Goal: Task Accomplishment & Management: Manage account settings

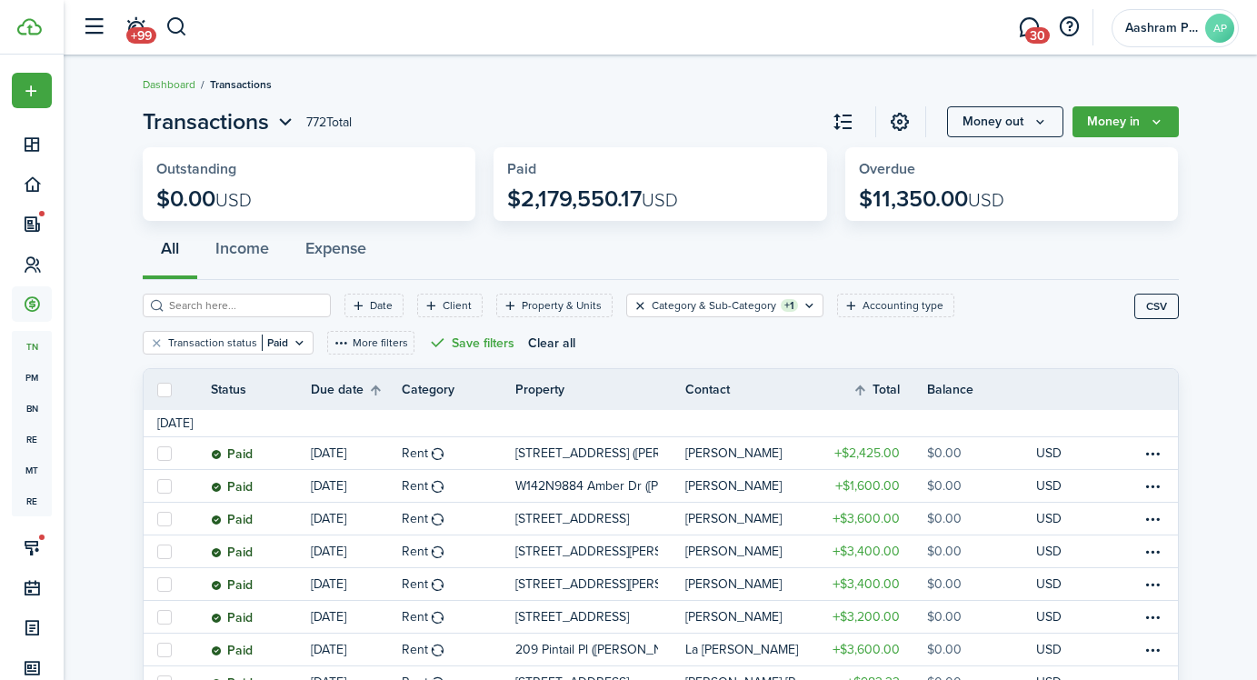
click at [633, 305] on button "Clear filter" at bounding box center [640, 305] width 15 height 15
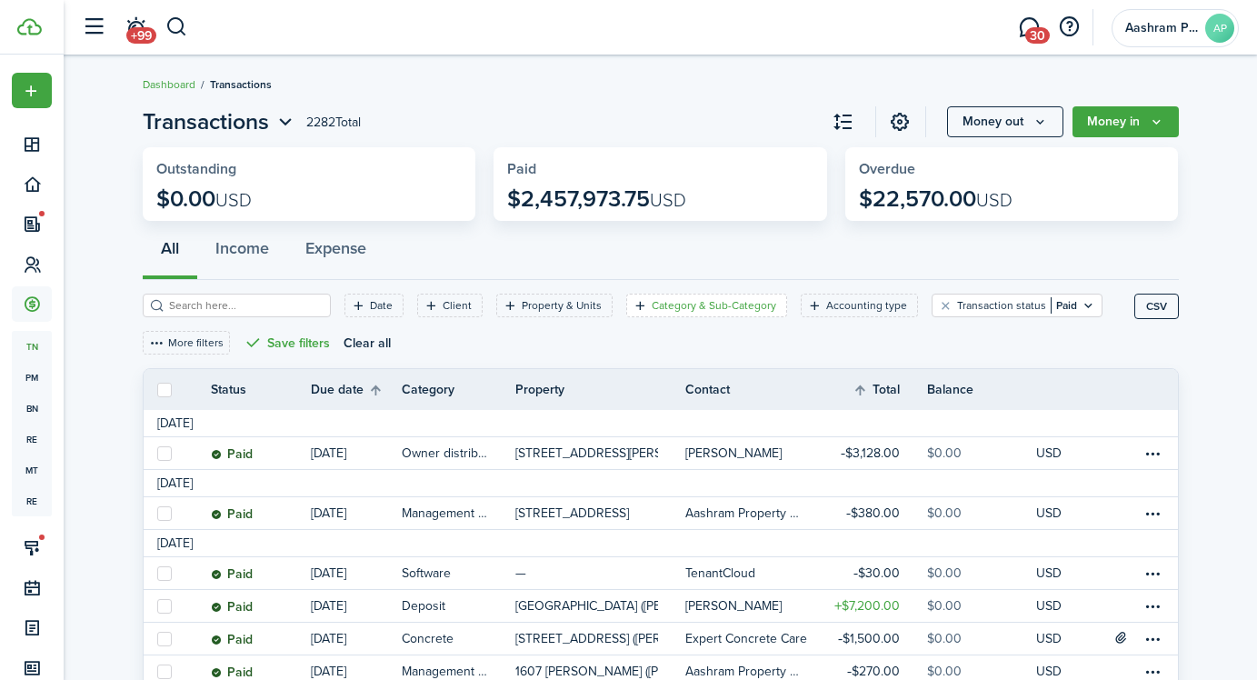
click at [653, 309] on filter-tag-label "Category & Sub-Category" at bounding box center [714, 305] width 125 height 16
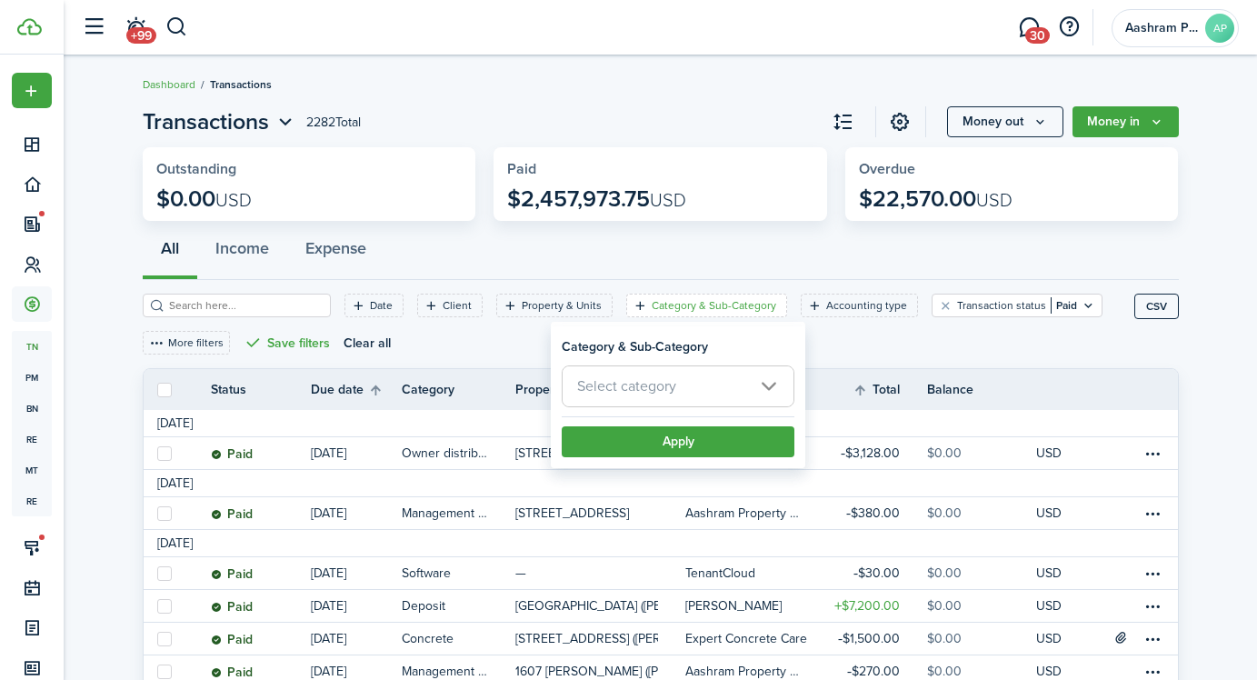
click at [647, 385] on span "Select category" at bounding box center [626, 385] width 99 height 21
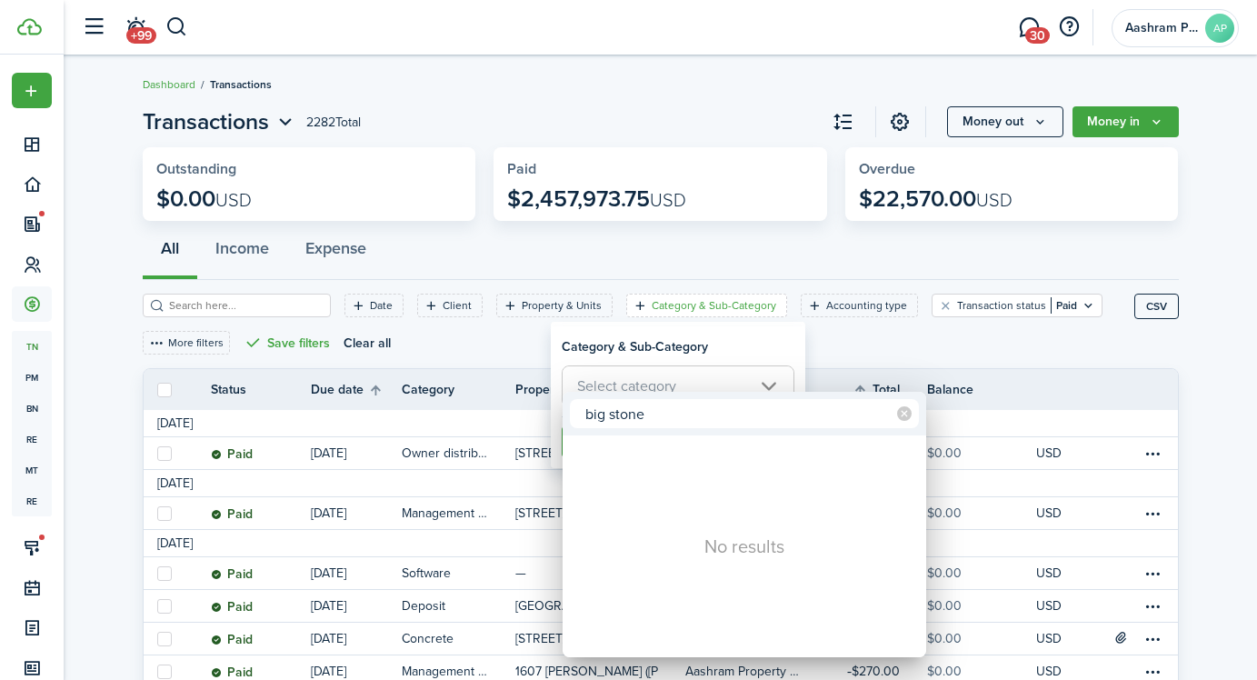
type input "big stone"
click at [655, 348] on div at bounding box center [629, 340] width 1548 height 971
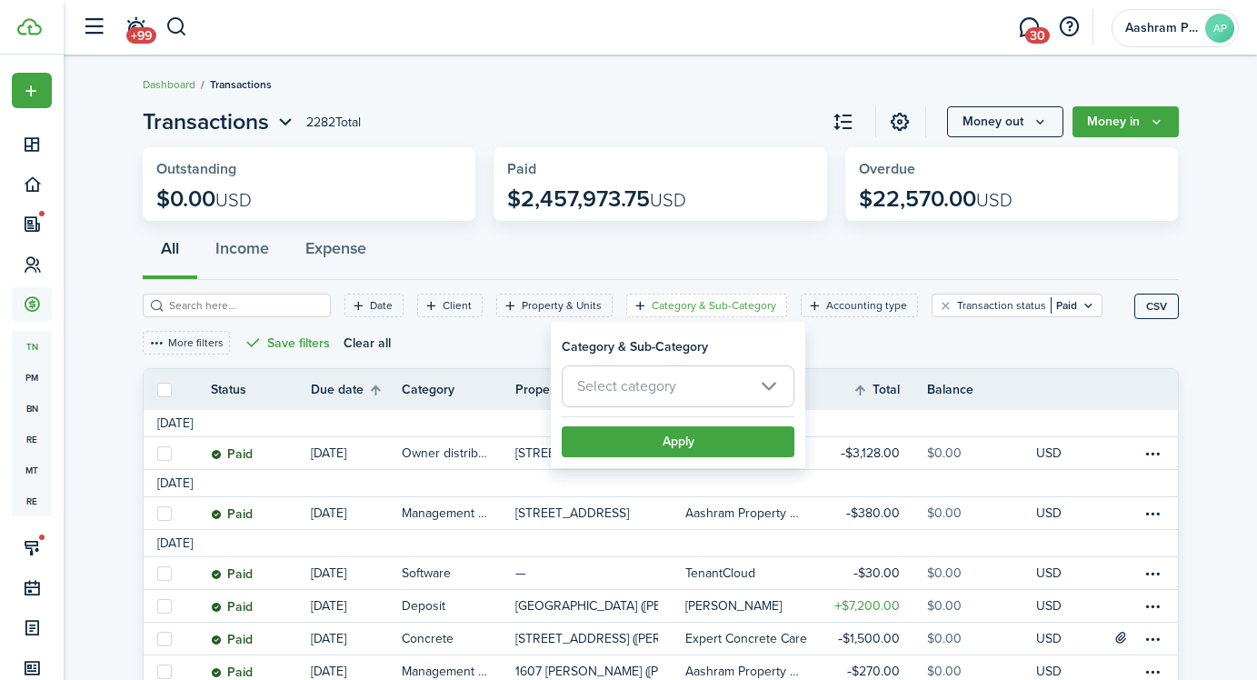
click at [495, 343] on div "Date Client Property & Units Category & Sub-Category Accounting type Transactio…" at bounding box center [639, 331] width 992 height 75
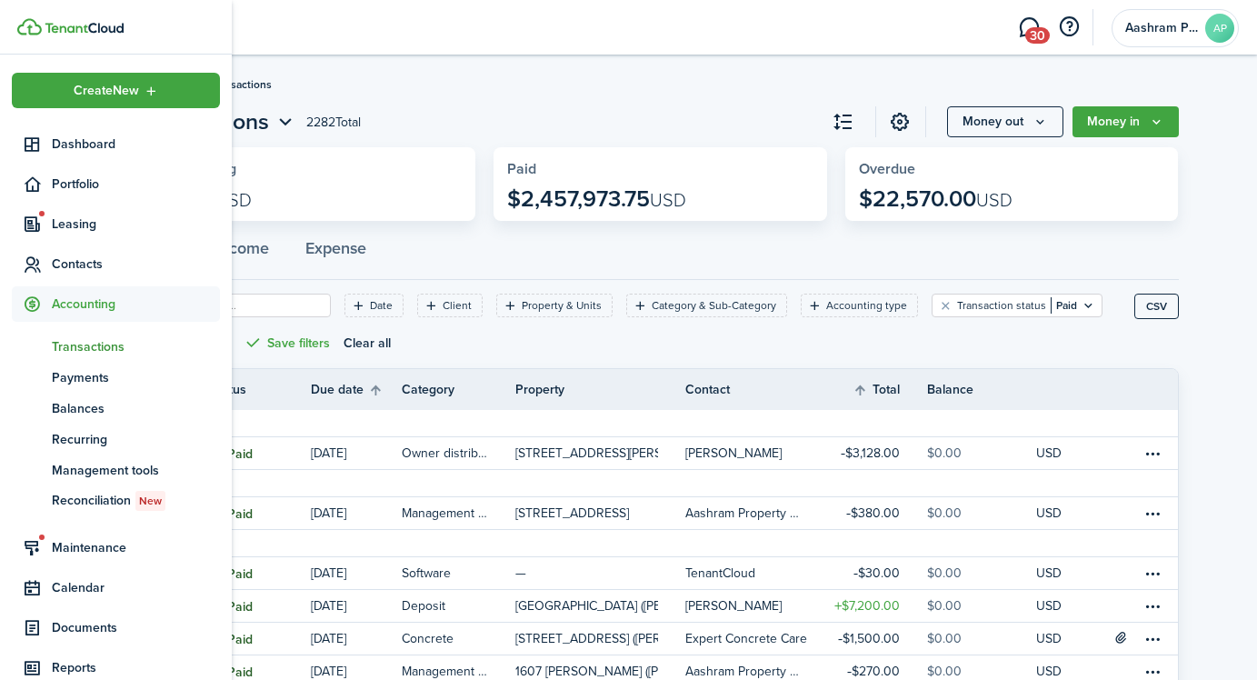
click at [70, 347] on span "Transactions" at bounding box center [136, 346] width 168 height 19
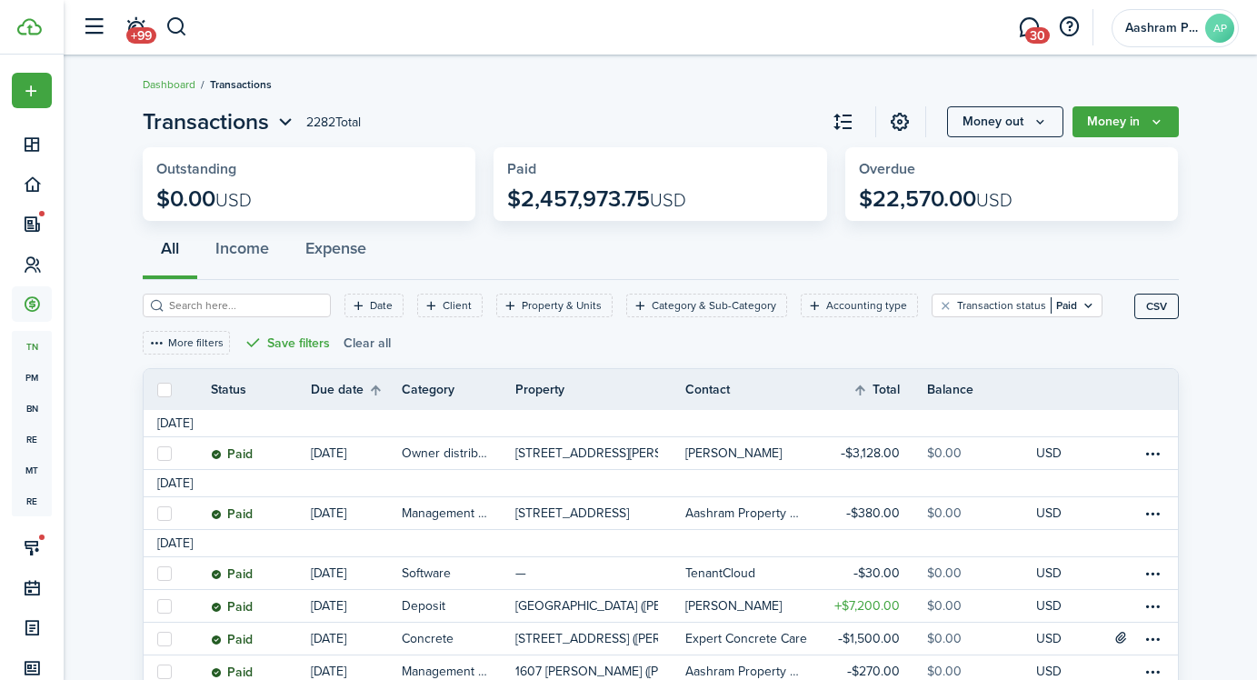
click at [363, 341] on button "Clear all" at bounding box center [367, 343] width 47 height 24
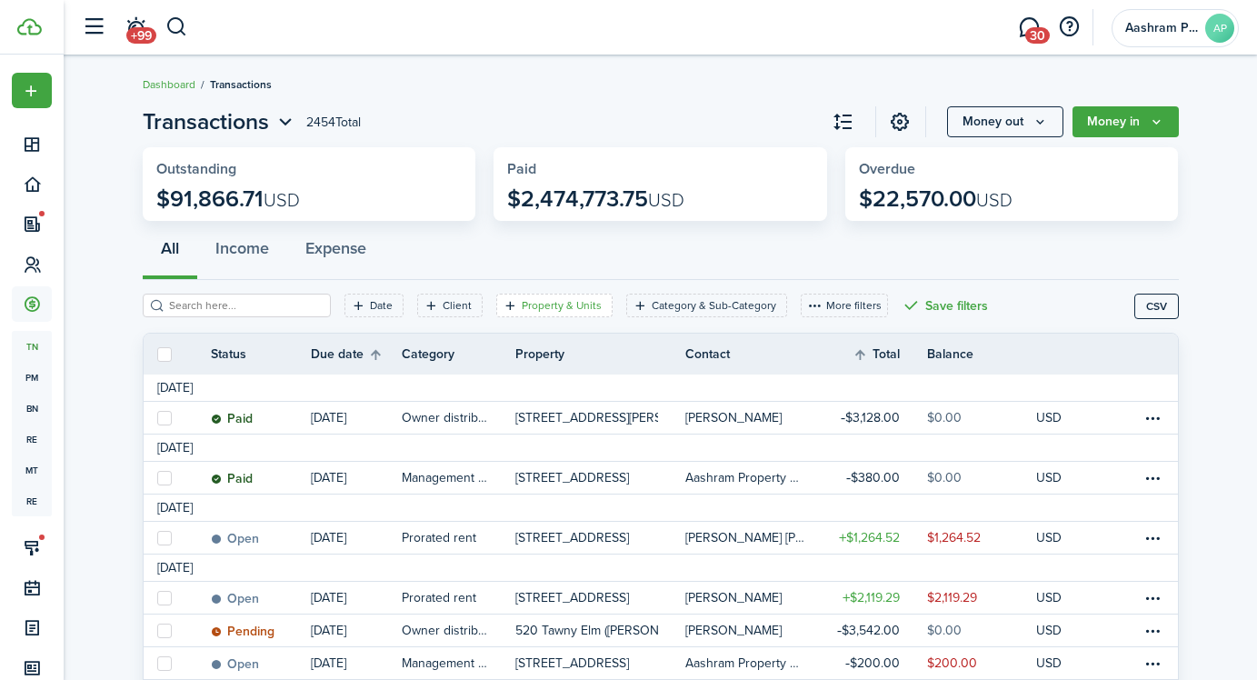
click at [537, 308] on filter-tag-label "Property & Units" at bounding box center [562, 305] width 80 height 16
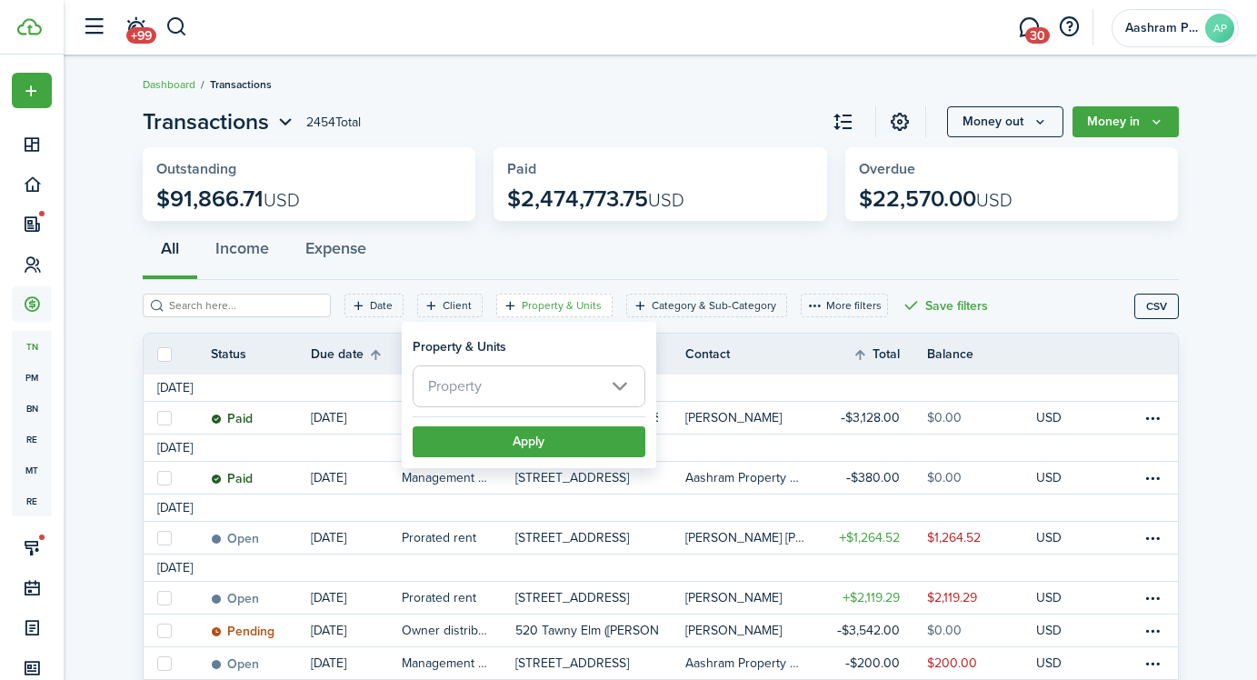
click at [546, 384] on span "Property" at bounding box center [529, 386] width 231 height 40
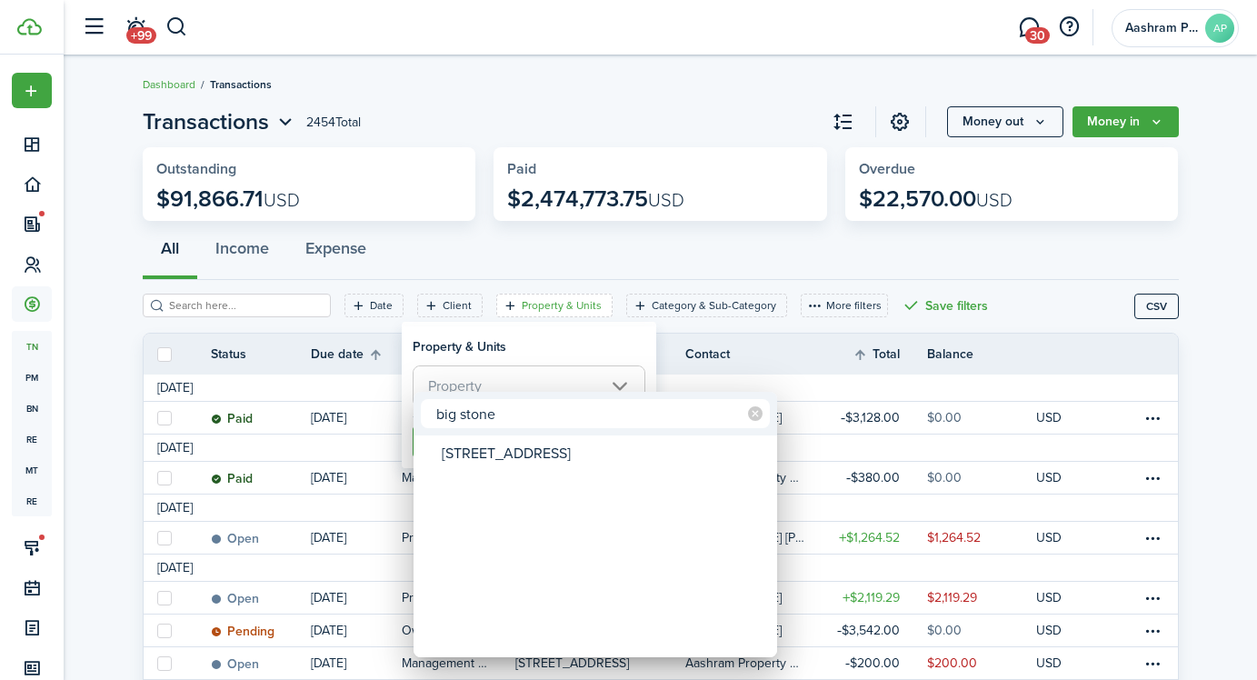
type input "big stone"
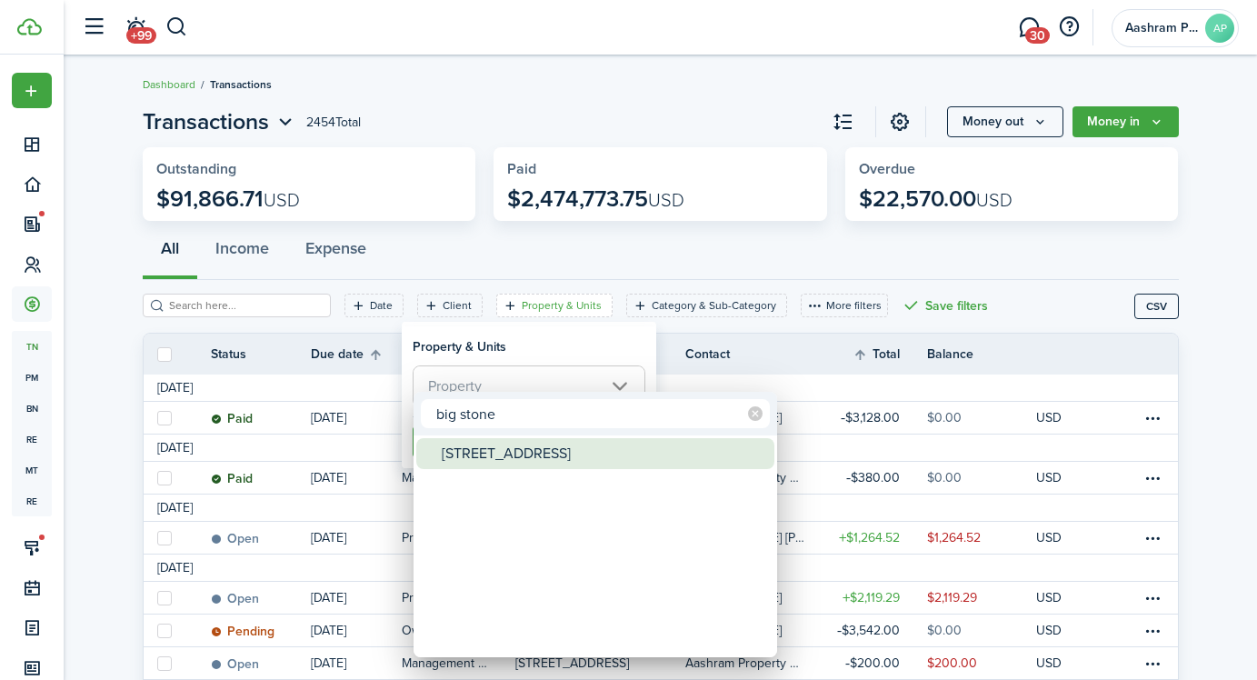
click at [521, 446] on div "[STREET_ADDRESS]" at bounding box center [603, 453] width 322 height 31
type input "[STREET_ADDRESS]"
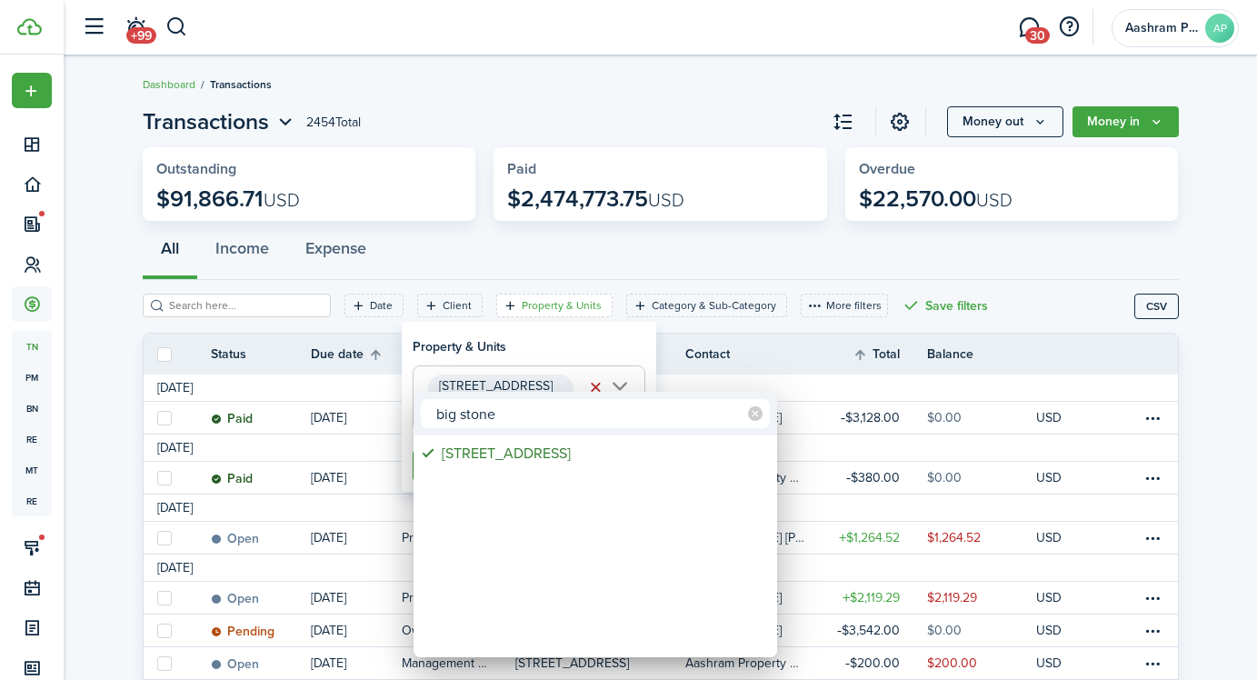
click at [517, 354] on div at bounding box center [629, 340] width 1548 height 971
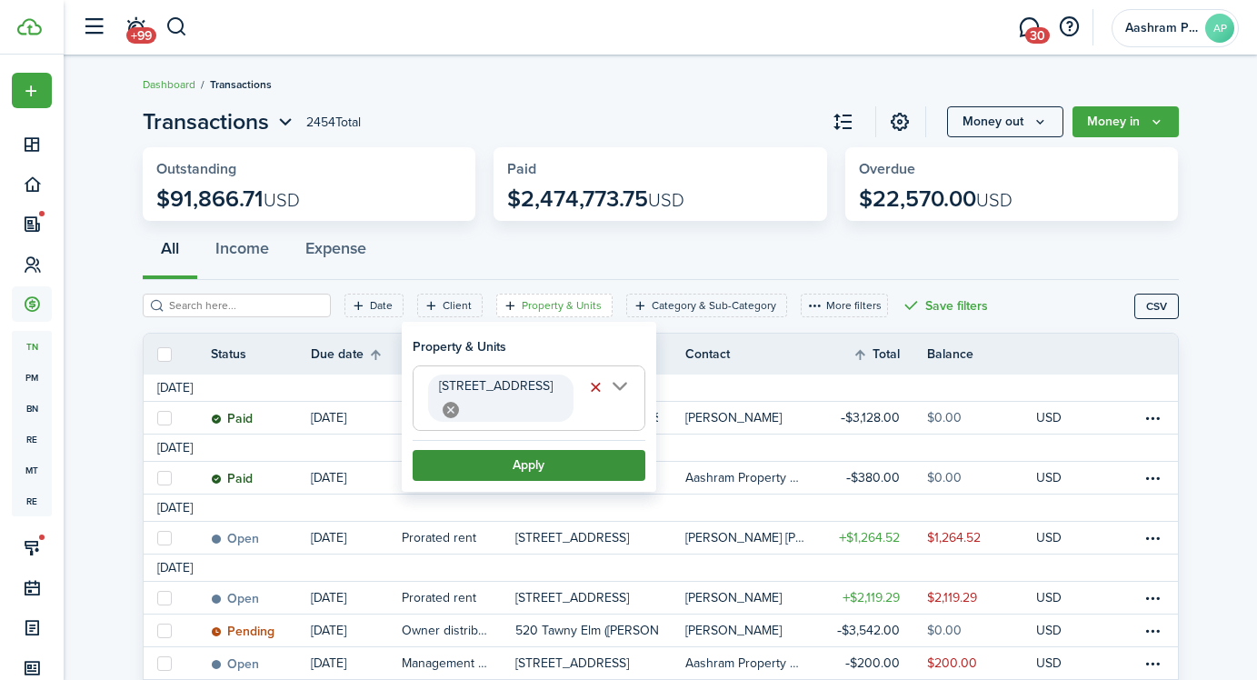
click at [513, 450] on button "Apply" at bounding box center [529, 465] width 233 height 31
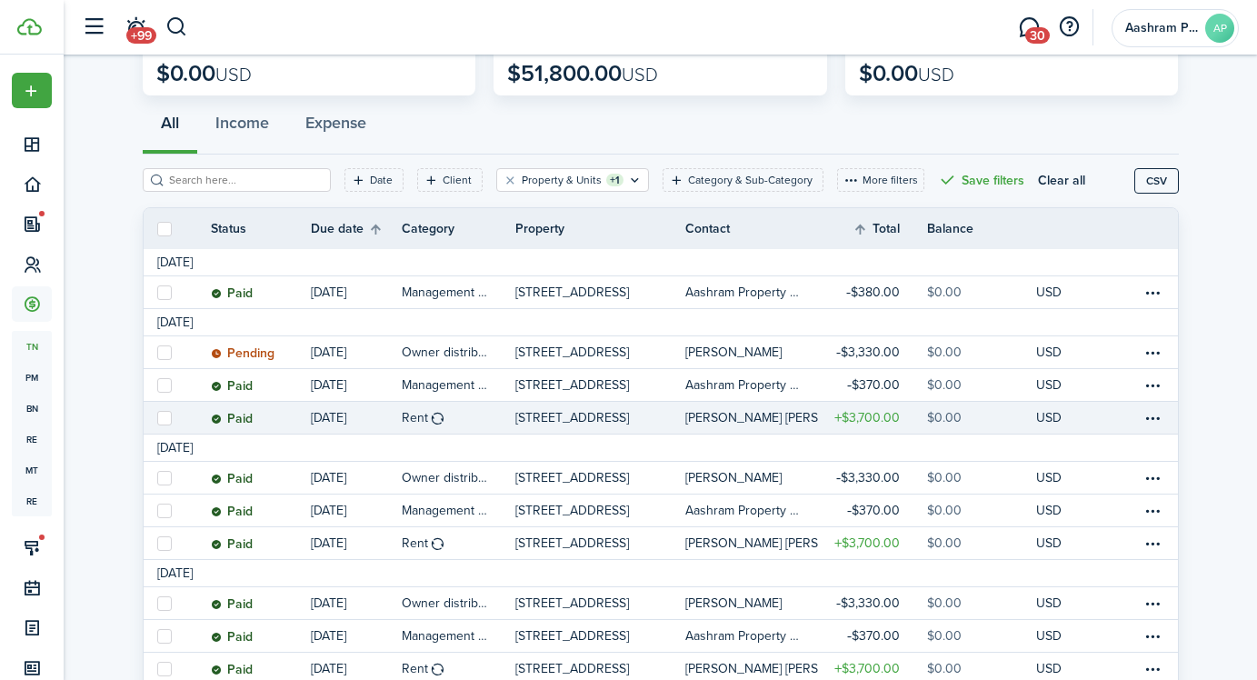
scroll to position [137, 0]
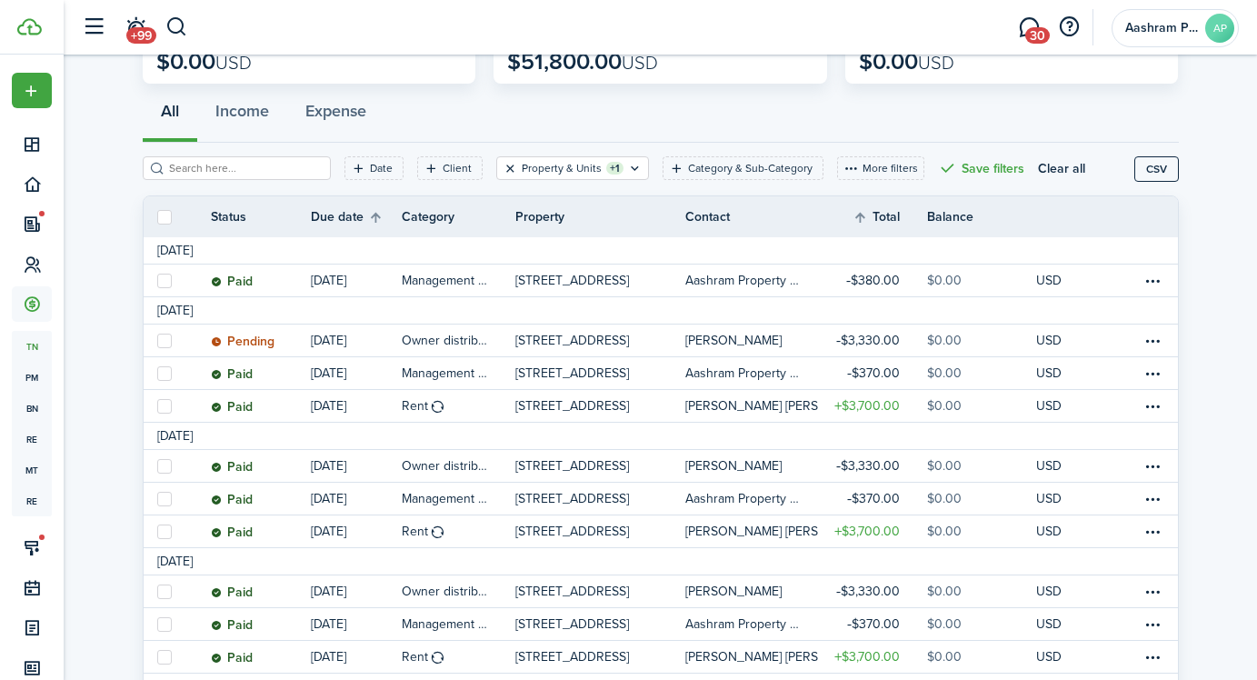
click at [503, 169] on button "Clear filter" at bounding box center [510, 168] width 15 height 15
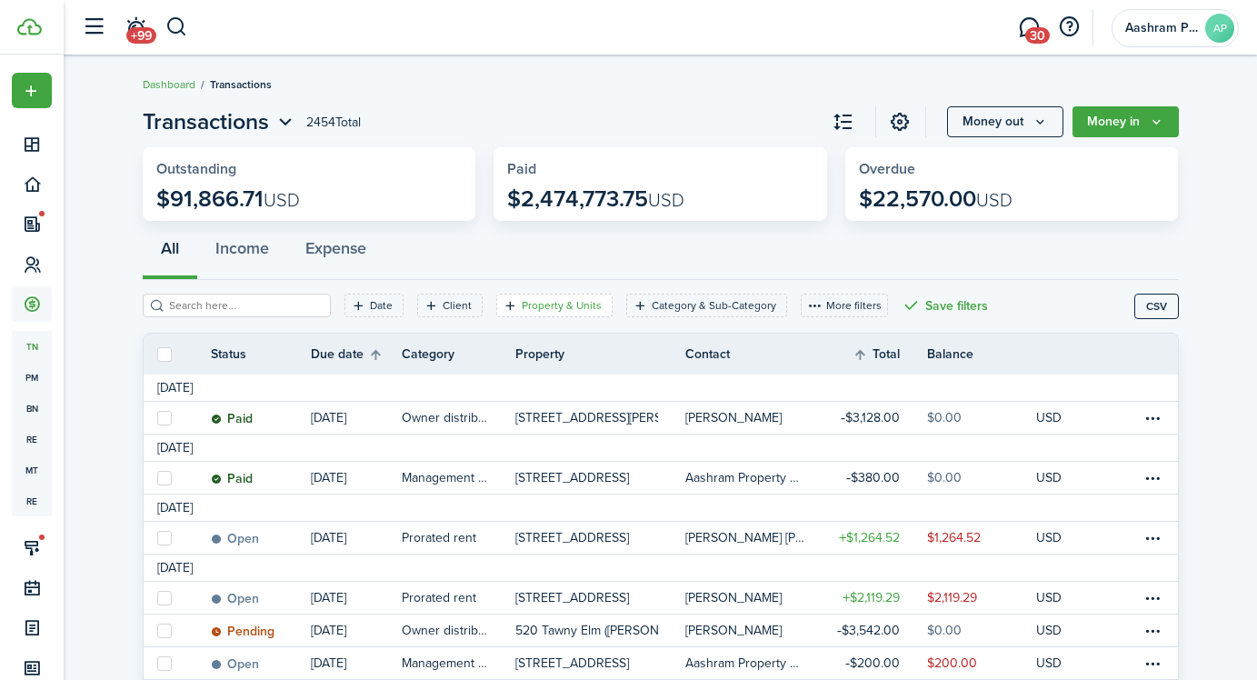
click at [542, 308] on filter-tag-label "Property & Units" at bounding box center [562, 305] width 80 height 16
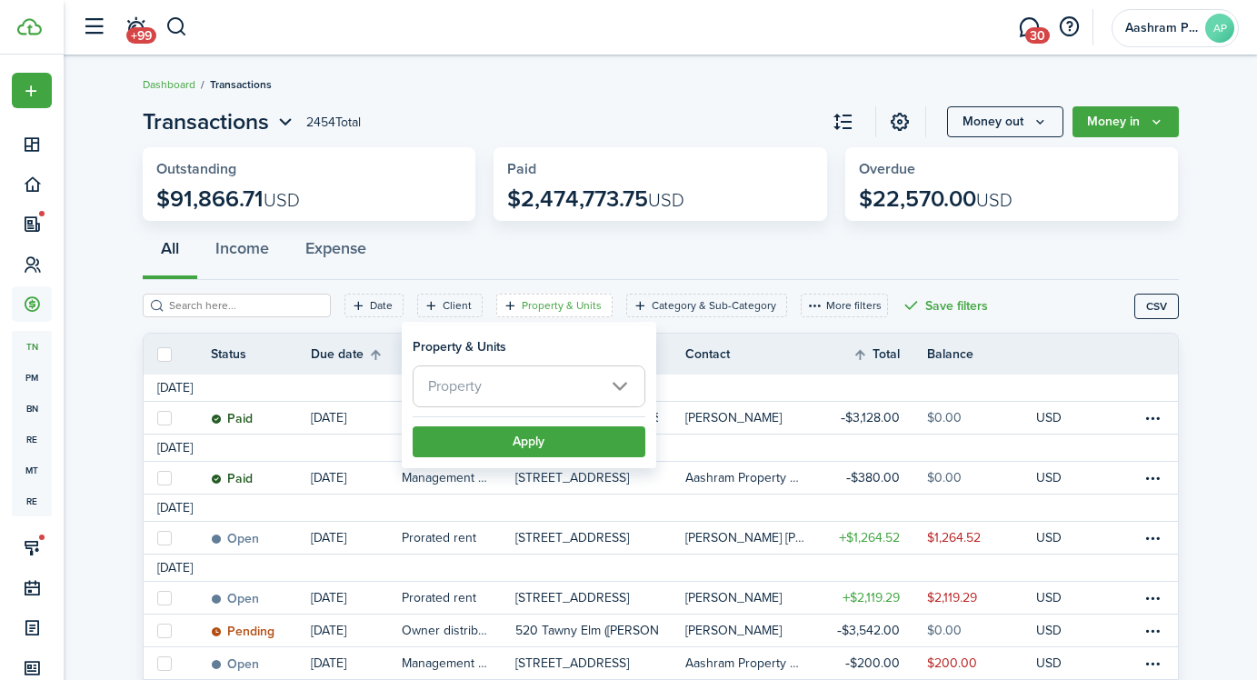
click at [523, 378] on span "Property" at bounding box center [529, 386] width 231 height 40
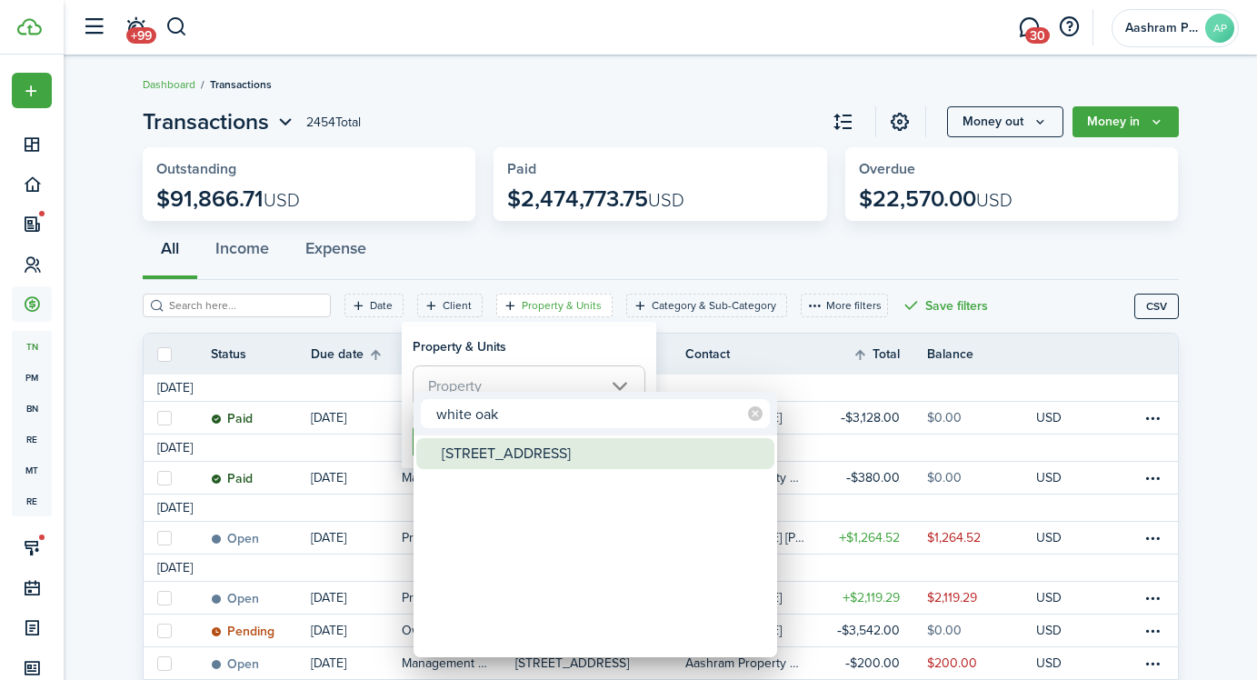
type input "white oak"
click at [492, 446] on div "[STREET_ADDRESS]" at bounding box center [603, 453] width 322 height 31
type input "[STREET_ADDRESS]"
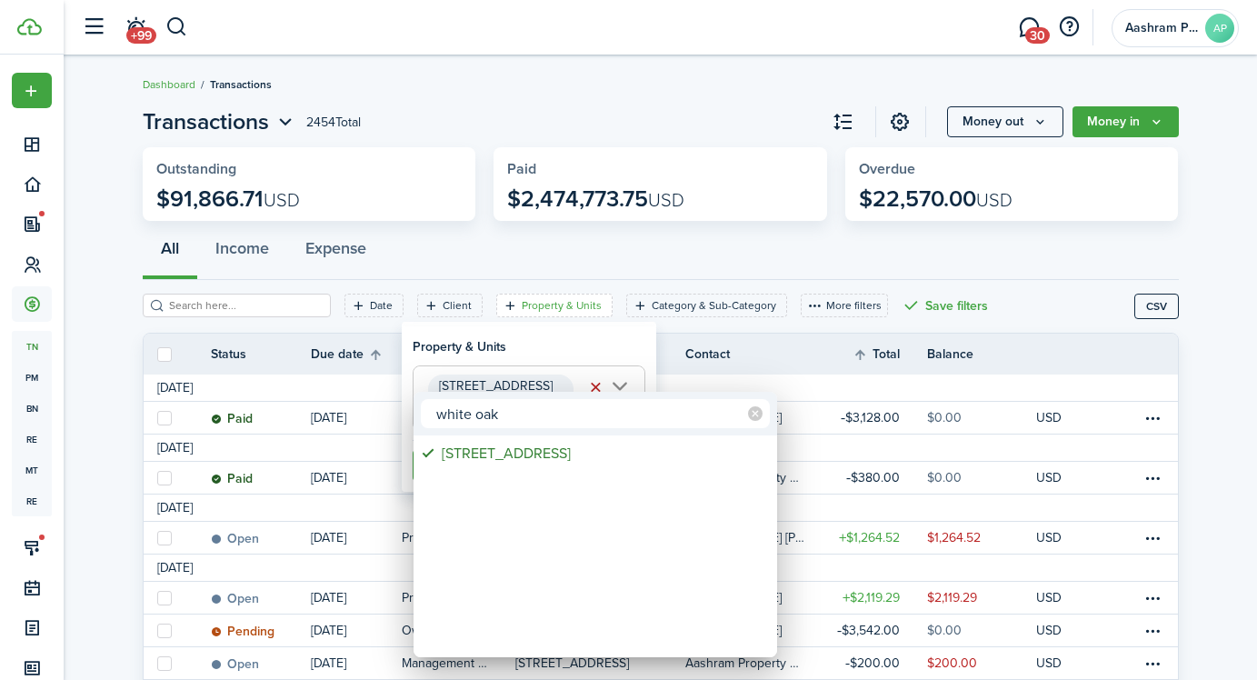
click at [495, 347] on div at bounding box center [629, 340] width 1548 height 971
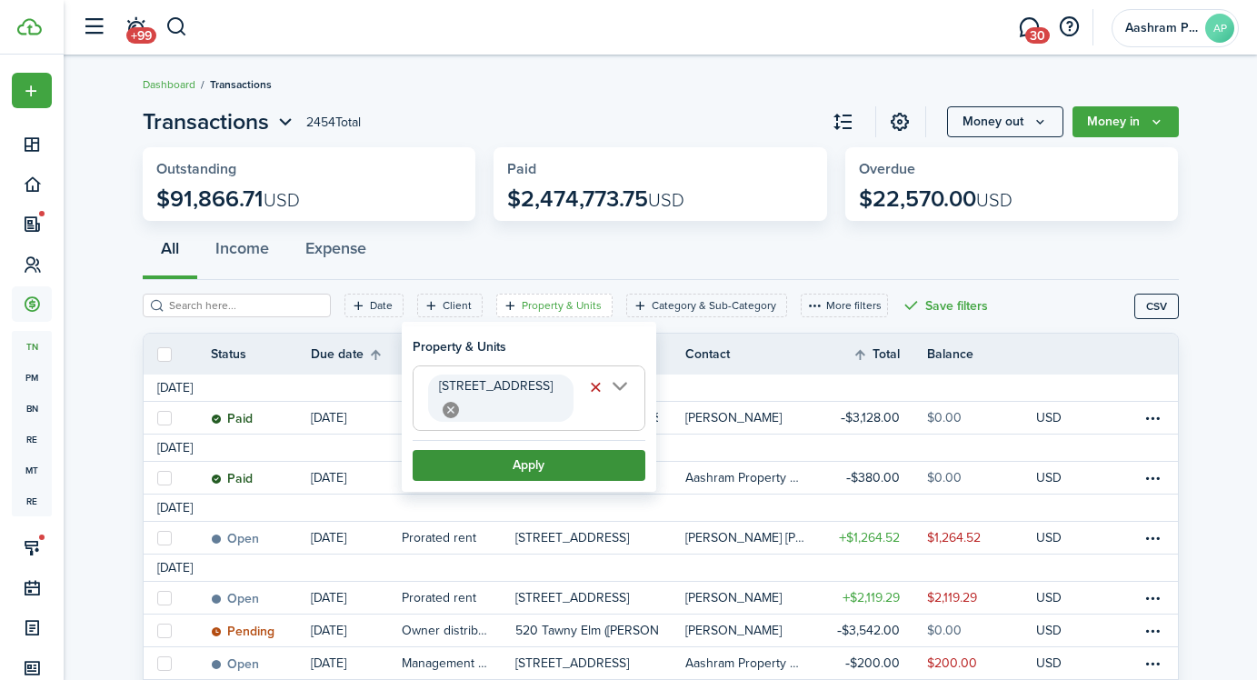
click at [488, 450] on button "Apply" at bounding box center [529, 465] width 233 height 31
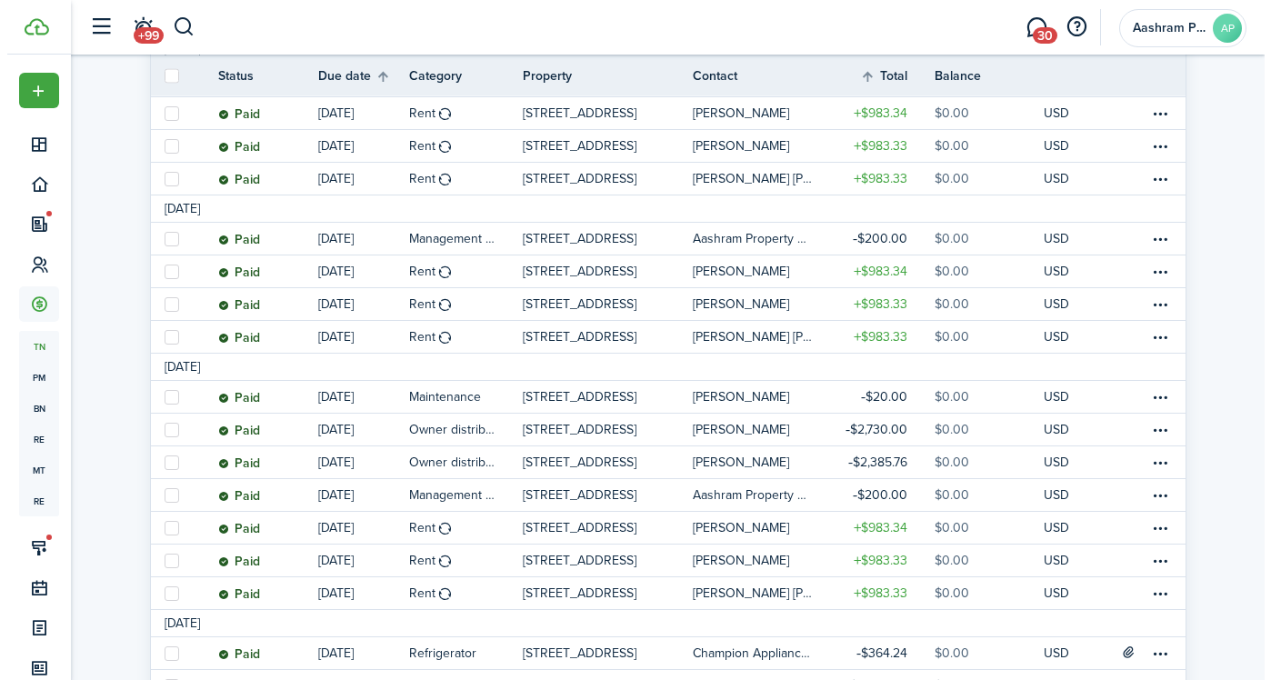
scroll to position [325, 0]
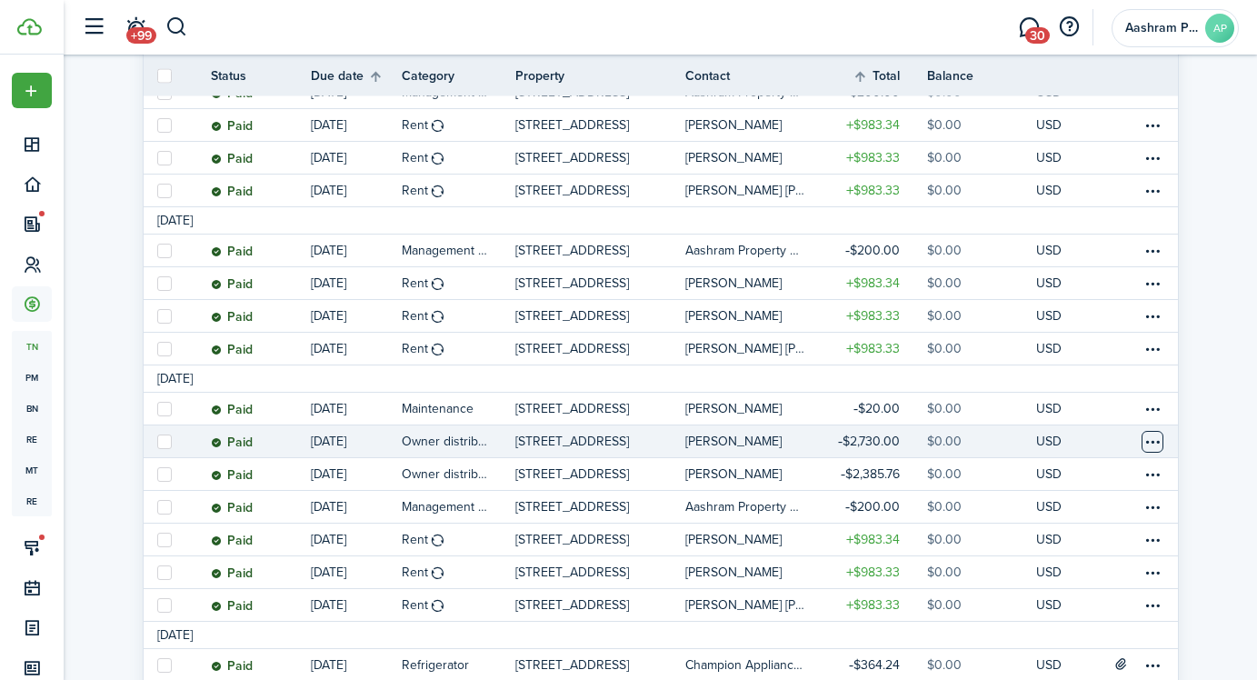
click at [1154, 440] on table-menu-btn-icon at bounding box center [1153, 442] width 22 height 22
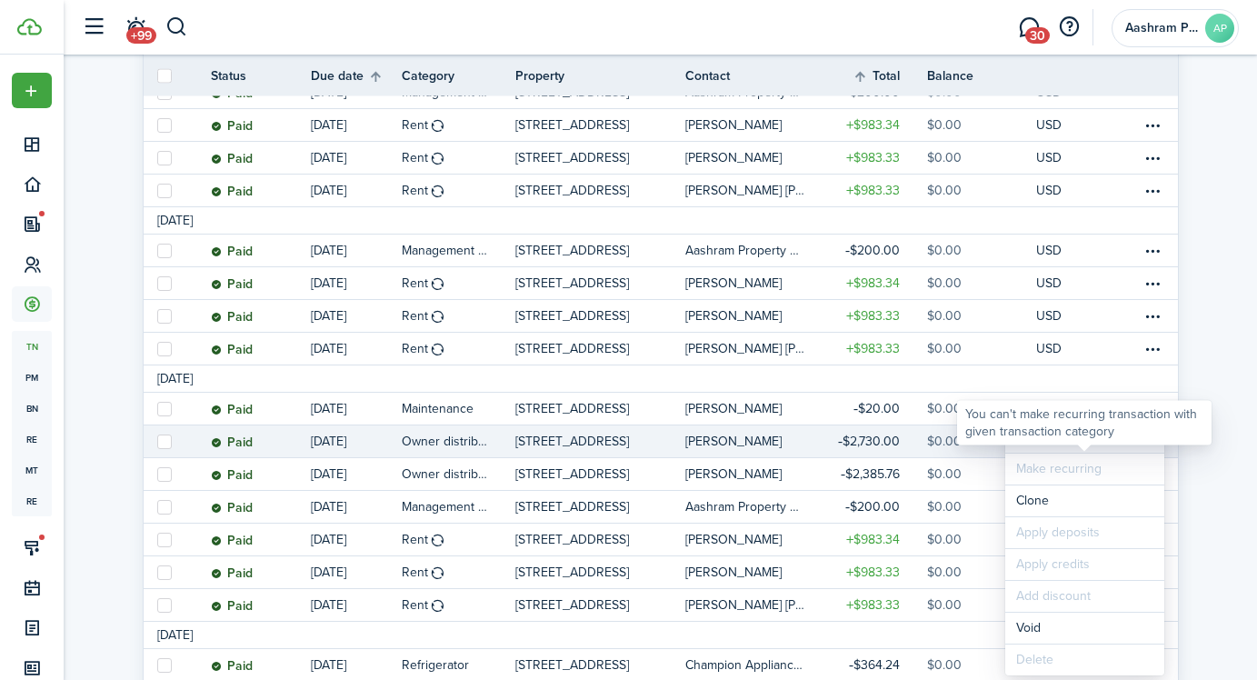
click at [1046, 448] on button "Edit" at bounding box center [1084, 437] width 159 height 31
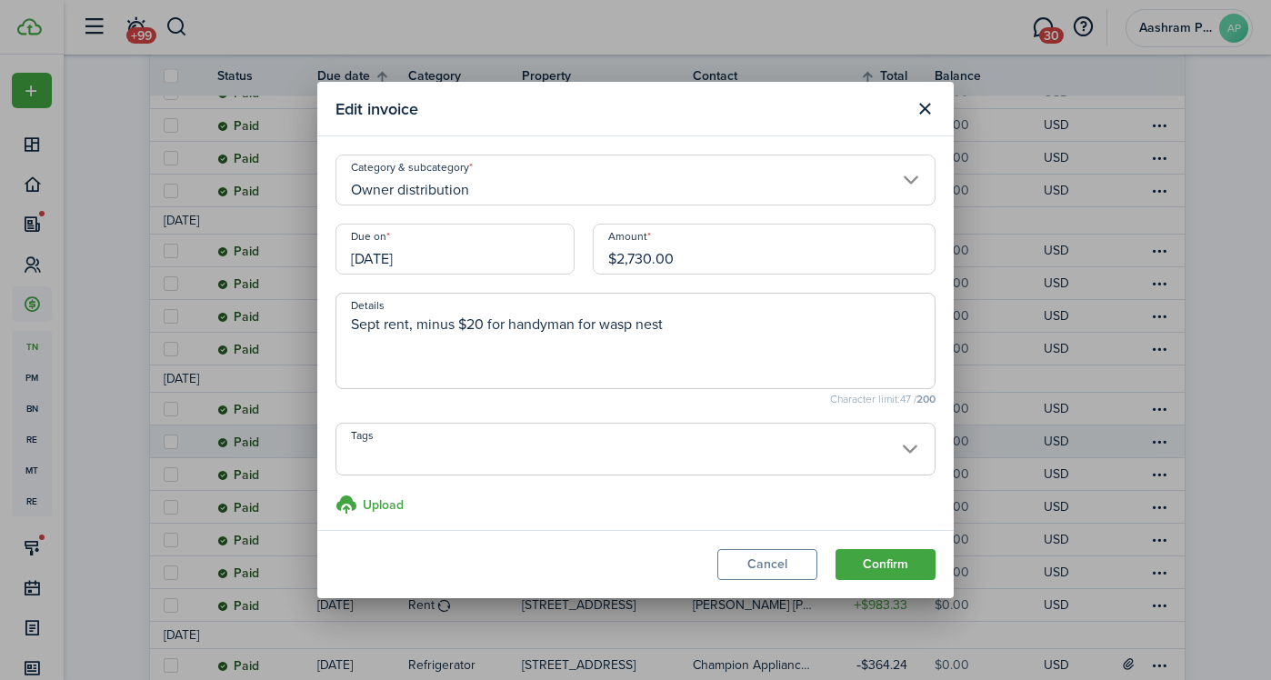
click at [475, 255] on input "[DATE]" at bounding box center [454, 249] width 239 height 51
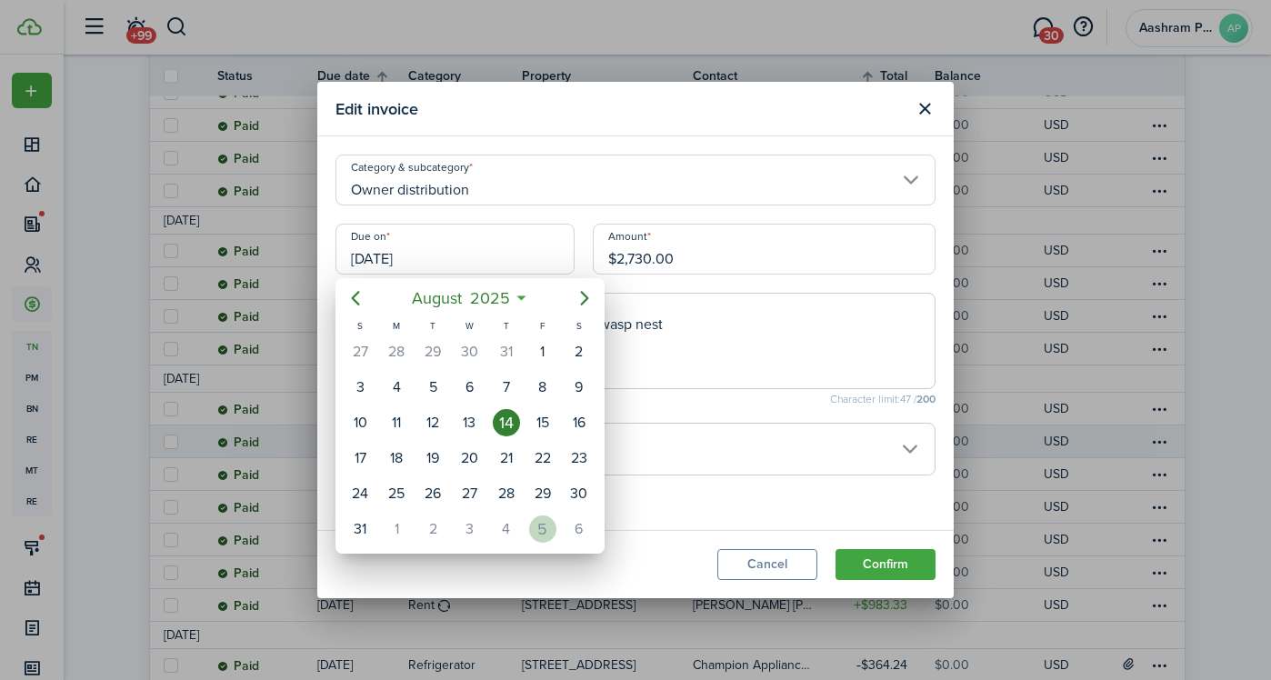
click at [538, 524] on div "5" at bounding box center [542, 528] width 27 height 27
type input "[DATE]"
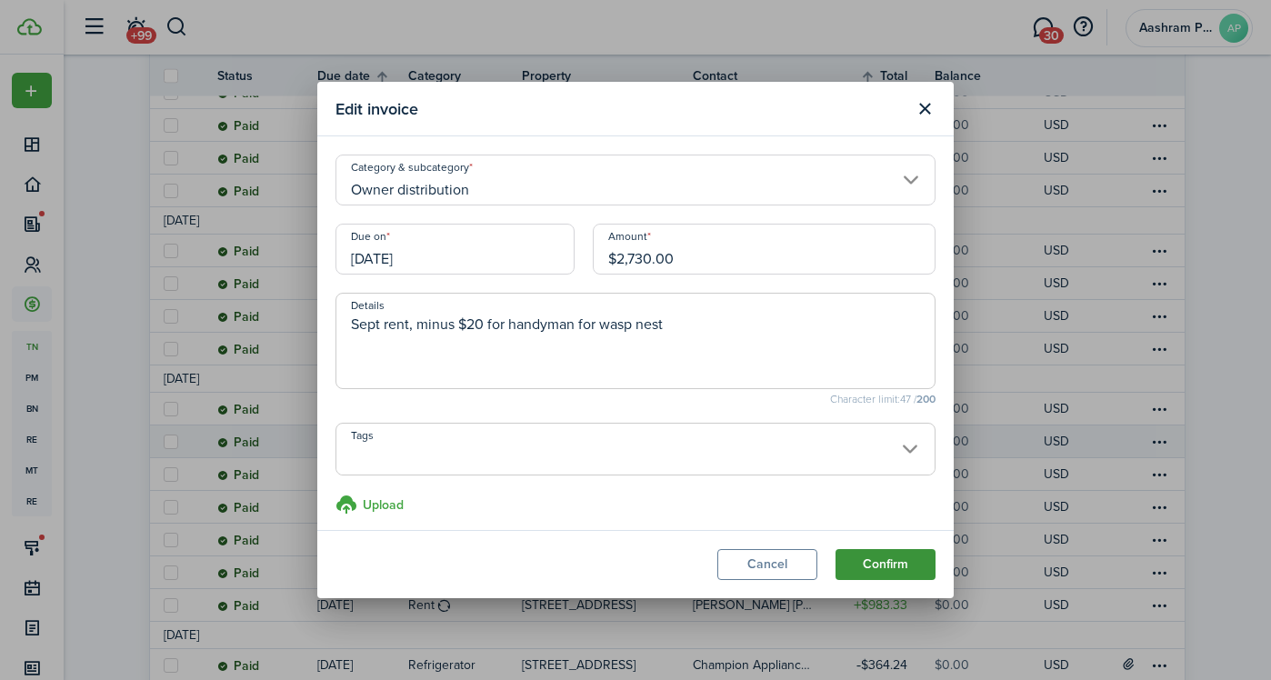
click at [876, 568] on button "Confirm" at bounding box center [885, 564] width 100 height 31
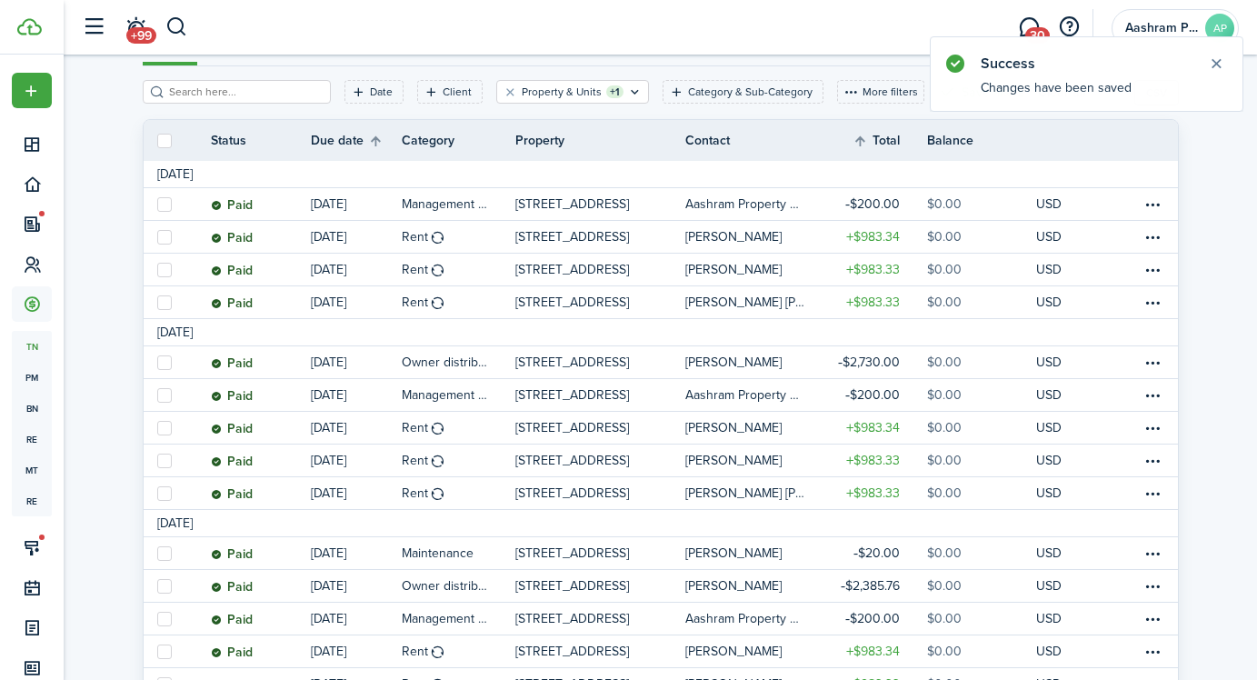
scroll to position [122, 0]
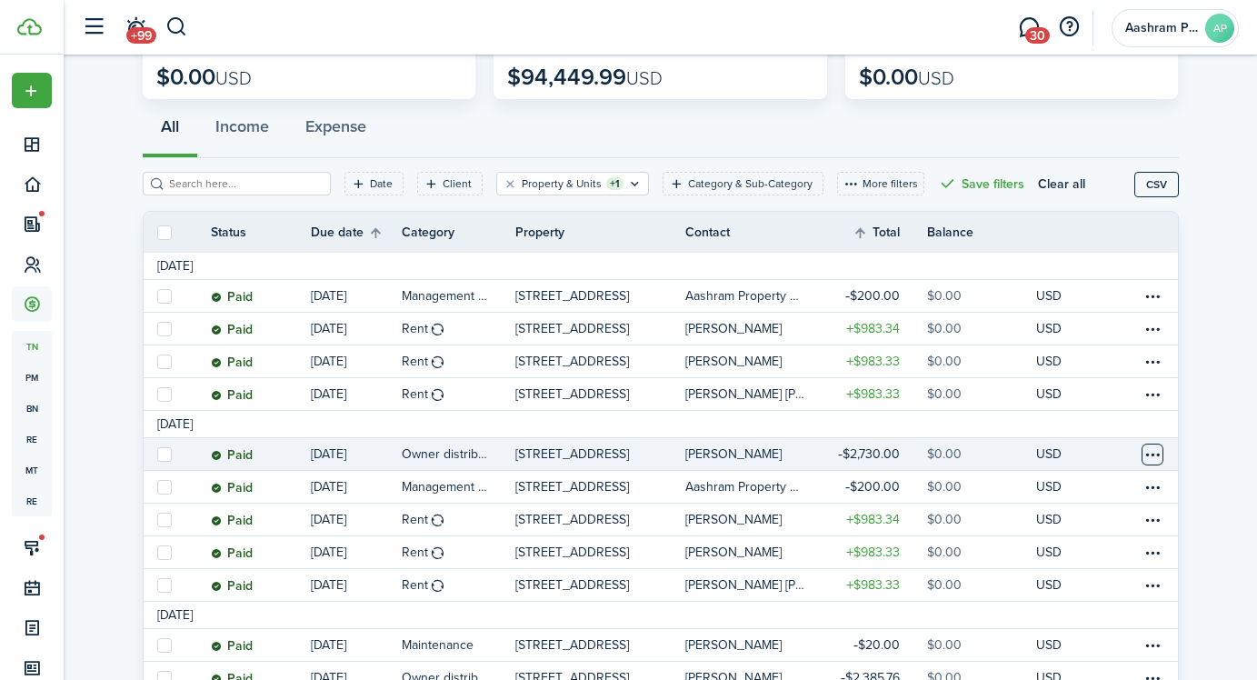
click at [1150, 455] on table-menu-btn-icon at bounding box center [1153, 455] width 22 height 22
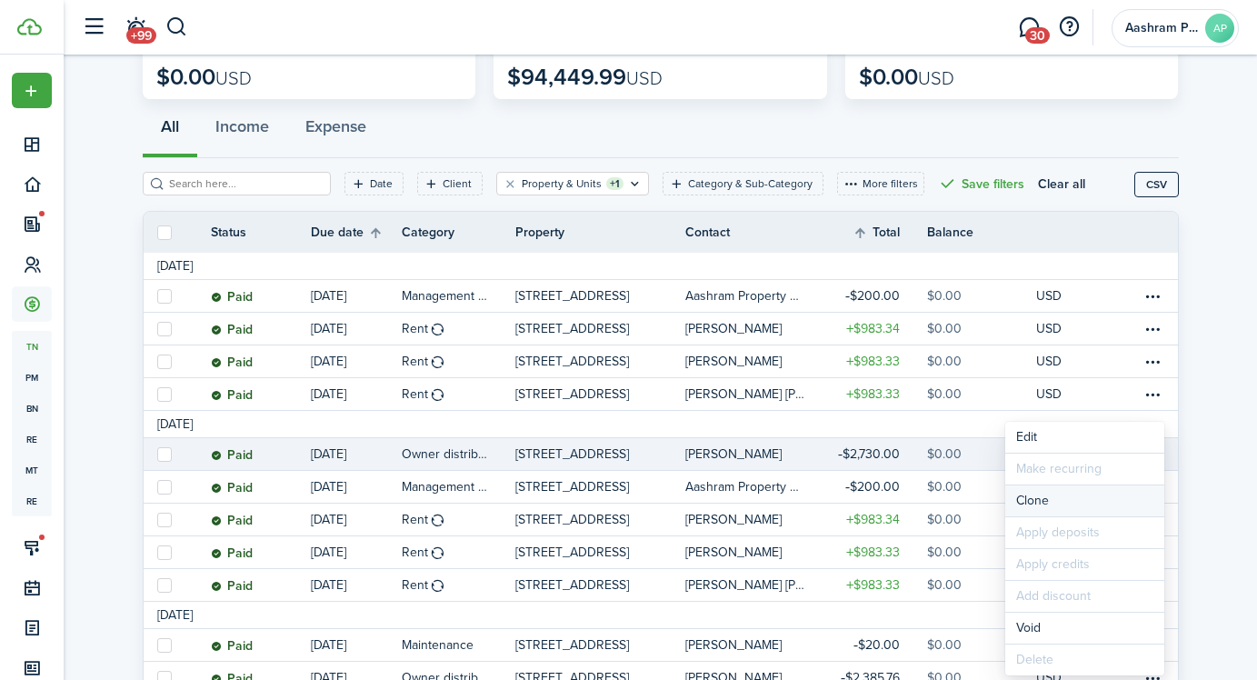
click at [1082, 502] on link "Clone" at bounding box center [1084, 500] width 159 height 31
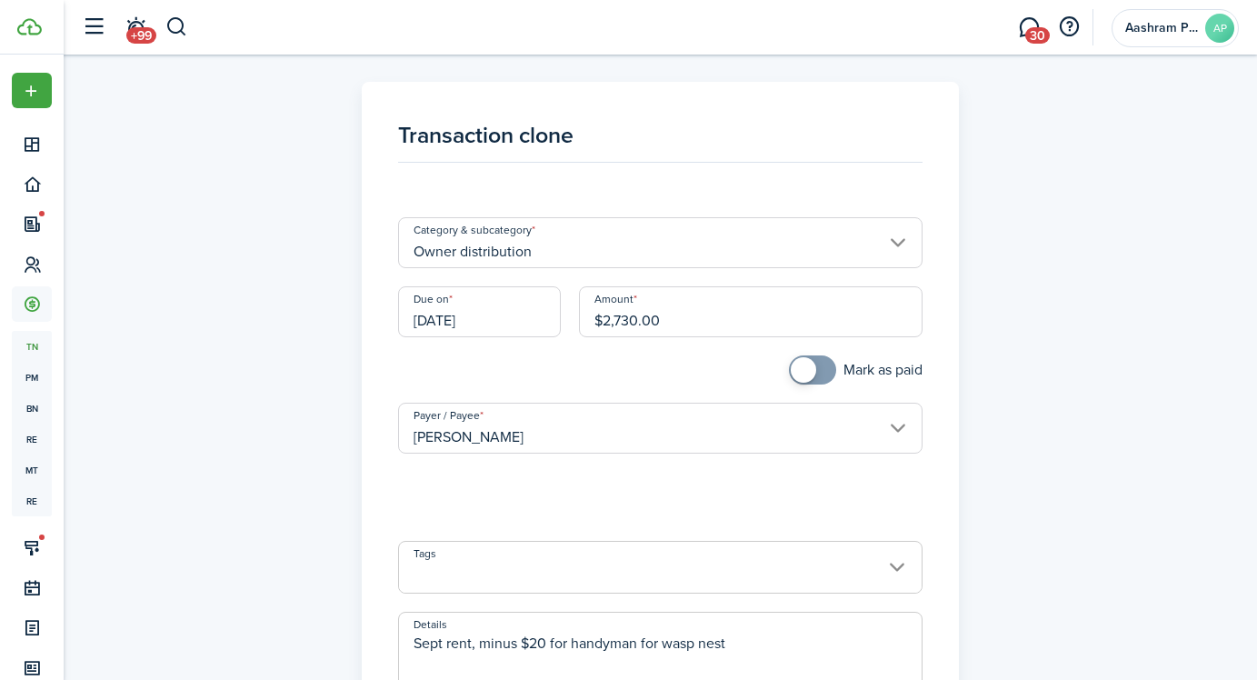
click at [640, 329] on input "$2,730.00" at bounding box center [751, 311] width 344 height 51
type input "$2,750.00"
click at [461, 324] on input "[DATE]" at bounding box center [479, 311] width 163 height 51
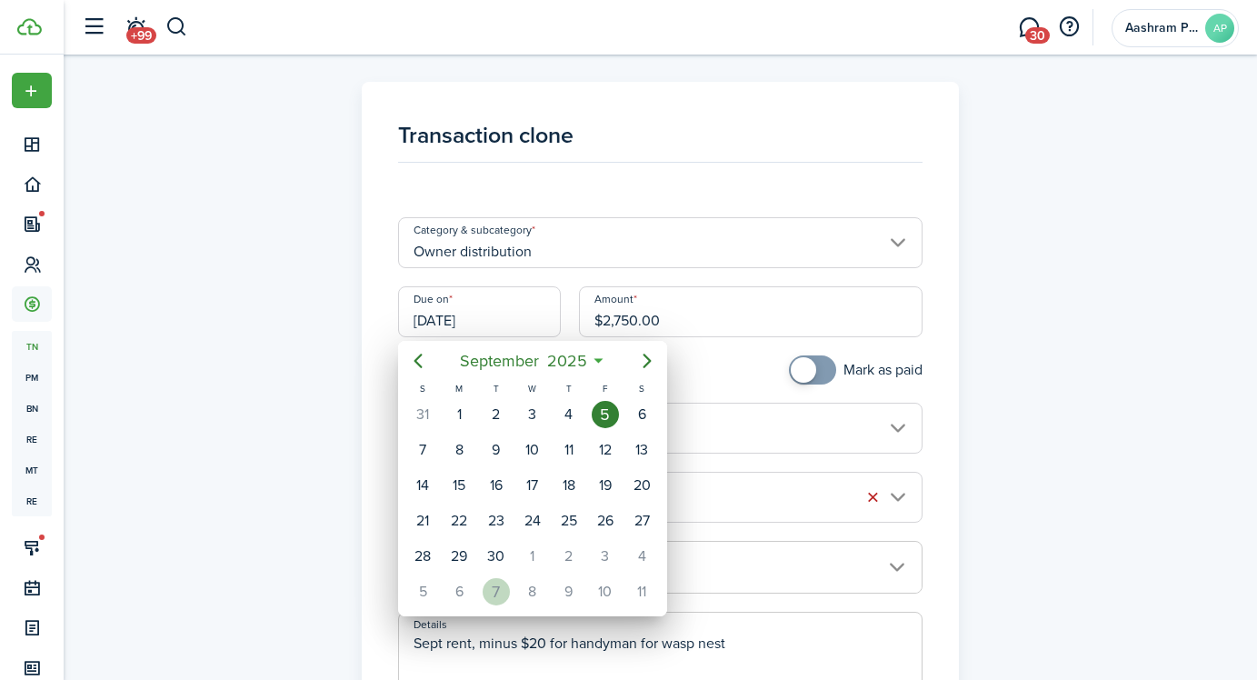
click at [495, 595] on div "7" at bounding box center [496, 591] width 27 height 27
type input "[DATE]"
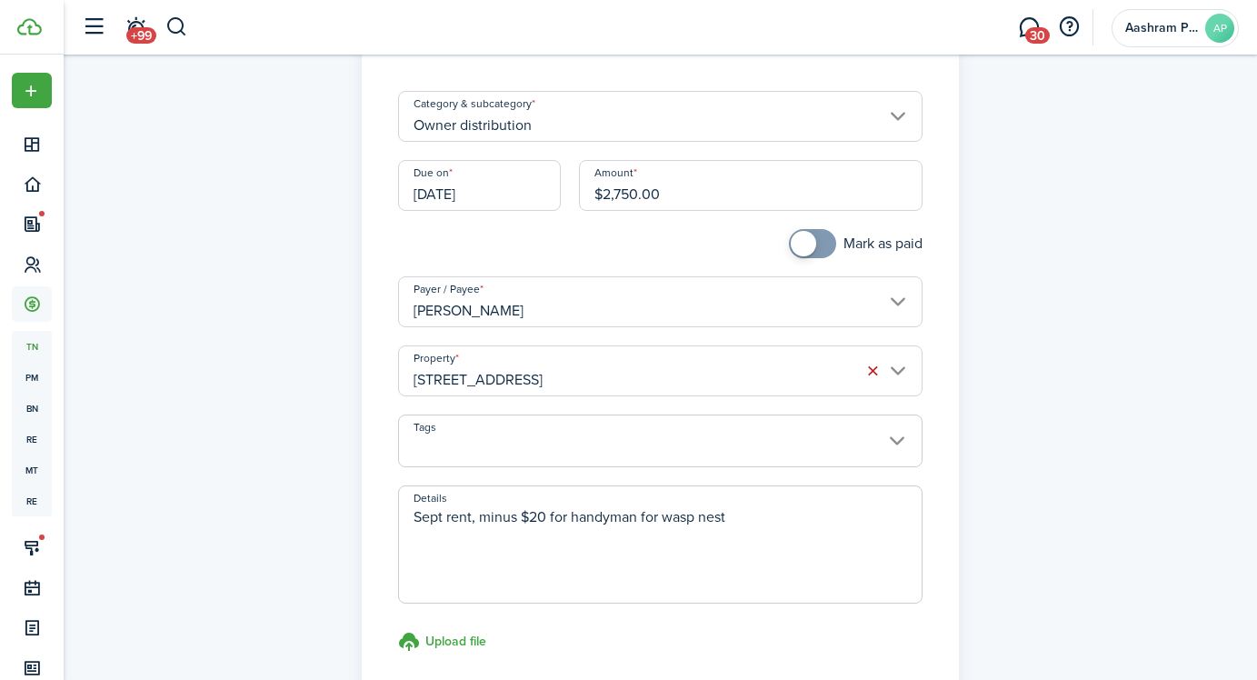
scroll to position [138, 0]
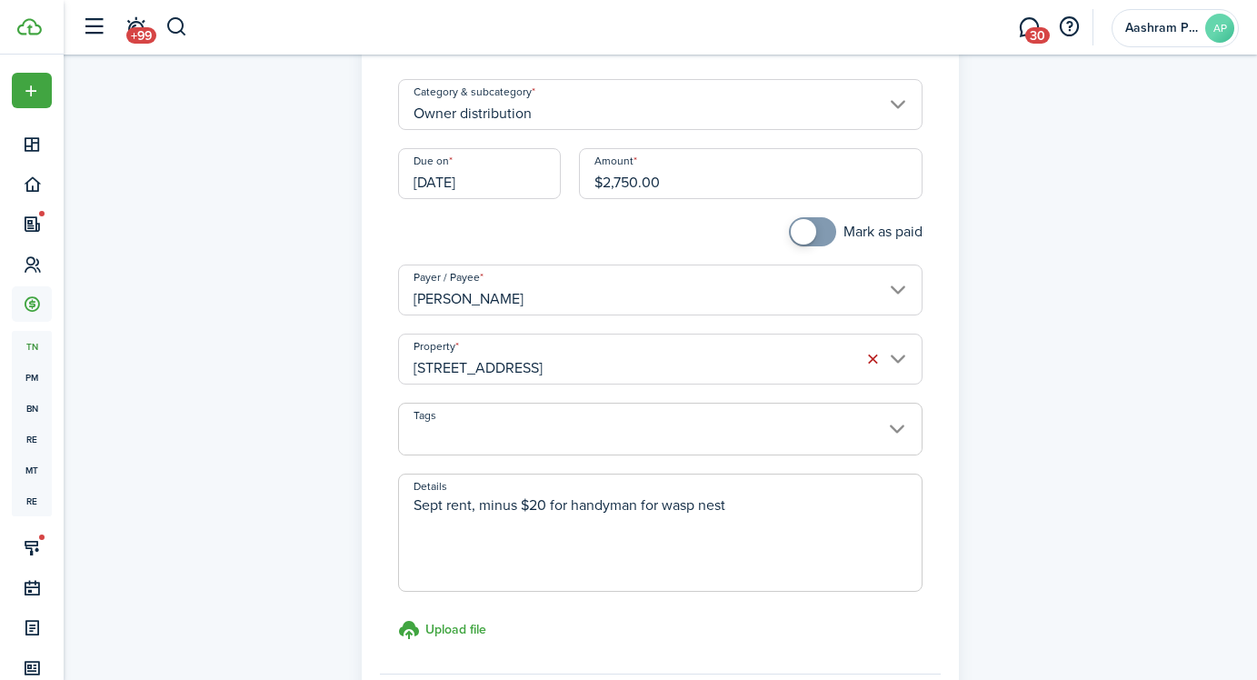
click at [670, 495] on textarea "Sept rent, minus $20 for handyman for wasp nest" at bounding box center [660, 538] width 523 height 87
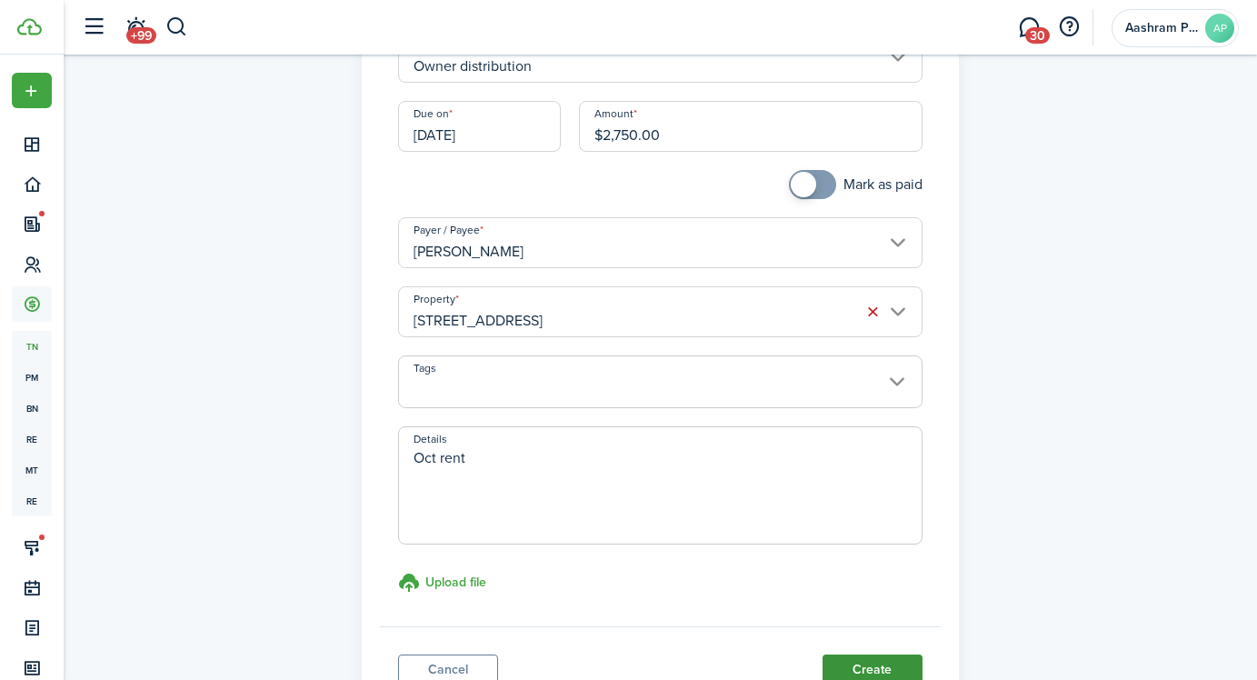
type textarea "Oct rent"
click at [870, 663] on button "Create" at bounding box center [873, 670] width 100 height 31
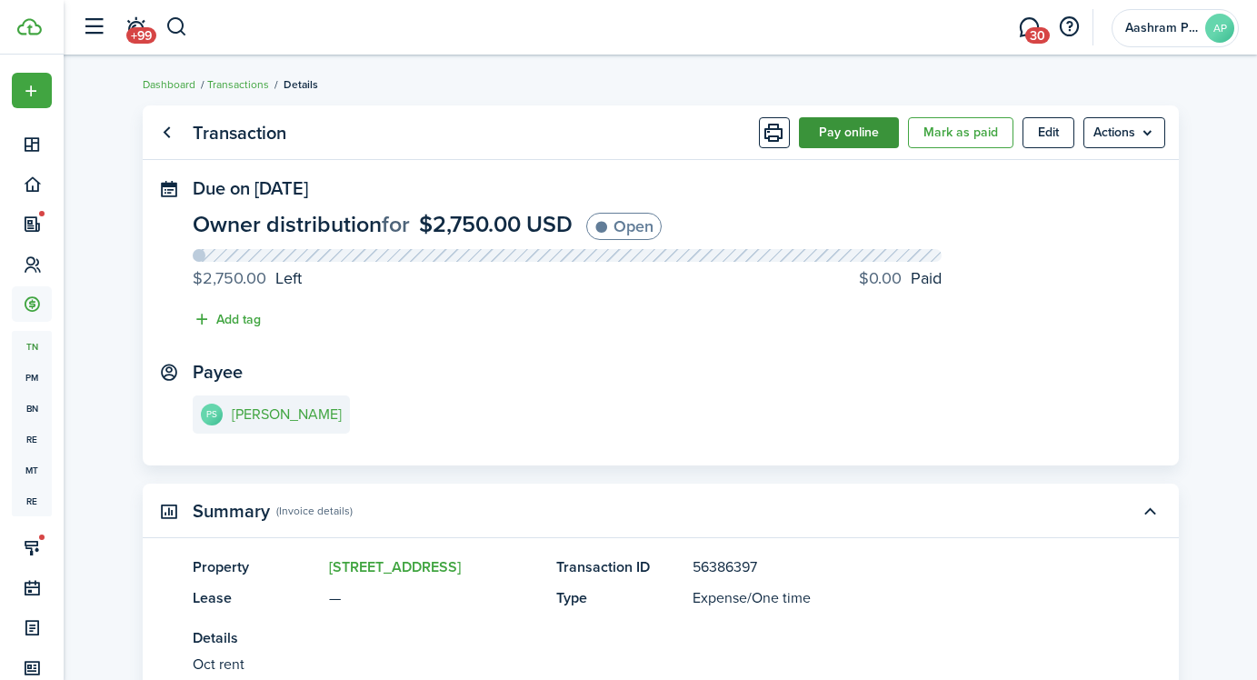
click at [850, 129] on button "Pay online" at bounding box center [849, 132] width 100 height 31
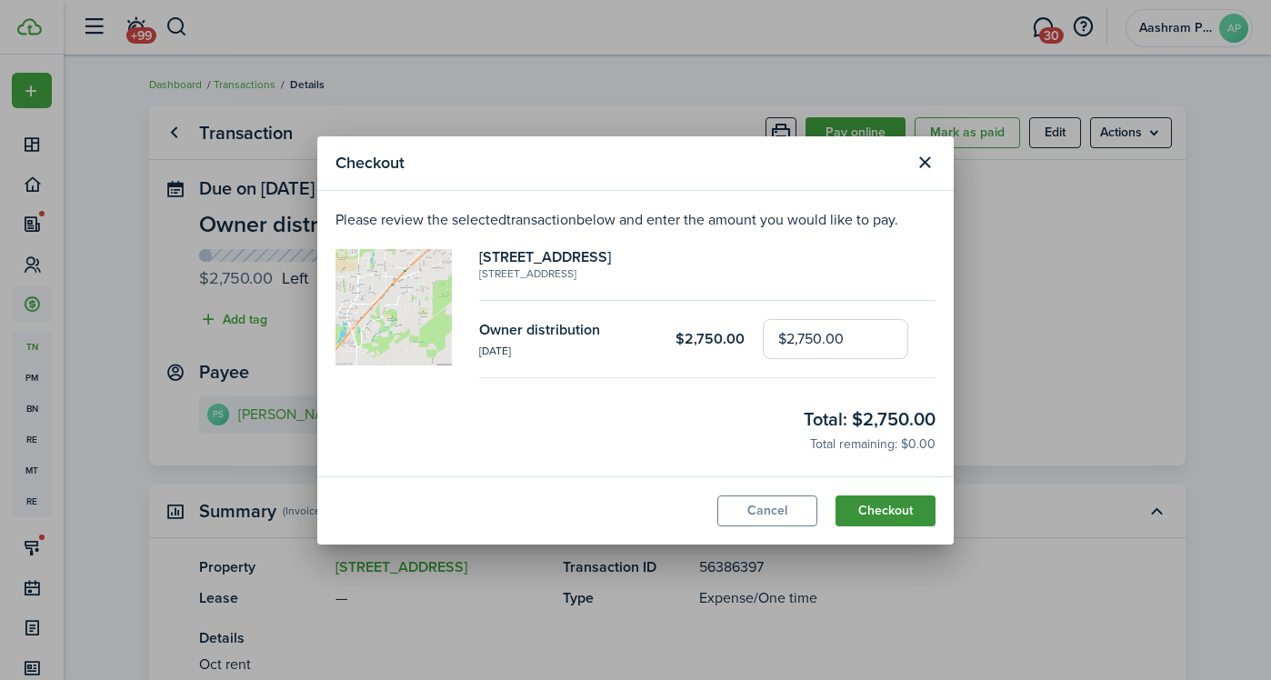
click at [874, 515] on button "Checkout" at bounding box center [885, 510] width 100 height 31
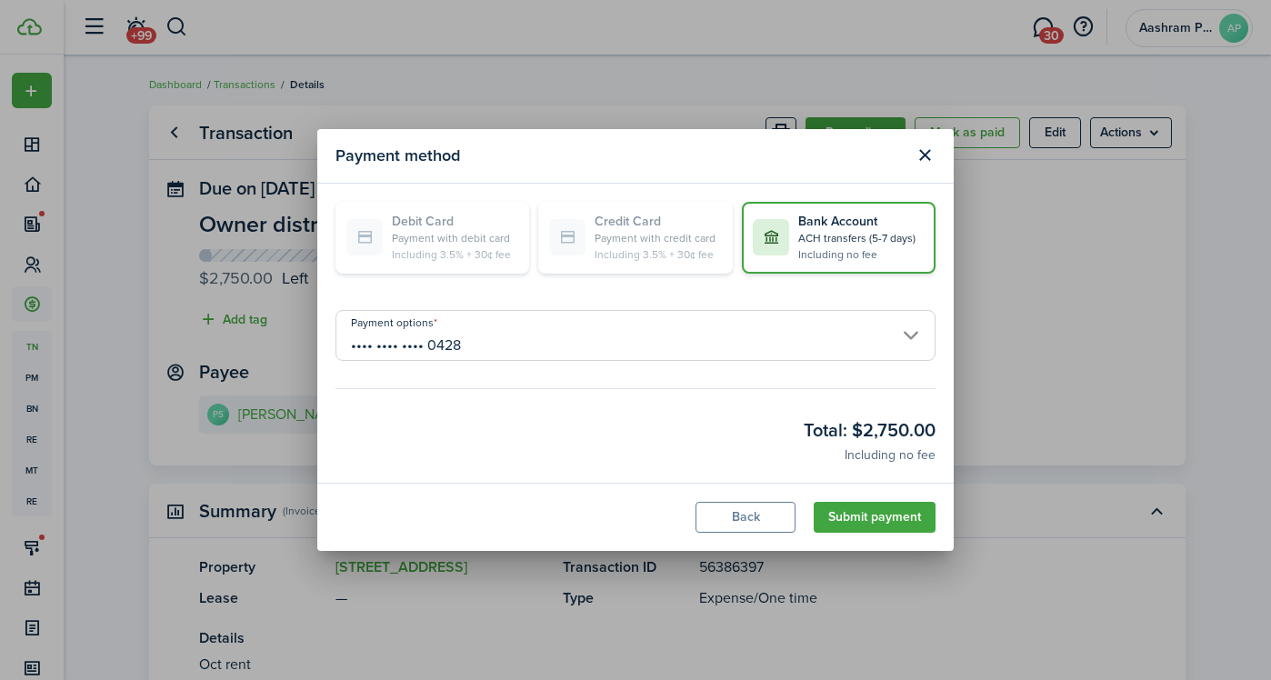
click at [879, 515] on button "Submit payment" at bounding box center [875, 517] width 122 height 31
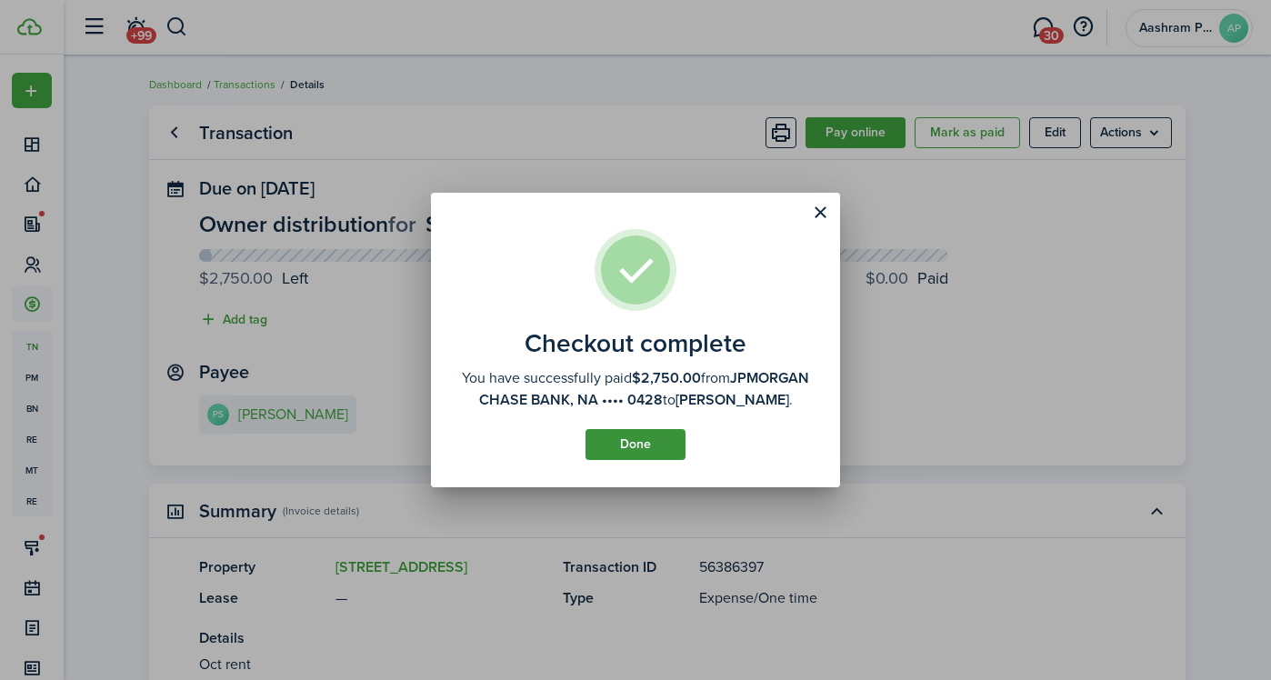
click at [631, 451] on button "Done" at bounding box center [635, 444] width 100 height 31
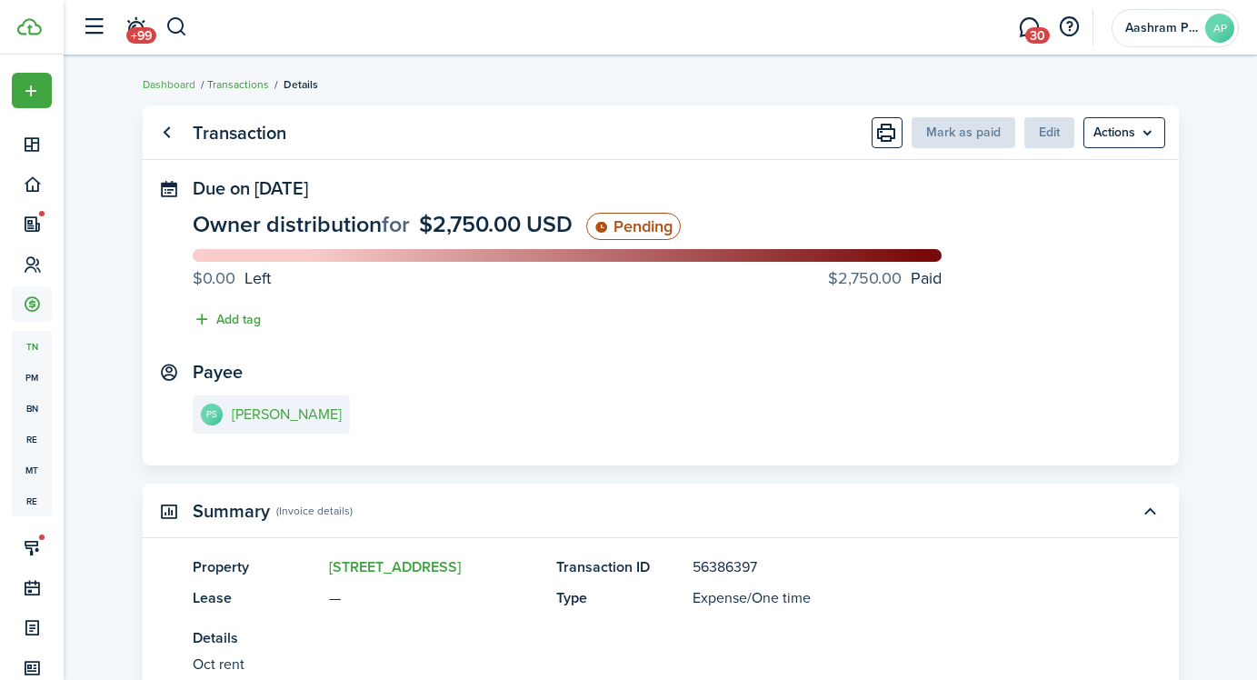
click at [252, 87] on link "Transactions" at bounding box center [238, 84] width 62 height 16
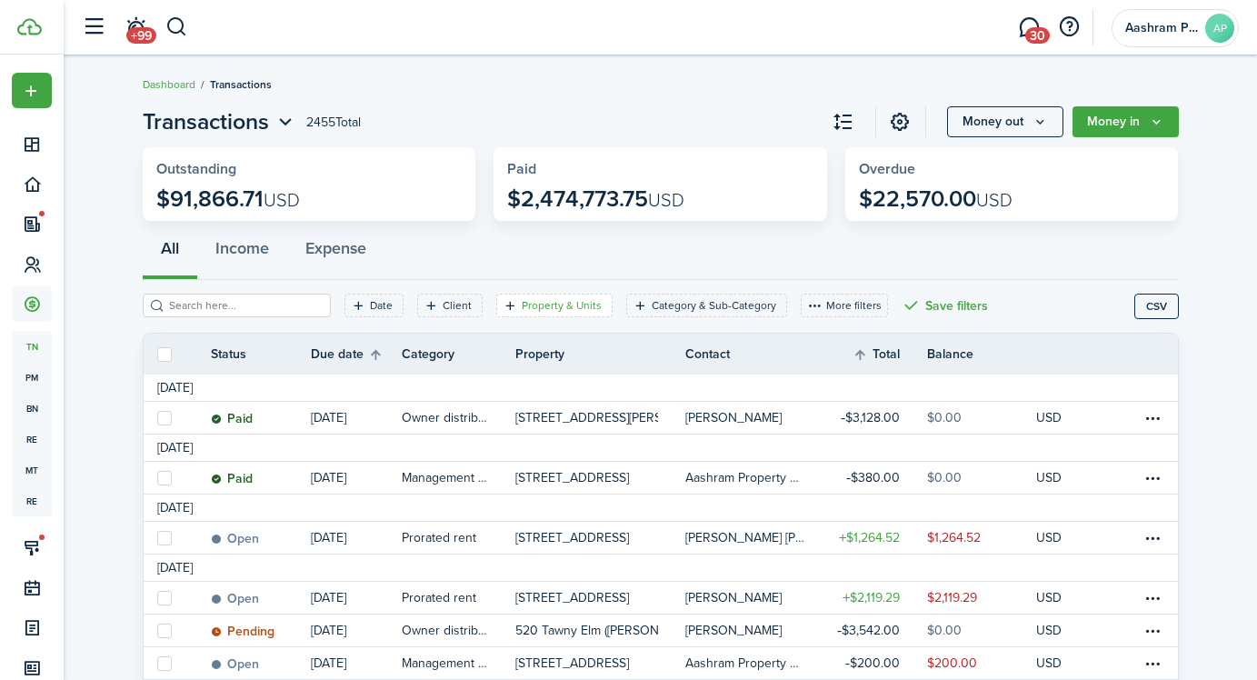
drag, startPoint x: 512, startPoint y: 305, endPoint x: 513, endPoint y: 320, distance: 14.6
click at [522, 305] on filter-tag-label "Property & Units" at bounding box center [562, 305] width 80 height 16
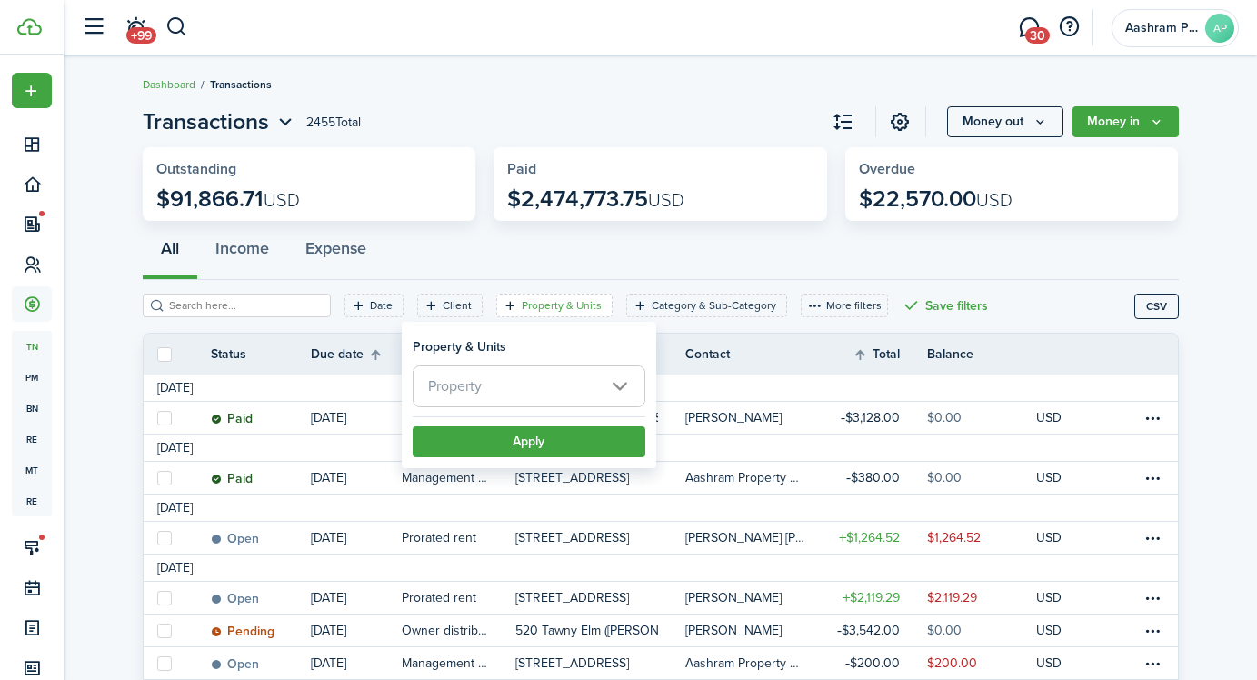
click at [503, 387] on span "Property" at bounding box center [529, 386] width 231 height 40
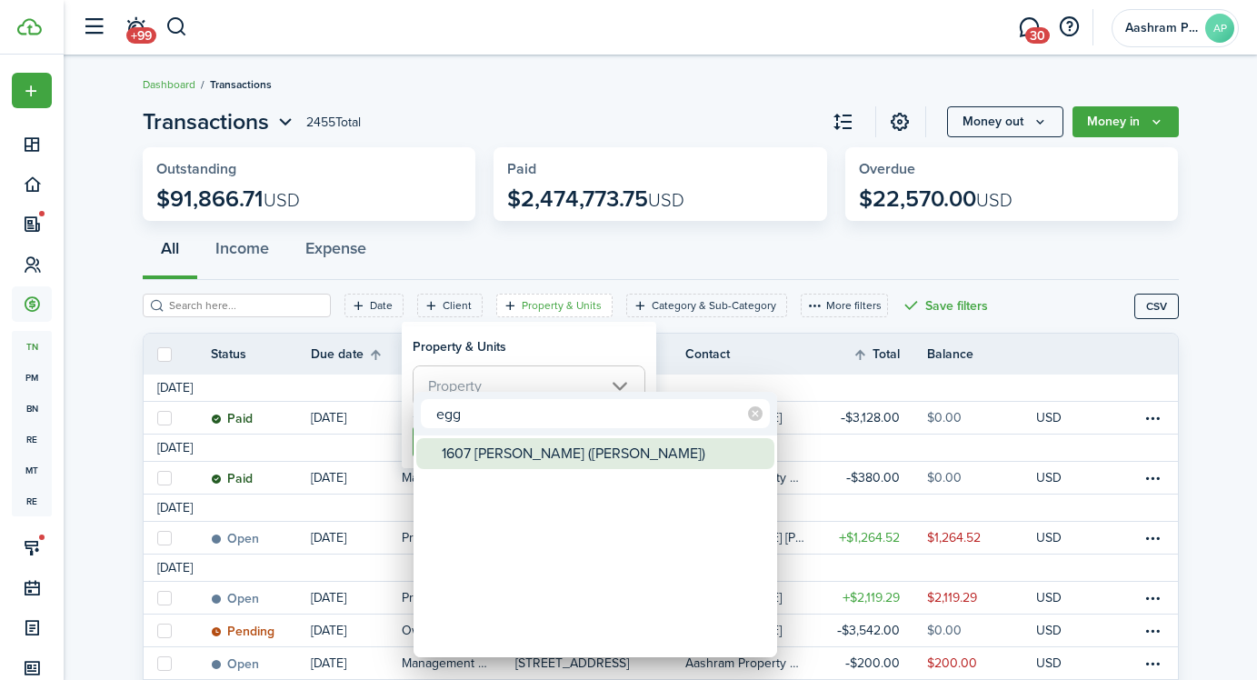
type input "egg"
click at [506, 457] on div "1607 [PERSON_NAME] ([PERSON_NAME])" at bounding box center [603, 453] width 322 height 31
type input "1607 [PERSON_NAME] ([PERSON_NAME])"
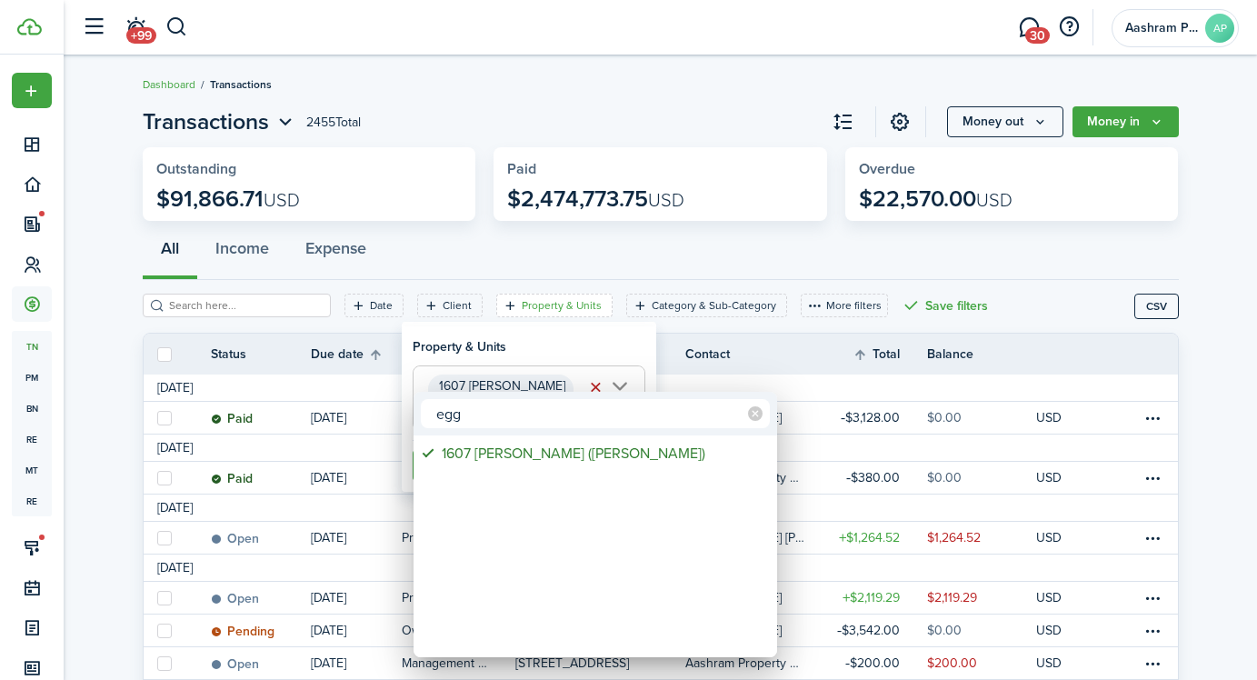
click at [503, 355] on div at bounding box center [629, 340] width 1548 height 971
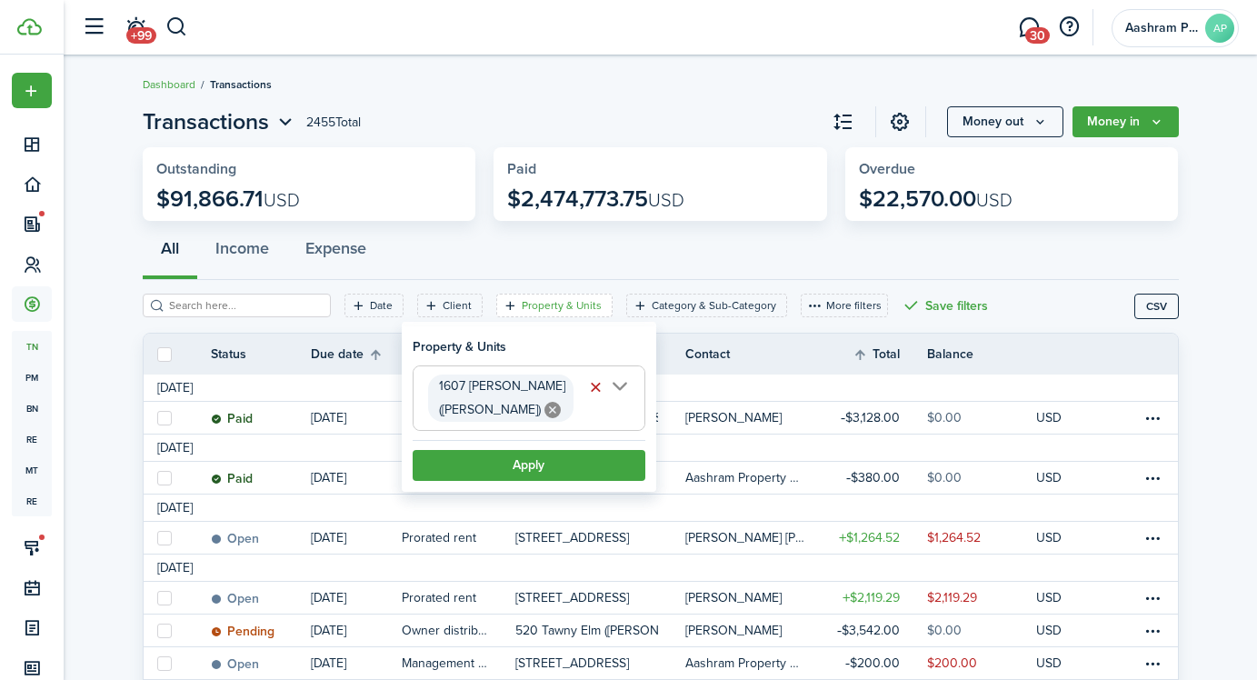
scroll to position [0, 27]
click at [520, 458] on button "Apply" at bounding box center [529, 465] width 233 height 31
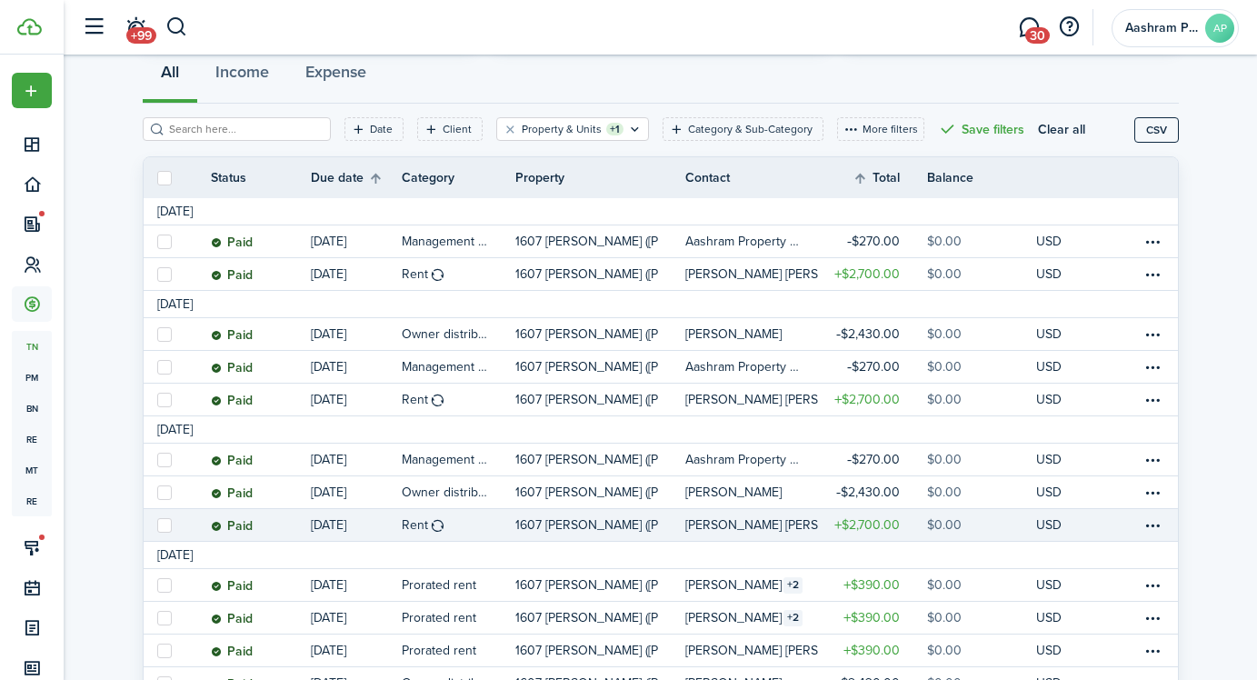
scroll to position [188, 0]
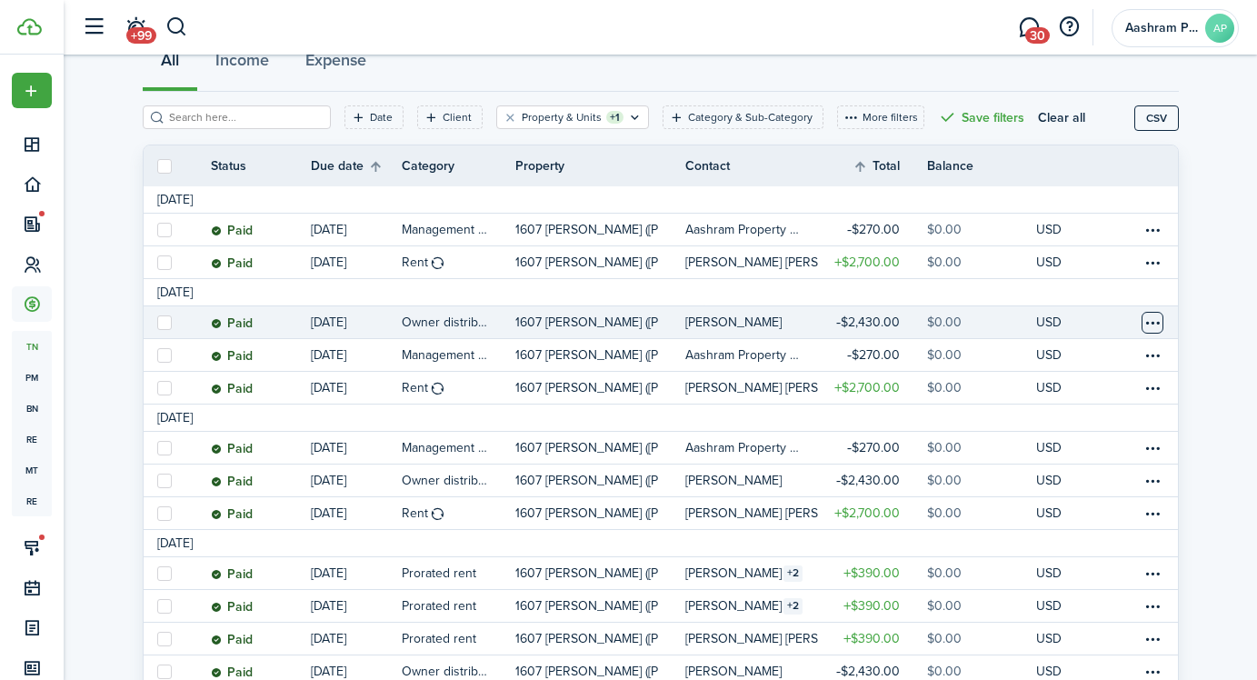
click at [1153, 323] on table-menu-btn-icon at bounding box center [1153, 323] width 22 height 22
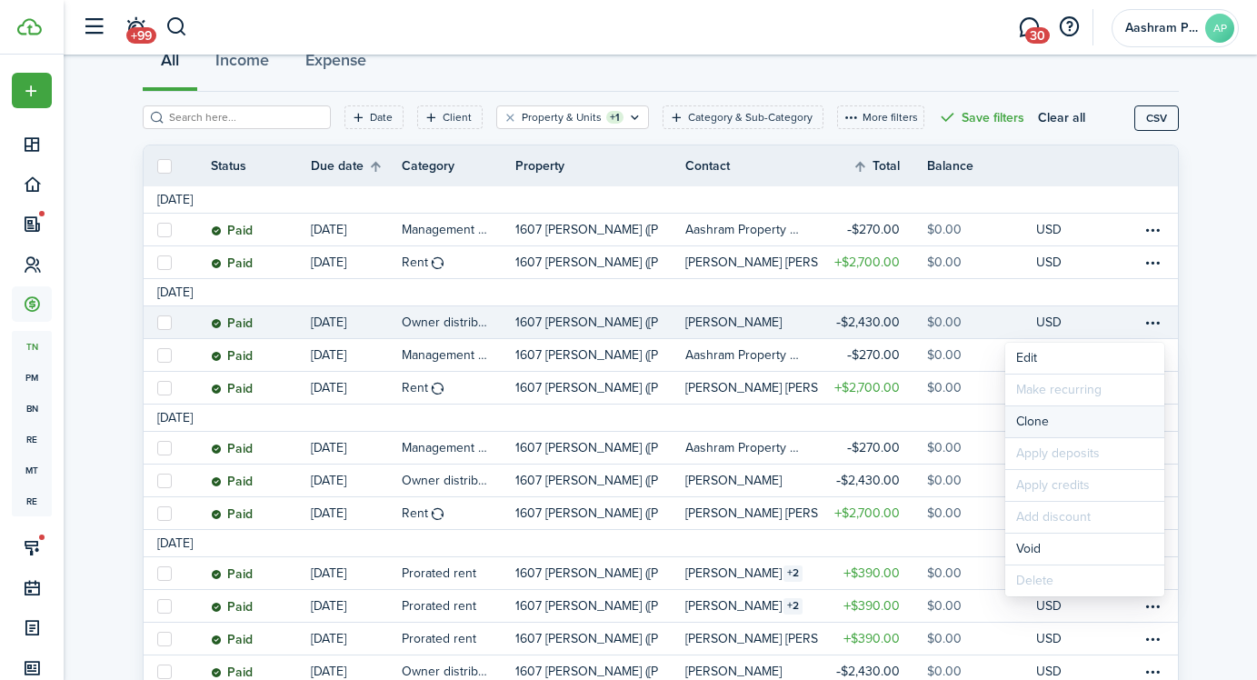
click at [1054, 416] on link "Clone" at bounding box center [1084, 421] width 159 height 31
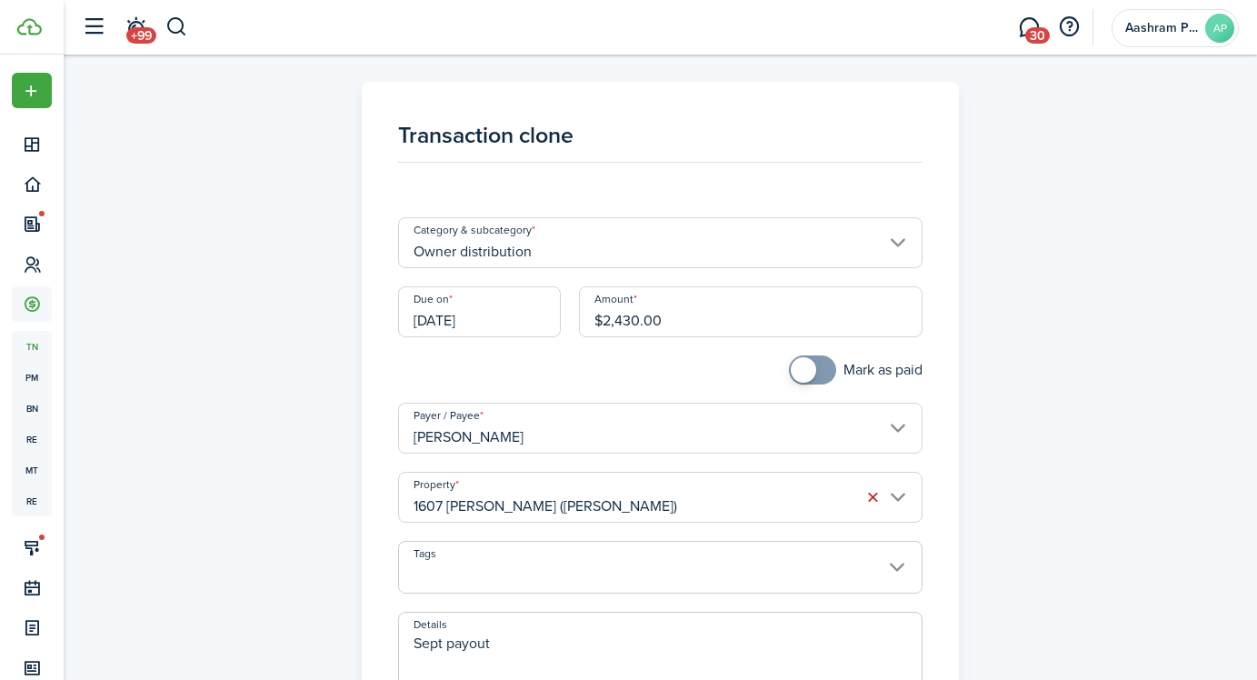
click at [483, 322] on input "[DATE]" at bounding box center [479, 311] width 163 height 51
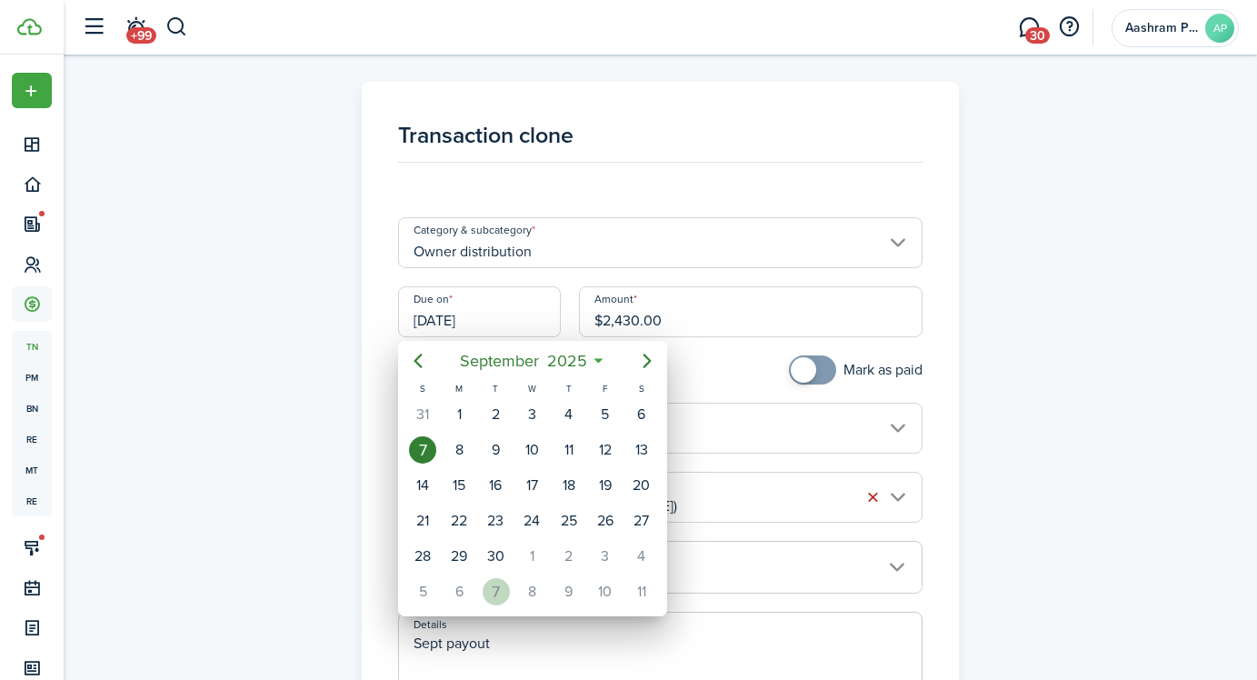
click at [485, 595] on div "7" at bounding box center [496, 591] width 27 height 27
type input "[DATE]"
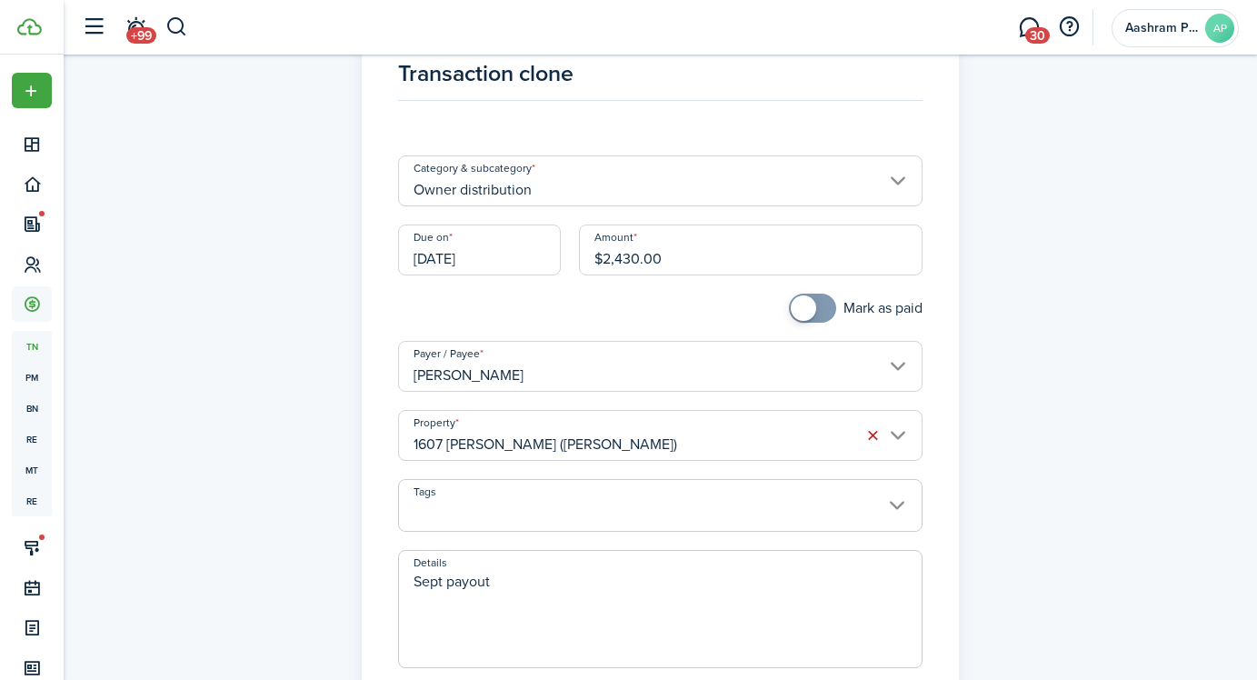
scroll to position [74, 0]
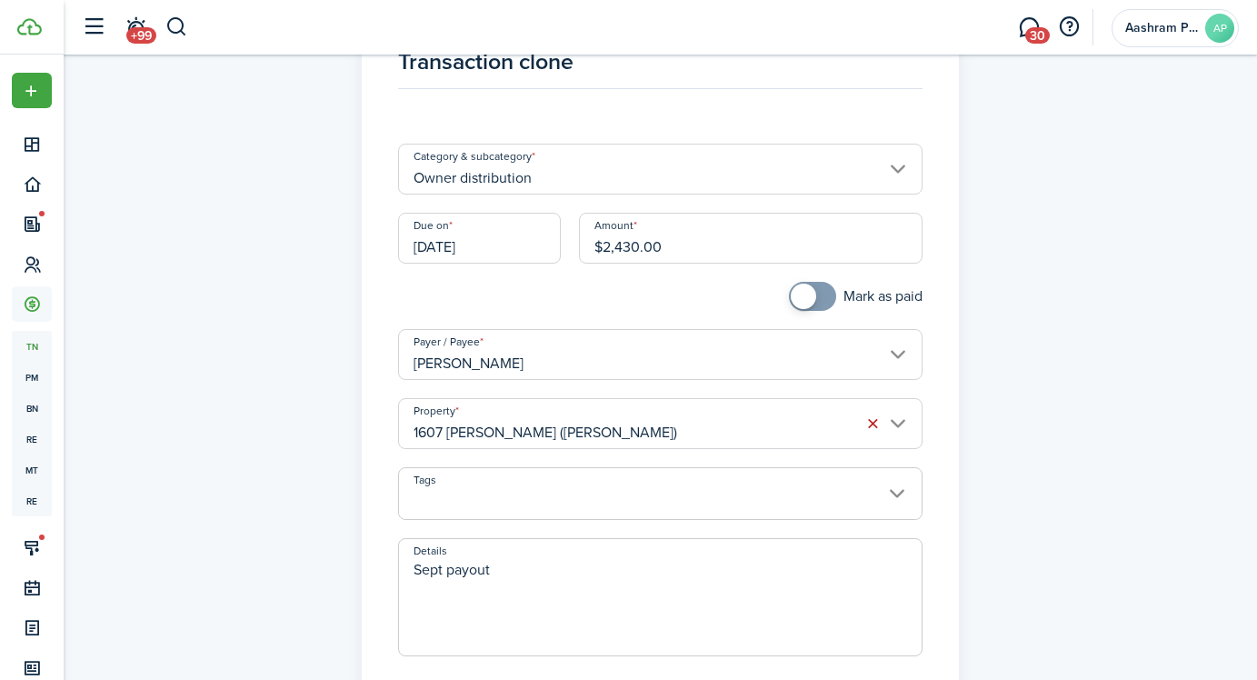
click at [418, 571] on textarea "Sept payout" at bounding box center [660, 602] width 523 height 87
click at [486, 577] on textarea "Oct payout" at bounding box center [660, 602] width 523 height 87
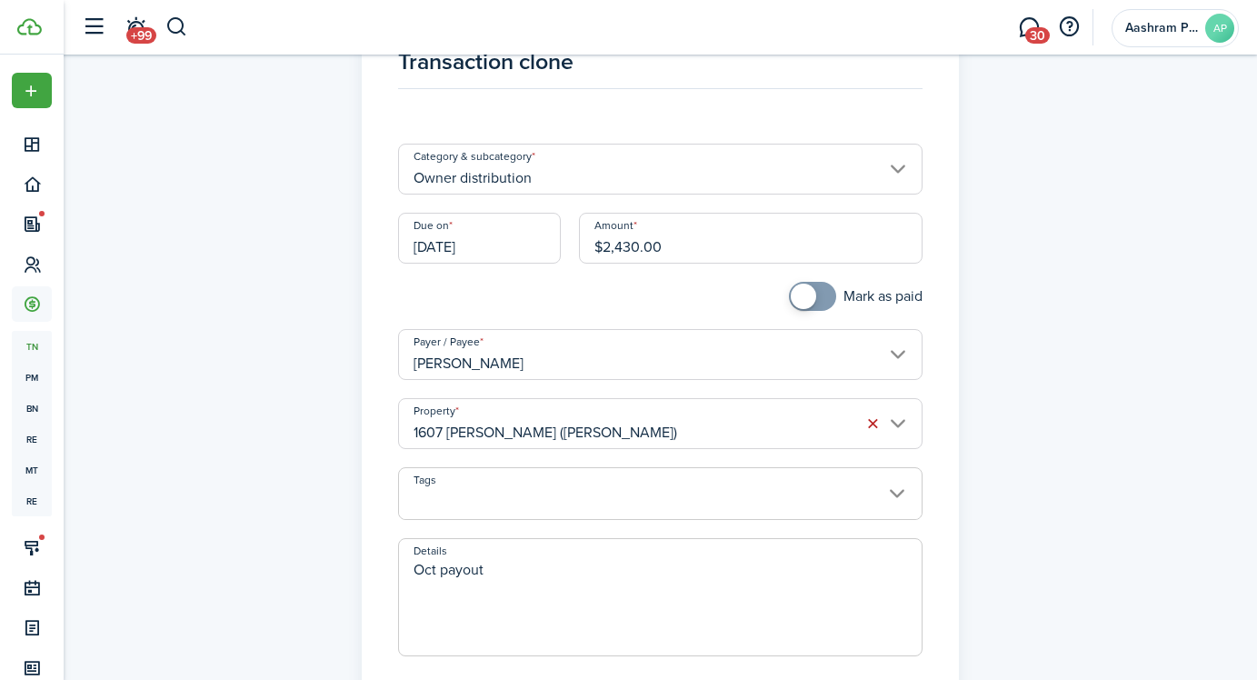
scroll to position [331, 0]
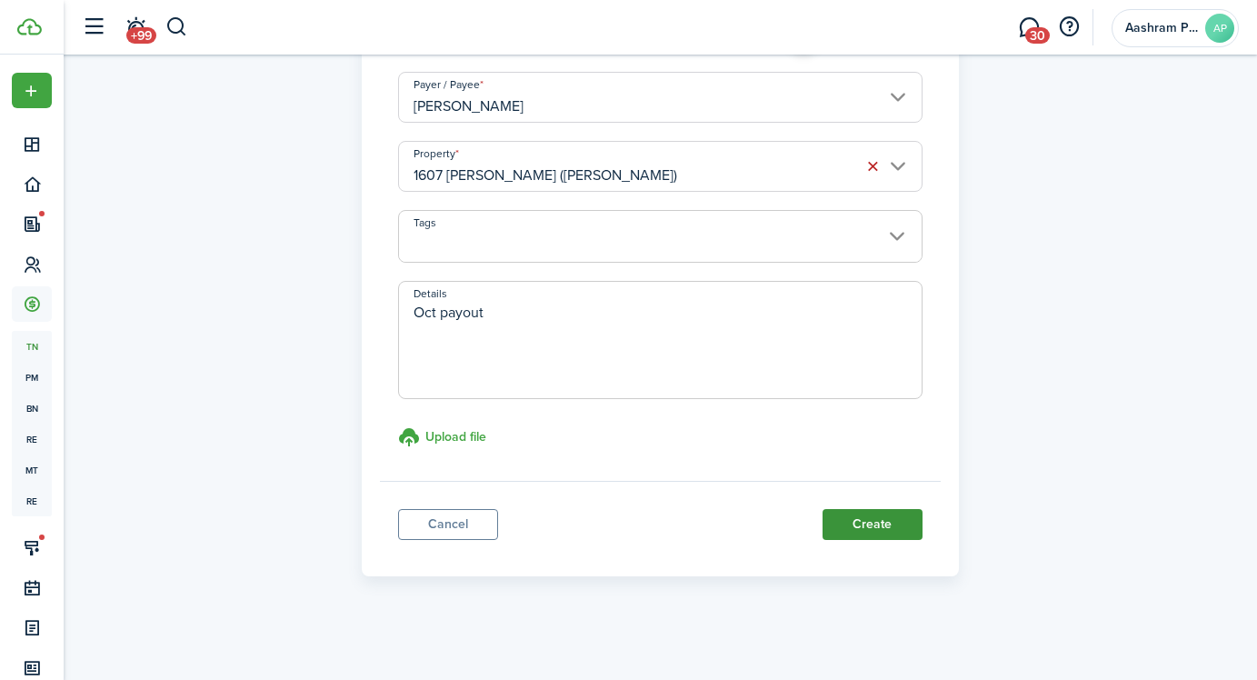
type textarea "Oct payout"
click at [863, 529] on button "Create" at bounding box center [873, 524] width 100 height 31
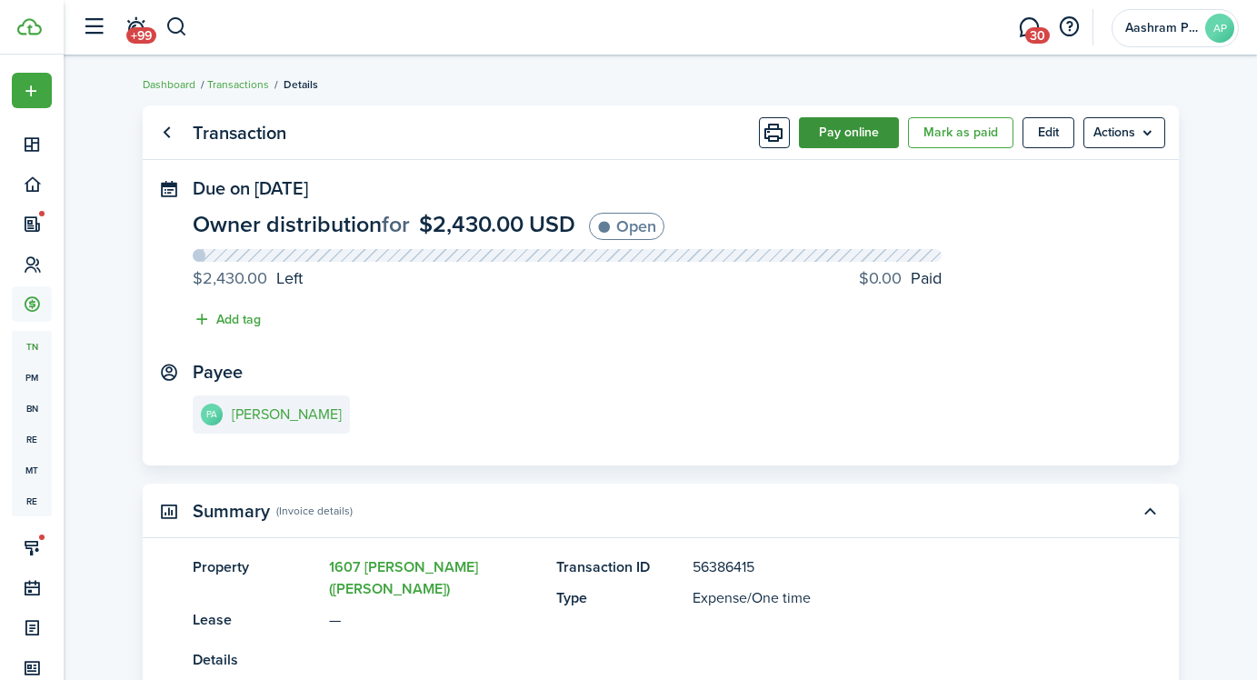
click at [836, 137] on button "Pay online" at bounding box center [849, 132] width 100 height 31
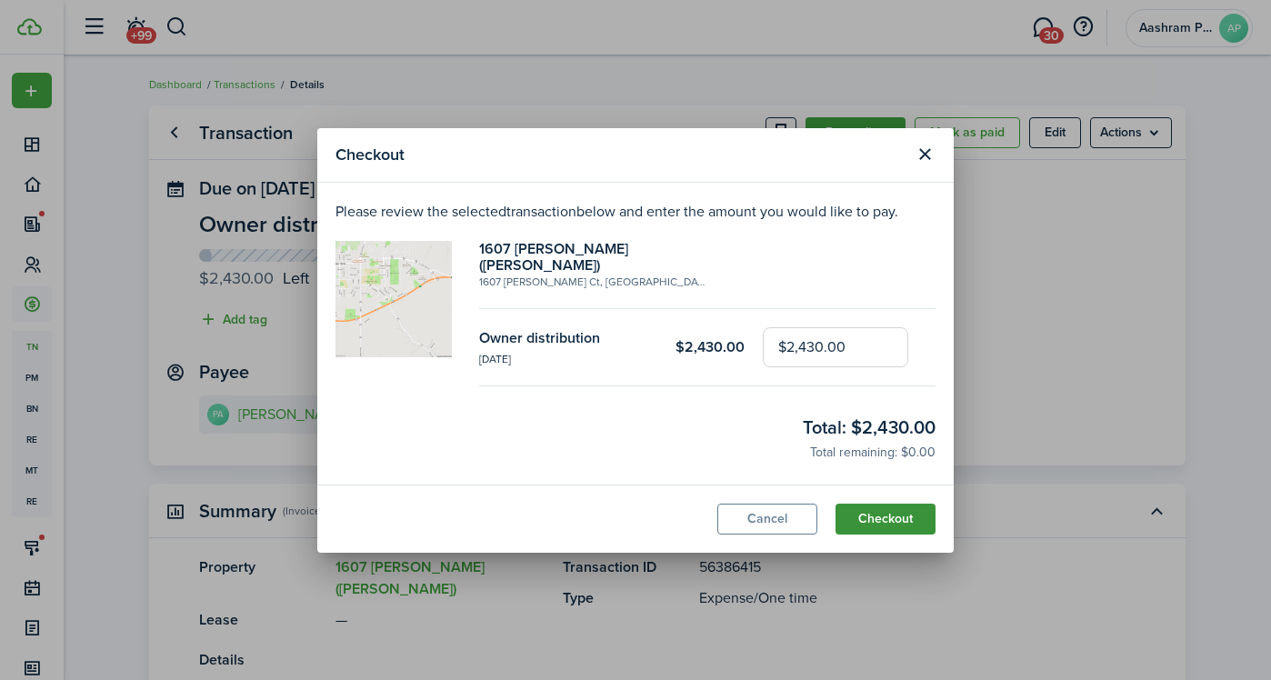
click at [867, 517] on button "Checkout" at bounding box center [885, 519] width 100 height 31
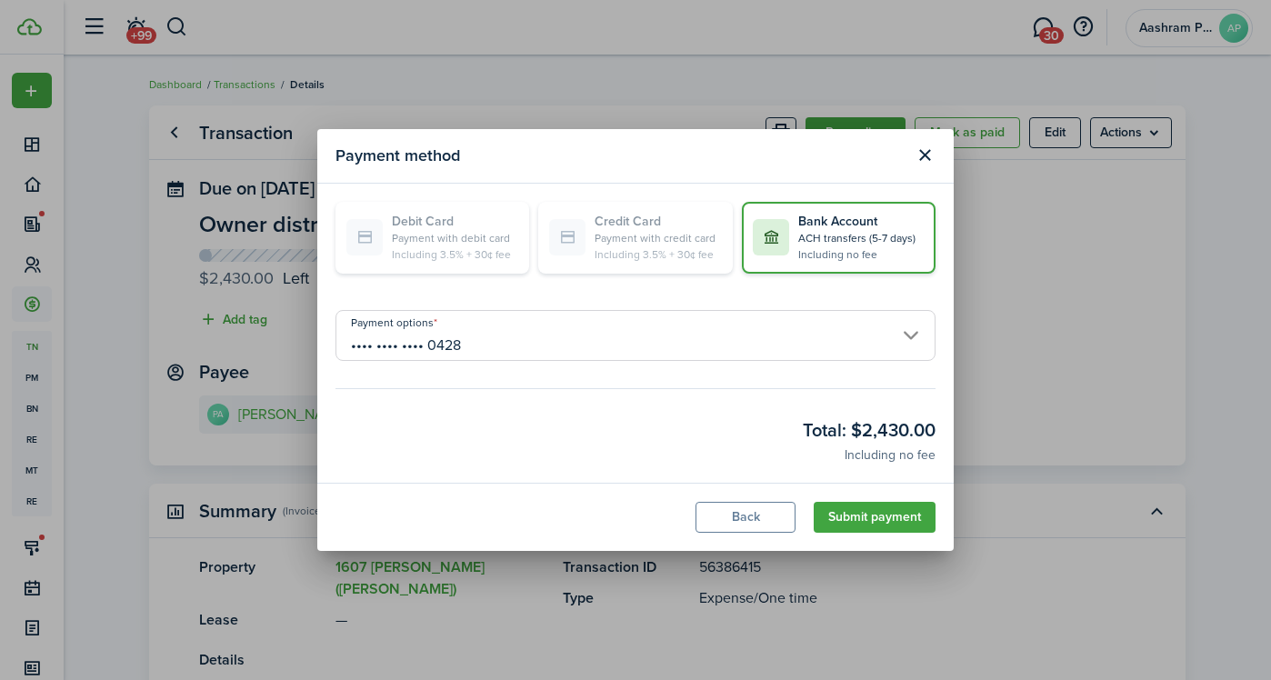
click at [867, 517] on button "Submit payment" at bounding box center [875, 517] width 122 height 31
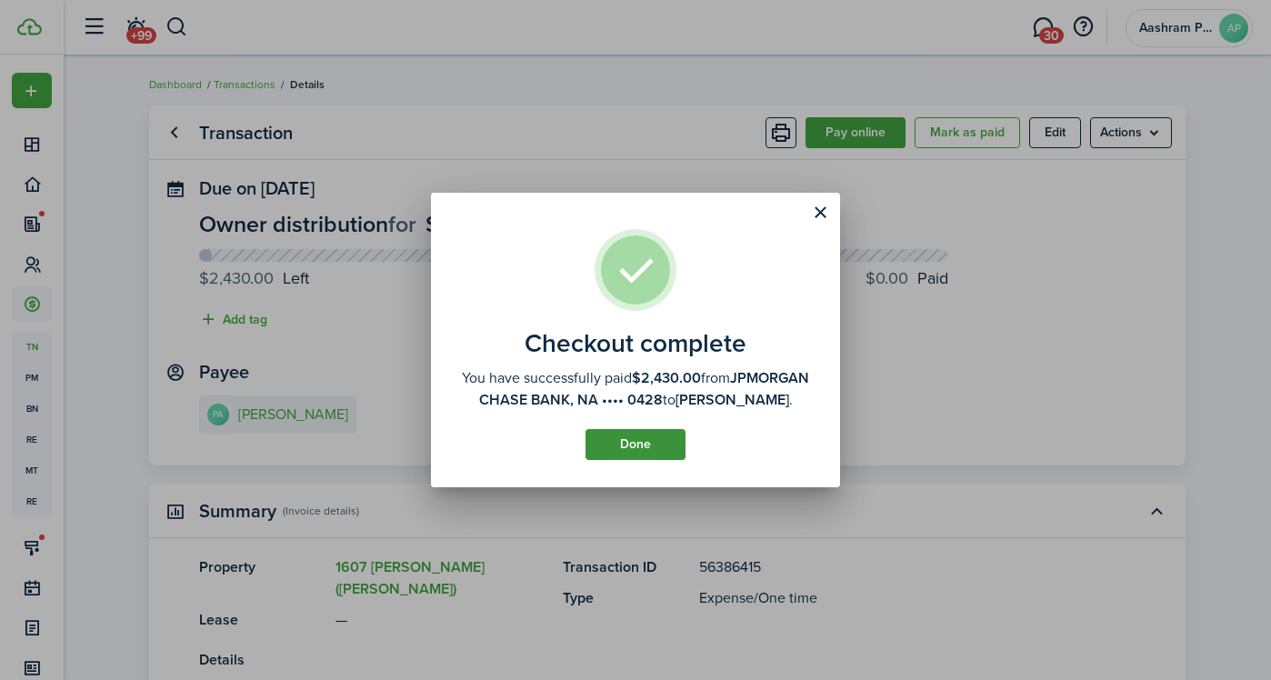
click at [652, 458] on button "Done" at bounding box center [635, 444] width 100 height 31
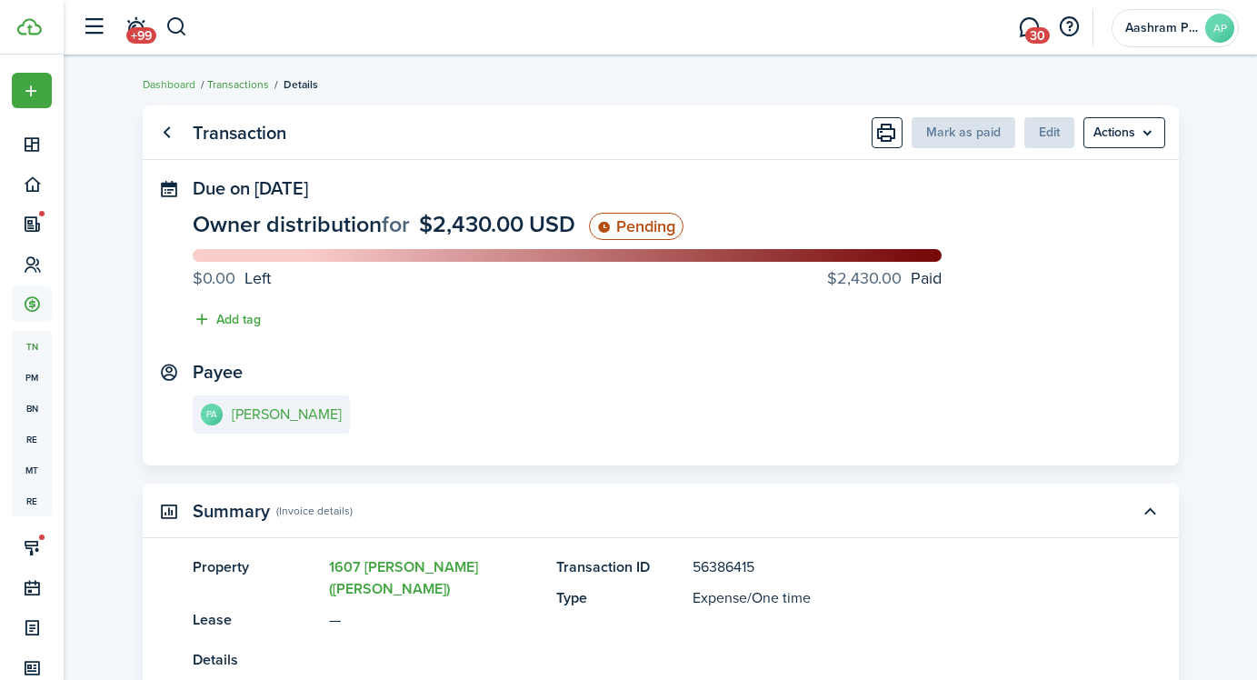
click at [254, 89] on link "Transactions" at bounding box center [238, 84] width 62 height 16
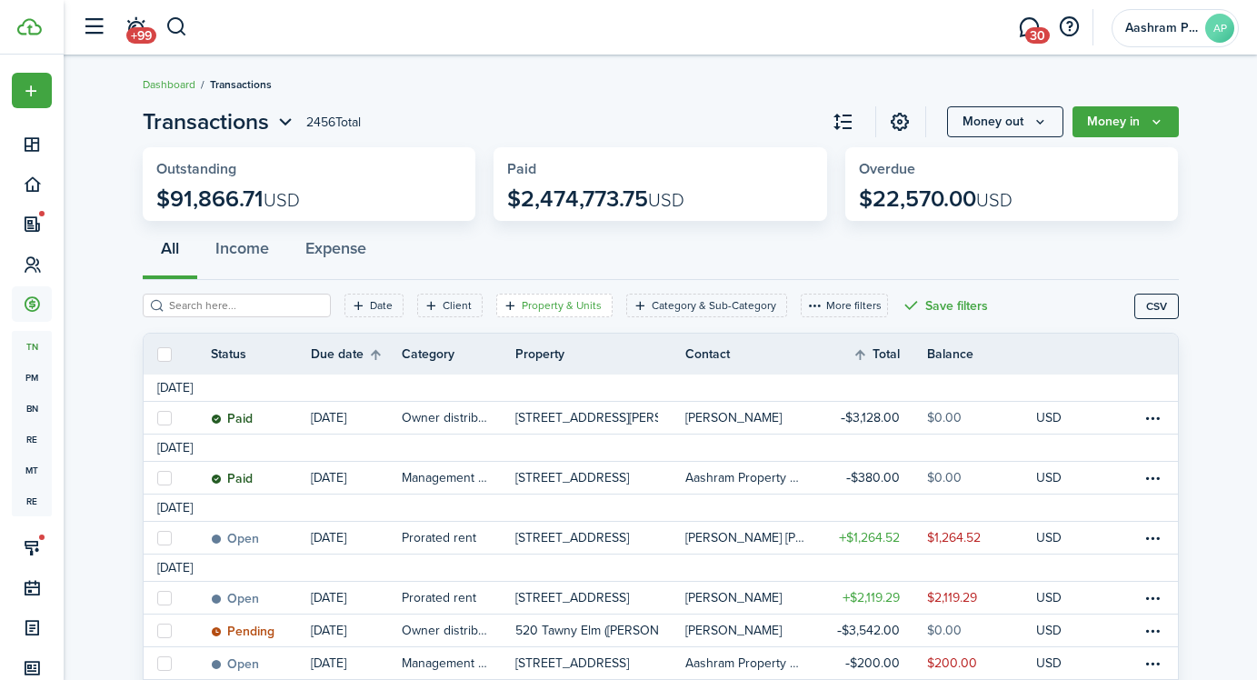
click at [522, 297] on filter-tag-label "Property & Units" at bounding box center [562, 305] width 80 height 16
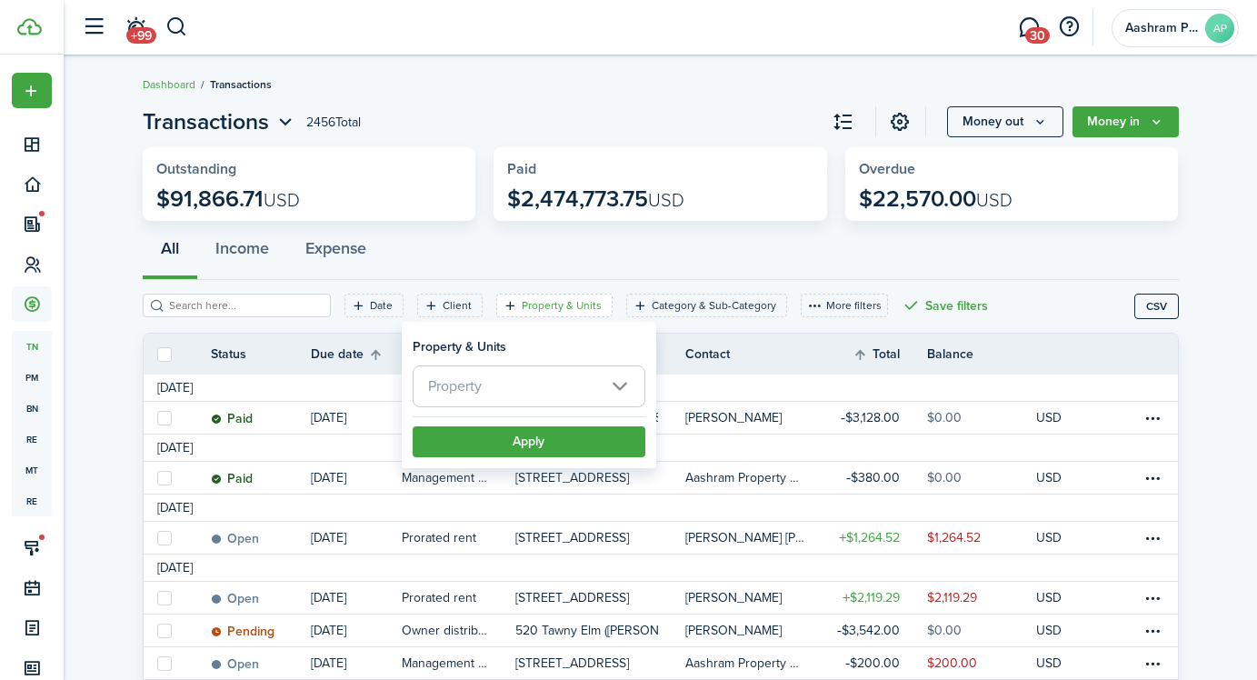
click at [465, 382] on span "Property" at bounding box center [455, 385] width 54 height 21
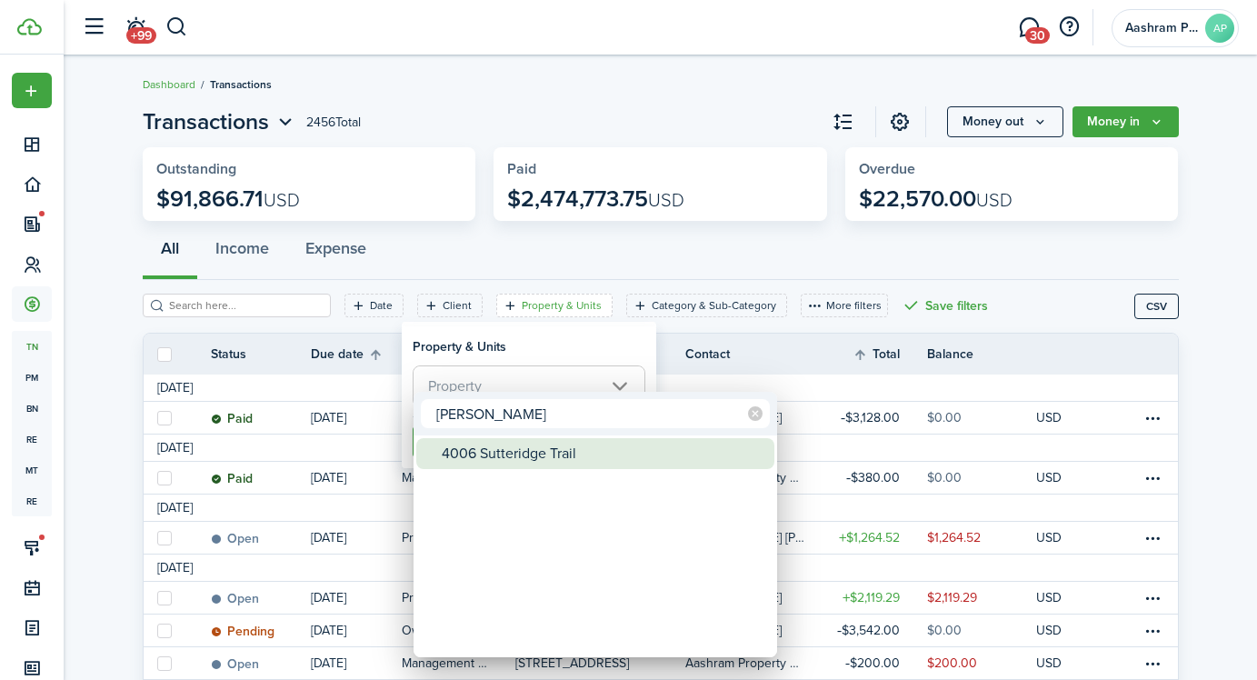
type input "[PERSON_NAME]"
click at [513, 460] on div "4006 Sutteridge Trail" at bounding box center [603, 453] width 322 height 31
type input "4006 Sutteridge Trail"
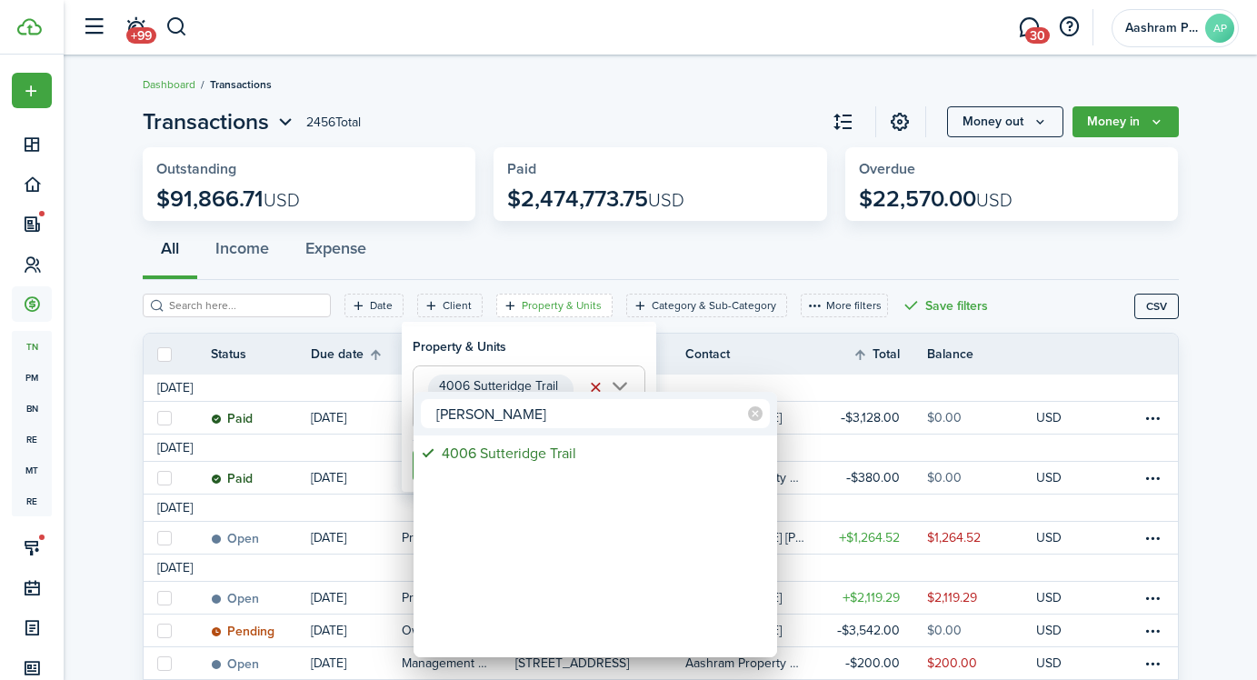
click at [504, 325] on div at bounding box center [629, 340] width 1548 height 971
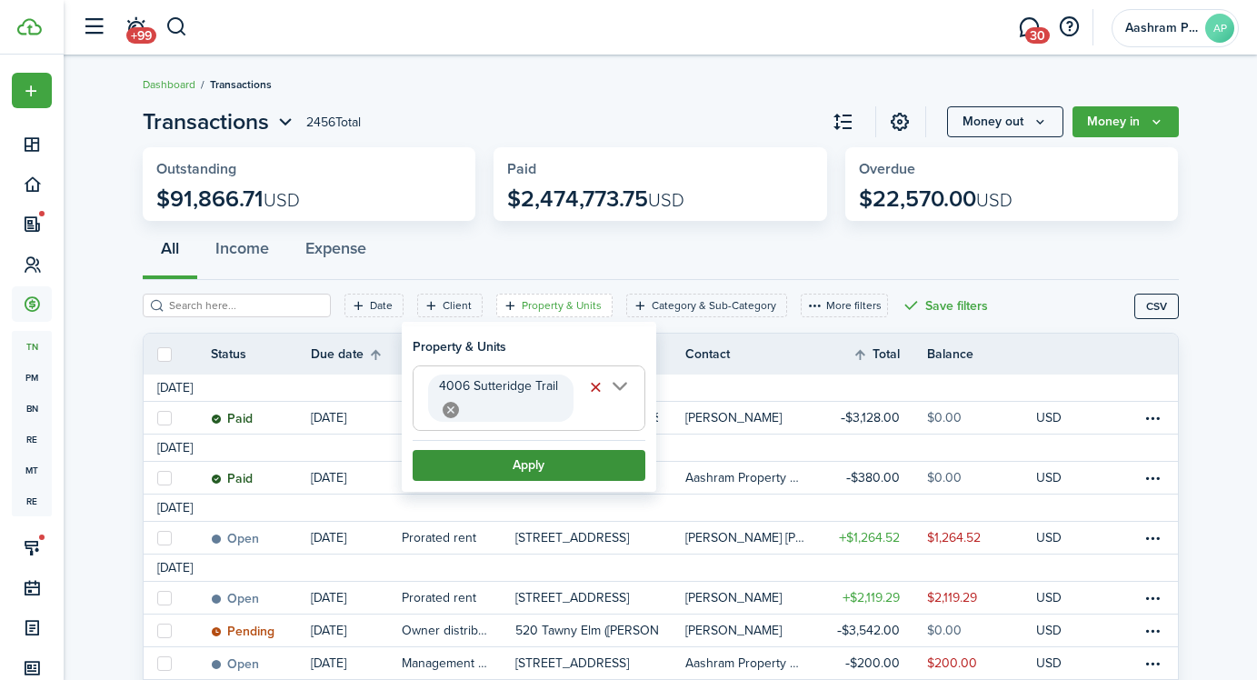
click at [508, 455] on button "Apply" at bounding box center [529, 465] width 233 height 31
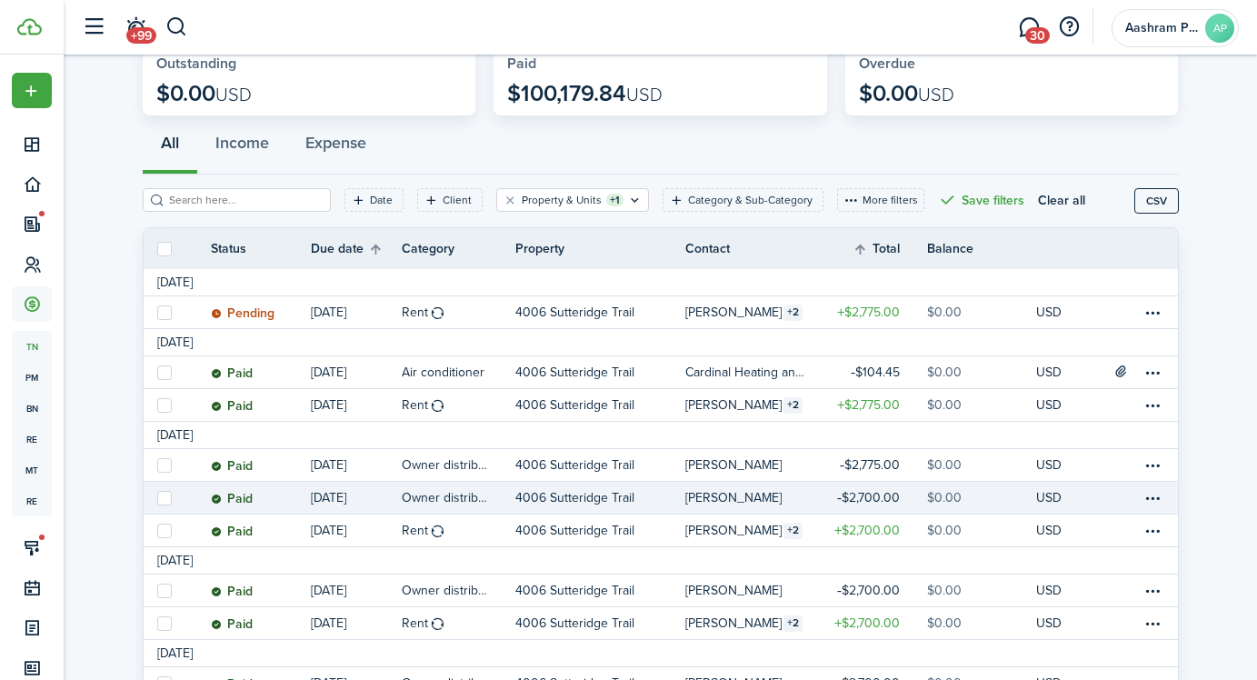
scroll to position [117, 0]
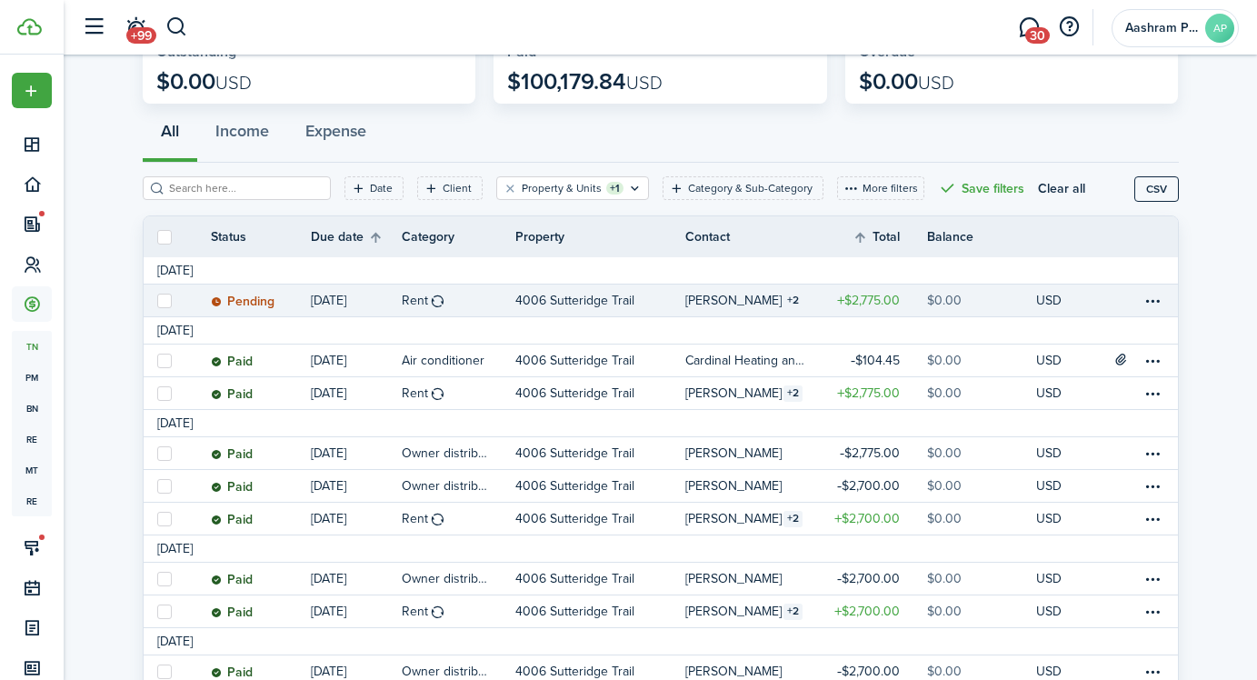
click at [521, 306] on p "4006 Sutteridge Trail" at bounding box center [574, 300] width 119 height 19
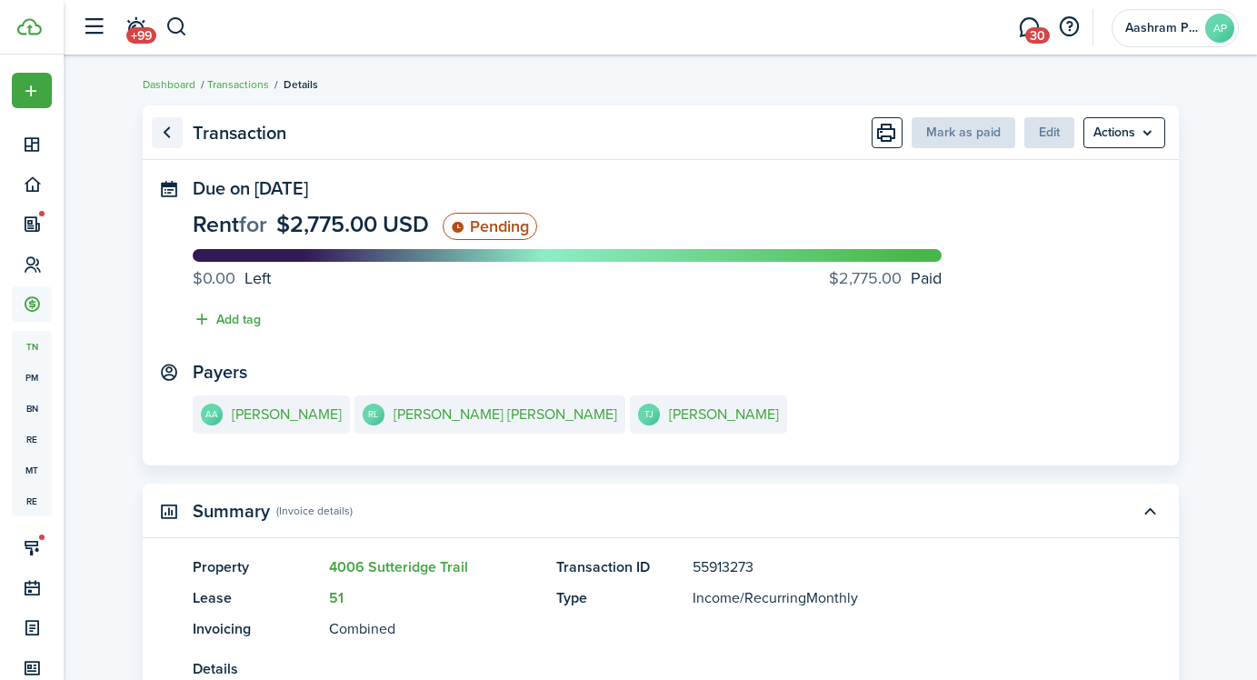
click at [171, 134] on link "Go back" at bounding box center [167, 132] width 31 height 31
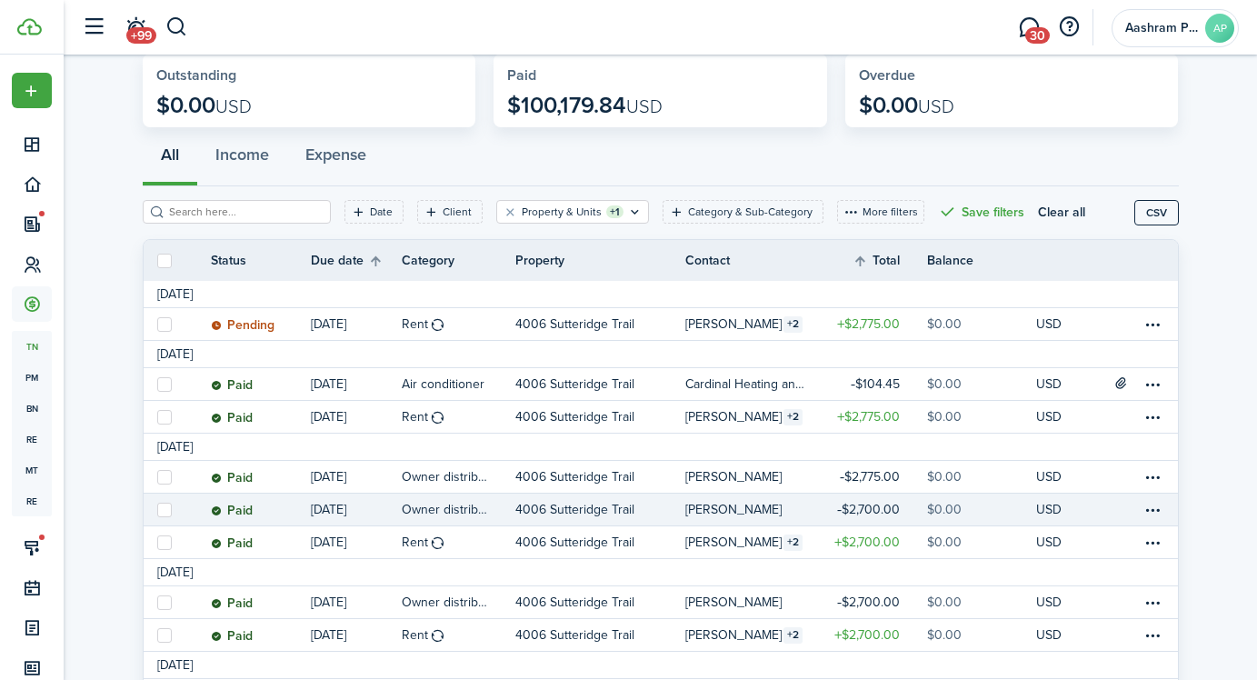
scroll to position [105, 0]
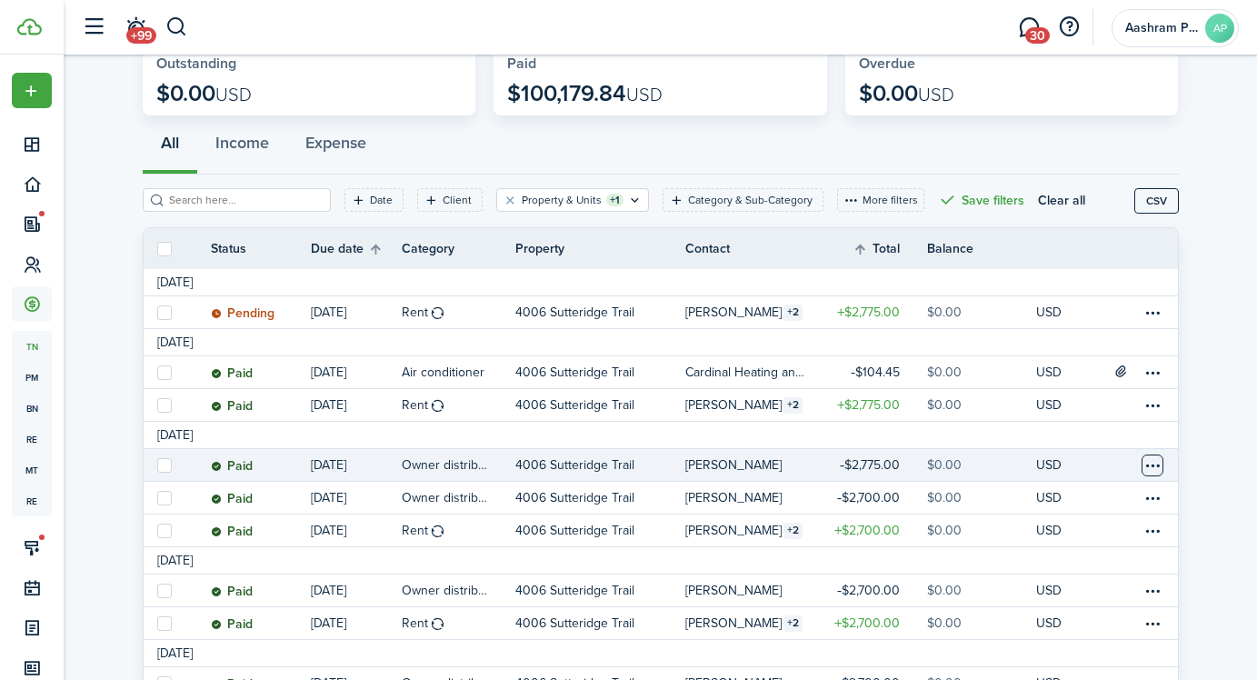
click at [1153, 467] on table-menu-btn-icon at bounding box center [1153, 466] width 22 height 22
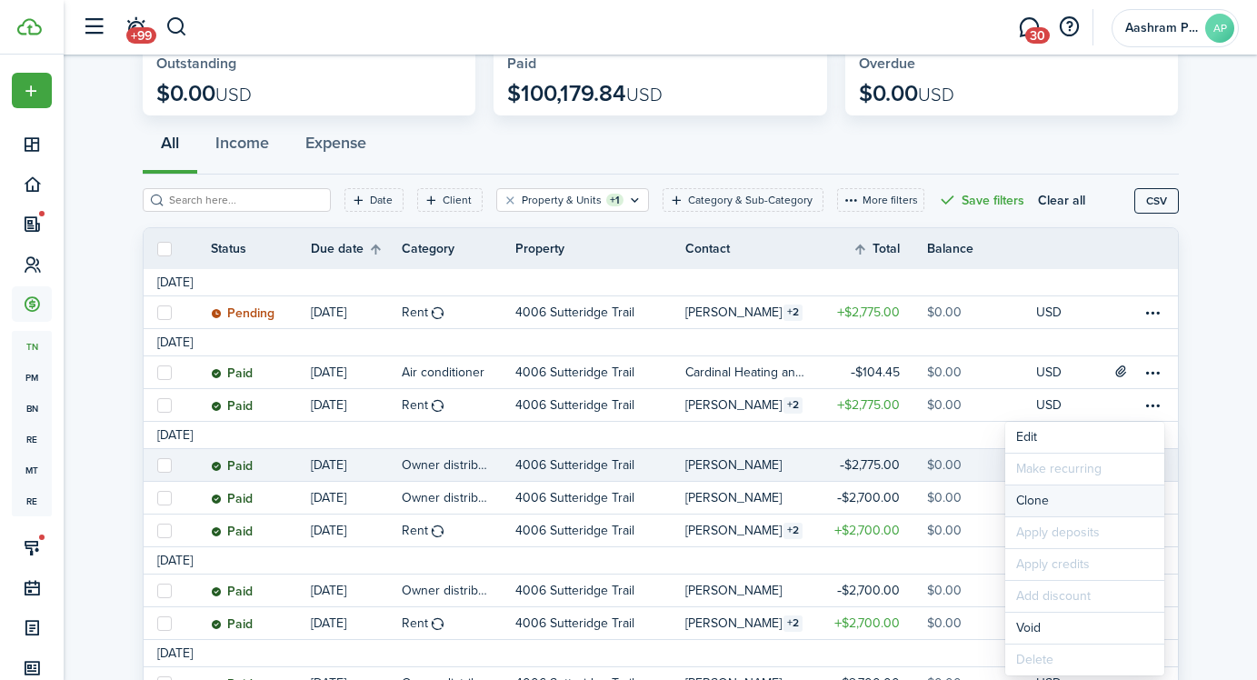
click at [1043, 504] on link "Clone" at bounding box center [1084, 500] width 159 height 31
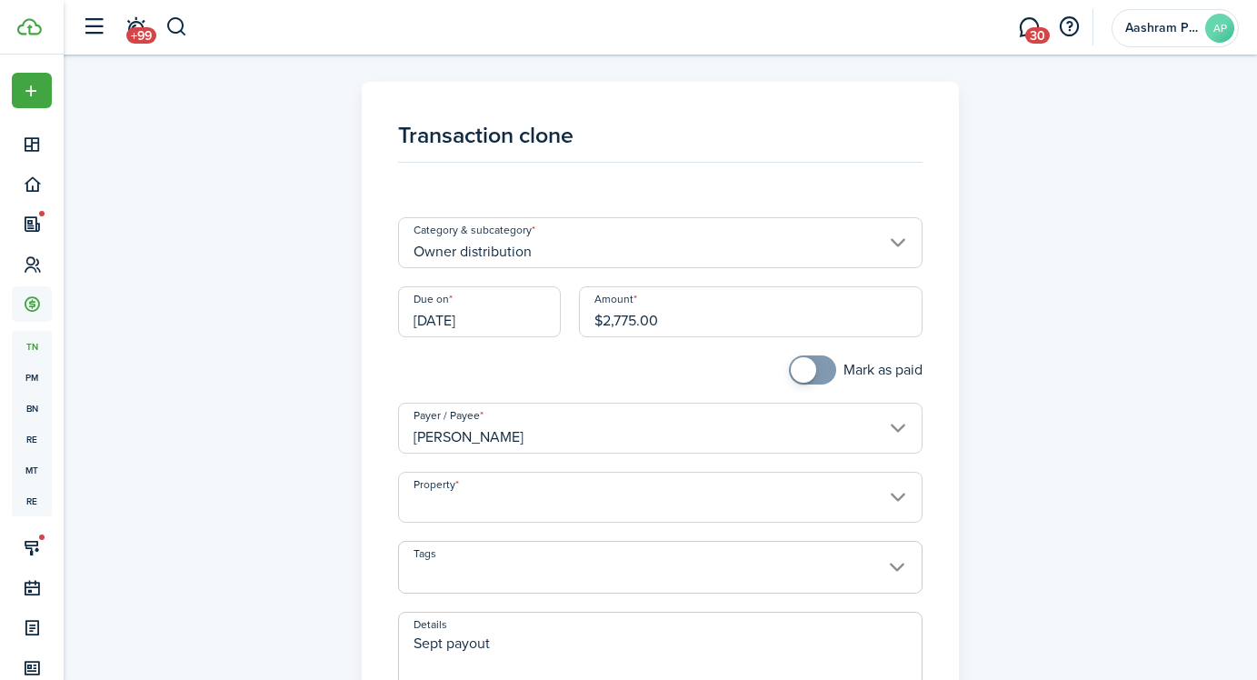
click at [523, 325] on input "[DATE]" at bounding box center [479, 311] width 163 height 51
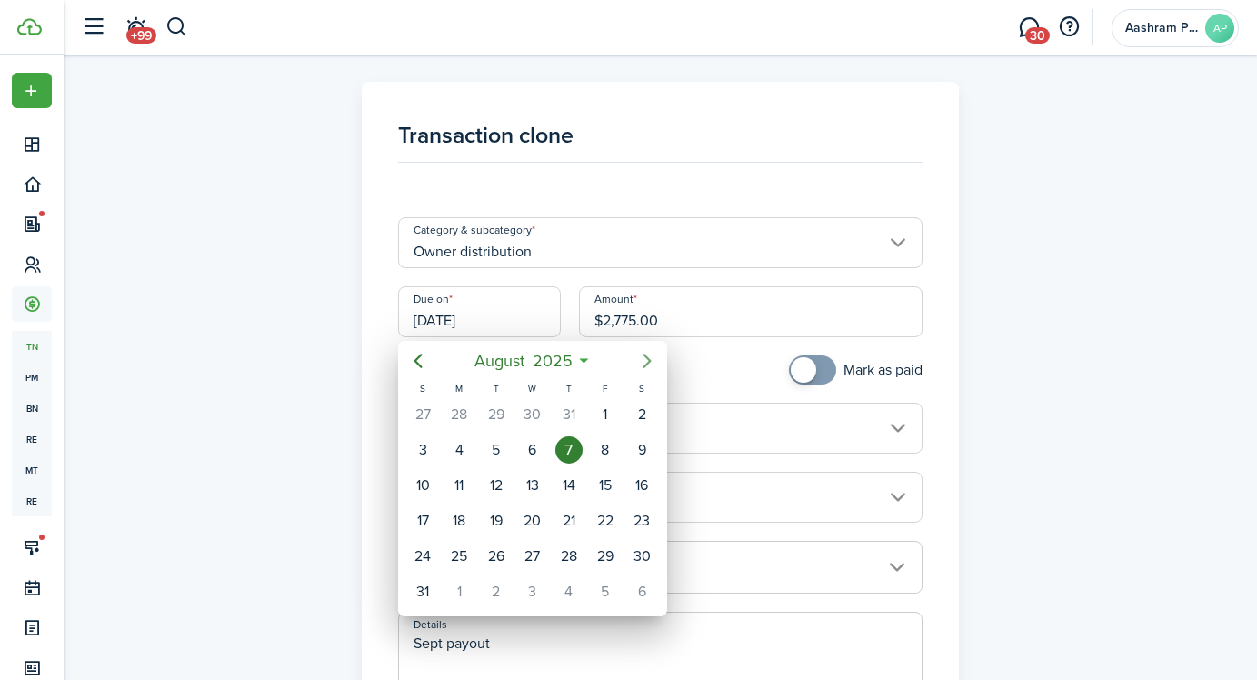
click at [649, 363] on icon "Next page" at bounding box center [647, 361] width 22 height 22
click at [597, 585] on div "7" at bounding box center [605, 591] width 27 height 27
type input "[DATE]"
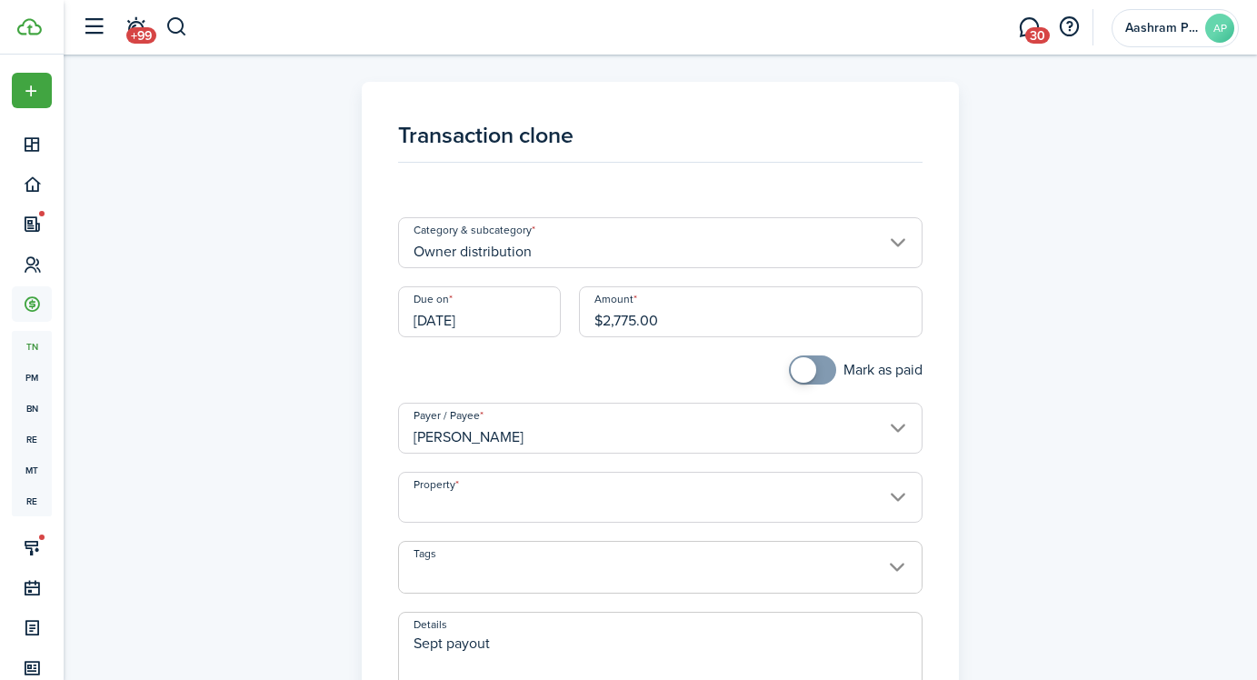
click at [437, 643] on textarea "Sept payout" at bounding box center [660, 676] width 523 height 87
paste textarea "Oc"
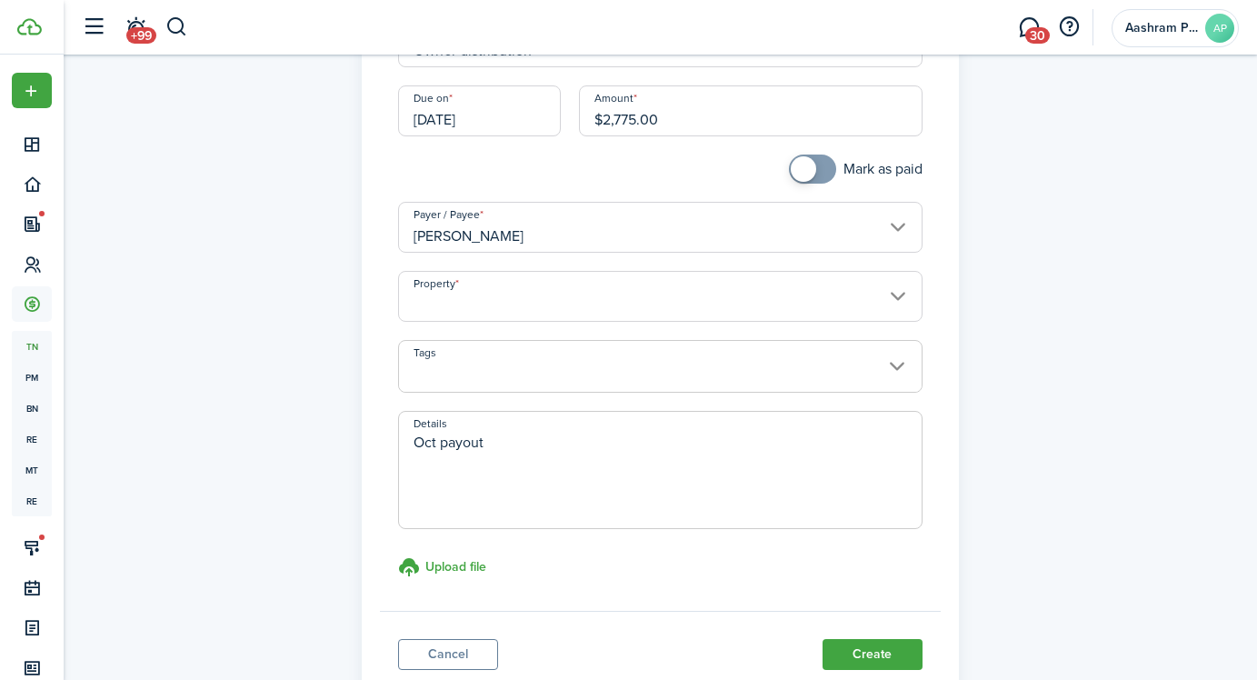
scroll to position [305, 0]
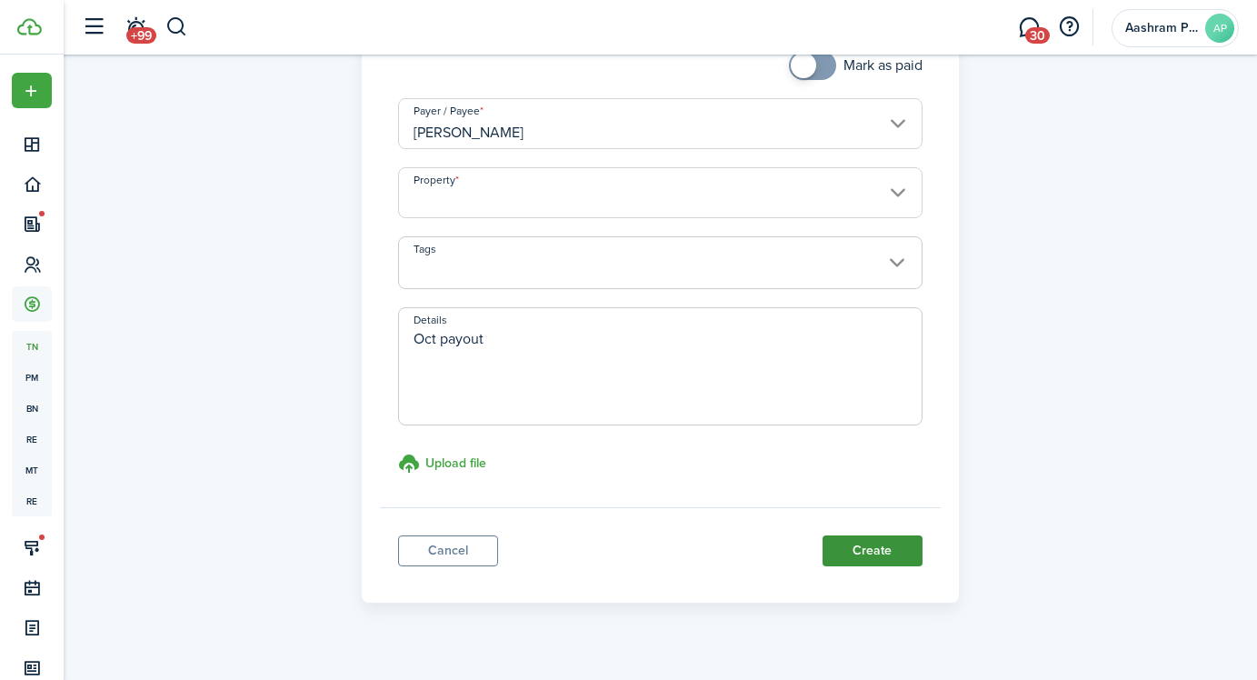
type textarea "Oct payout"
click at [868, 555] on button "Create" at bounding box center [873, 550] width 100 height 31
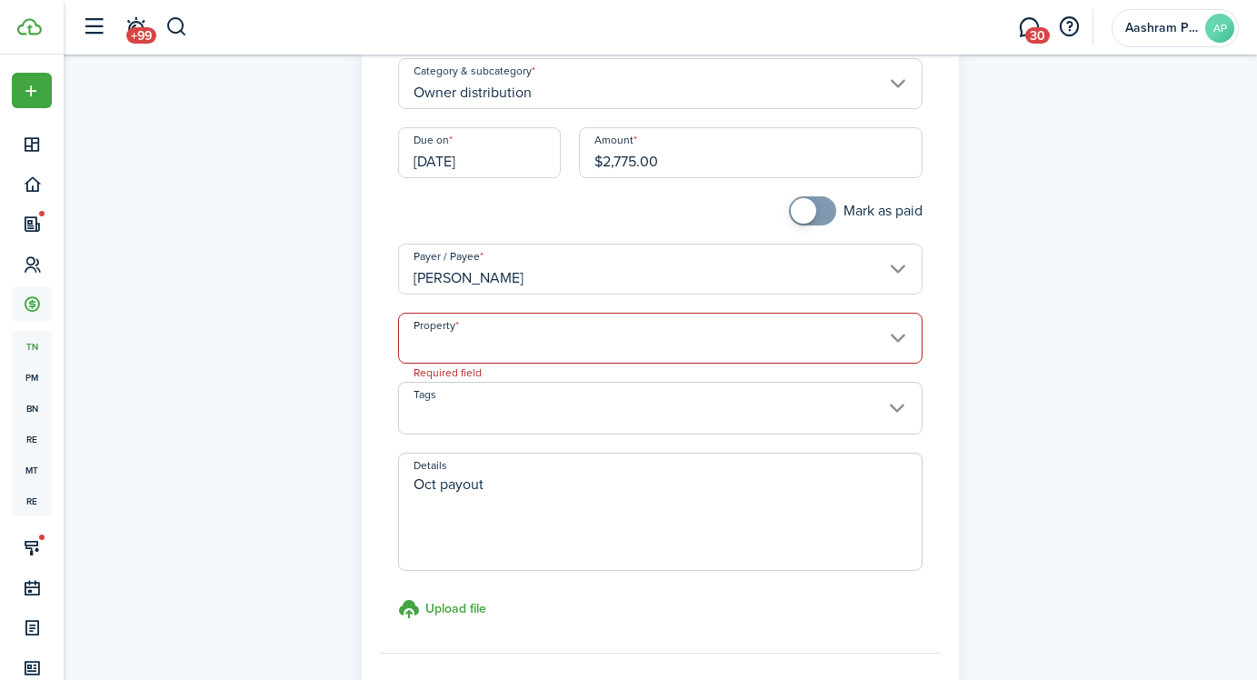
scroll to position [156, 0]
click at [695, 348] on input "Property" at bounding box center [660, 340] width 525 height 51
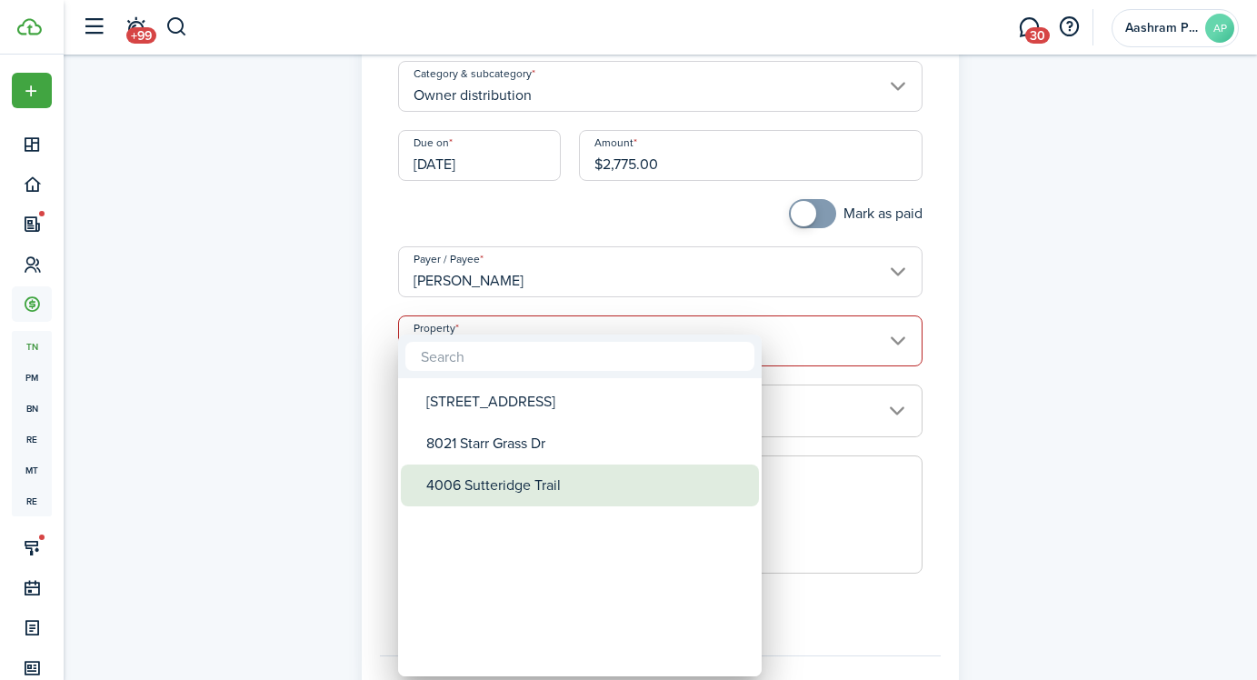
click at [539, 478] on div "4006 Sutteridge Trail" at bounding box center [587, 486] width 322 height 42
type input "4006 Sutteridge Trail"
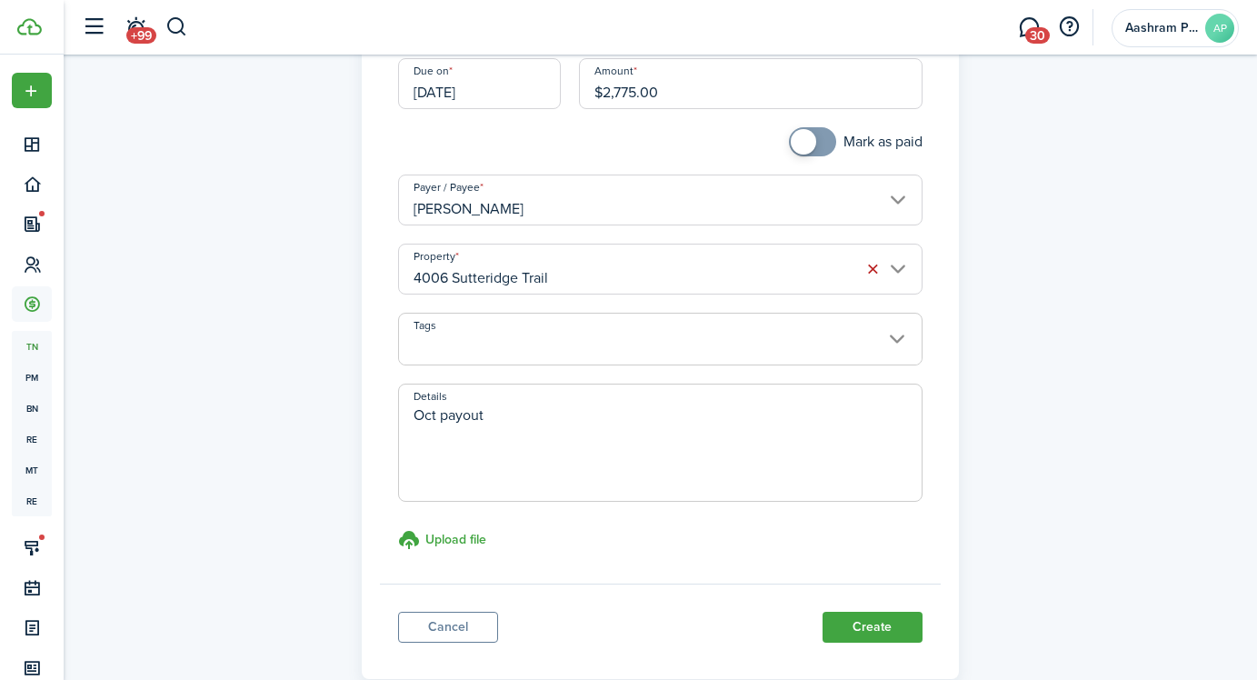
scroll to position [331, 0]
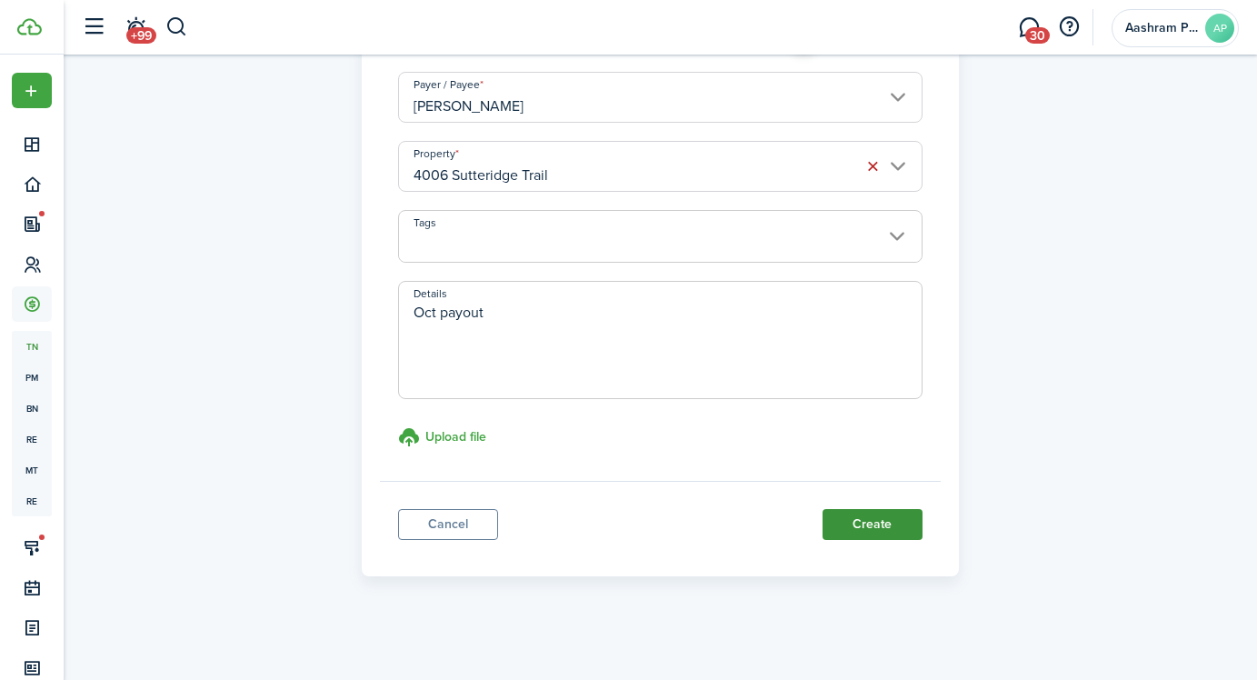
click at [865, 518] on button "Create" at bounding box center [873, 524] width 100 height 31
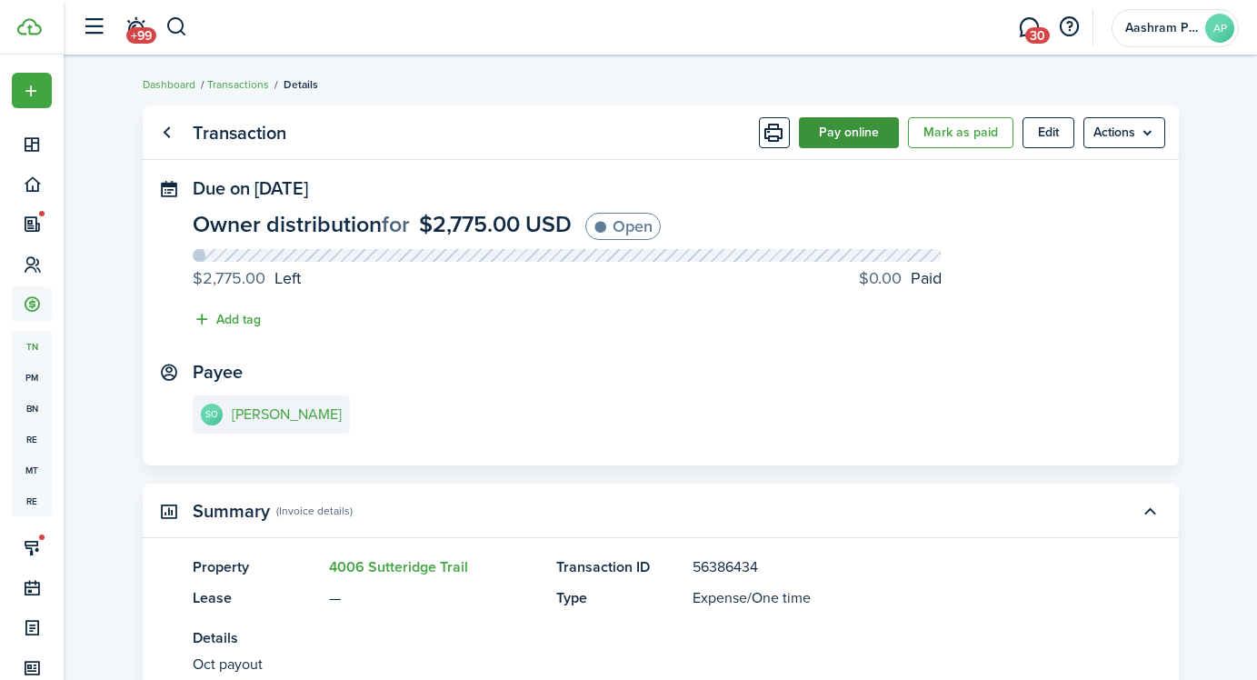
click at [847, 130] on button "Pay online" at bounding box center [849, 132] width 100 height 31
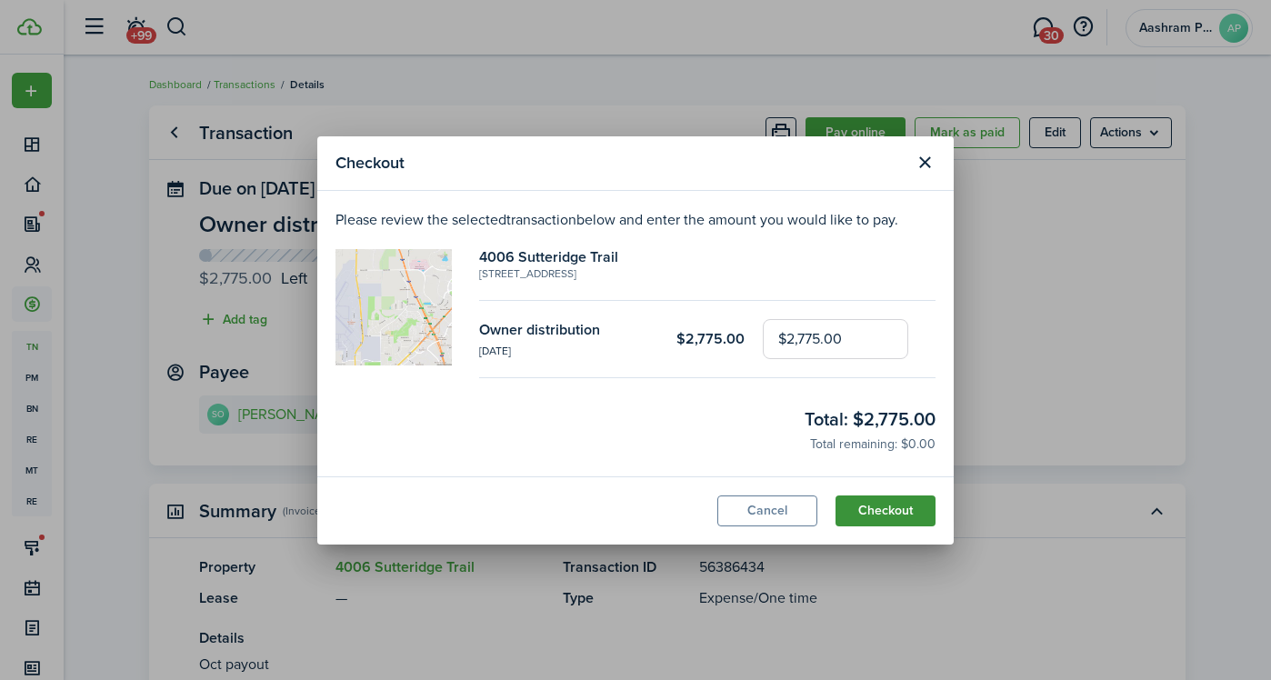
click at [879, 506] on button "Checkout" at bounding box center [885, 510] width 100 height 31
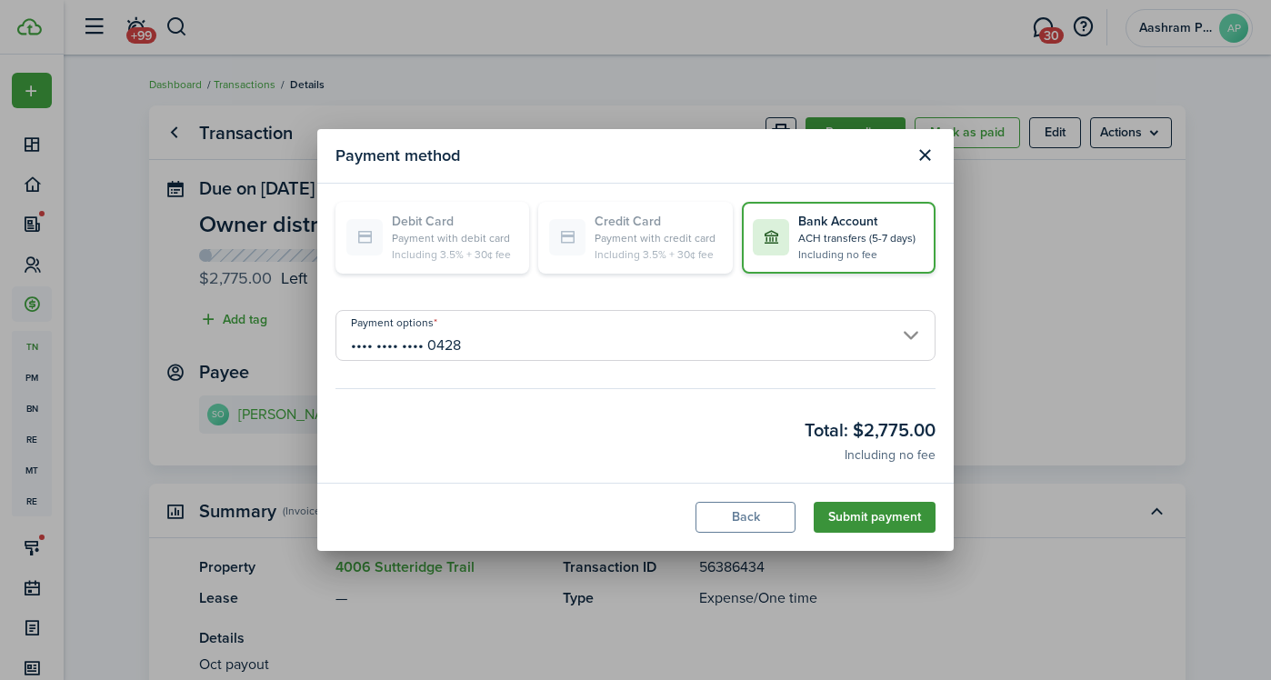
click at [886, 517] on button "Submit payment" at bounding box center [875, 517] width 122 height 31
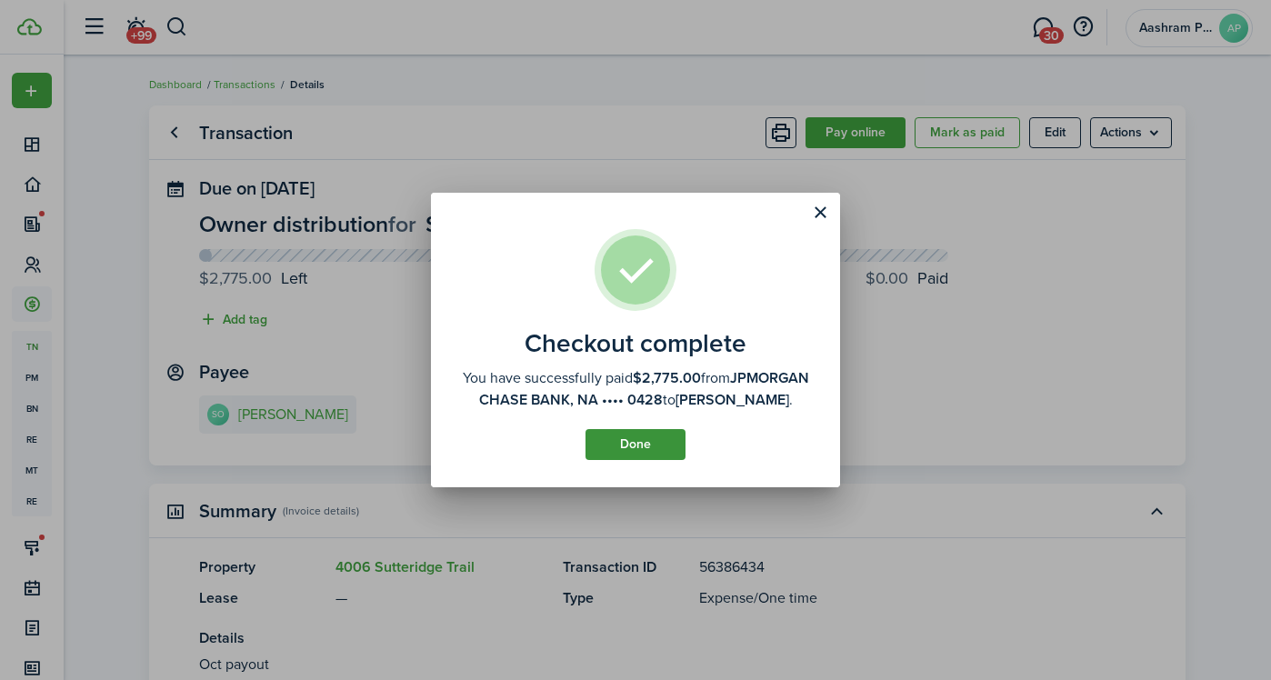
click at [629, 450] on button "Done" at bounding box center [635, 444] width 100 height 31
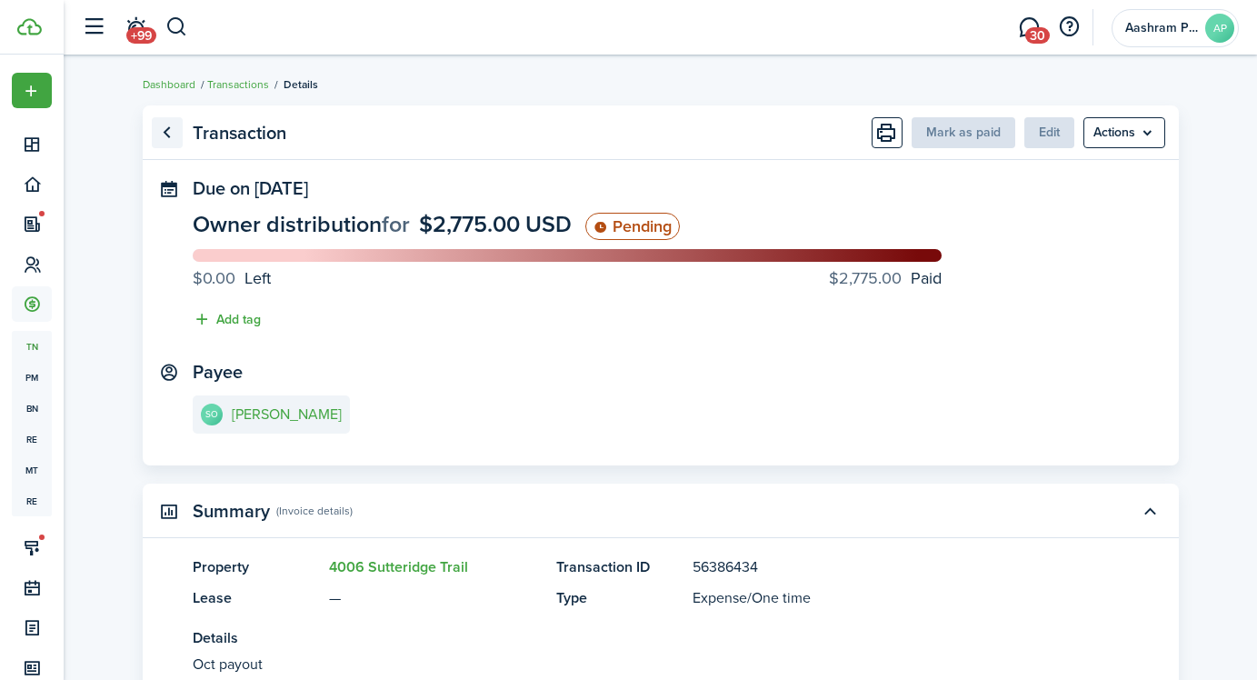
click at [174, 136] on link "Go back" at bounding box center [167, 132] width 31 height 31
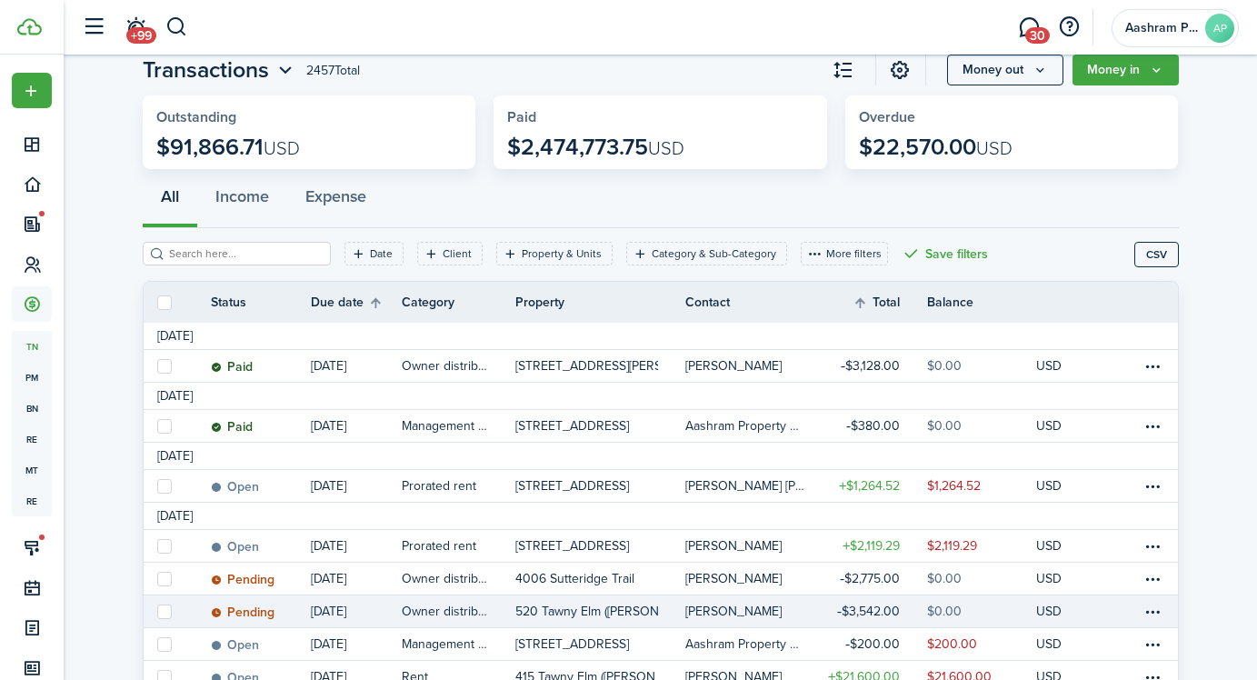
scroll to position [75, 0]
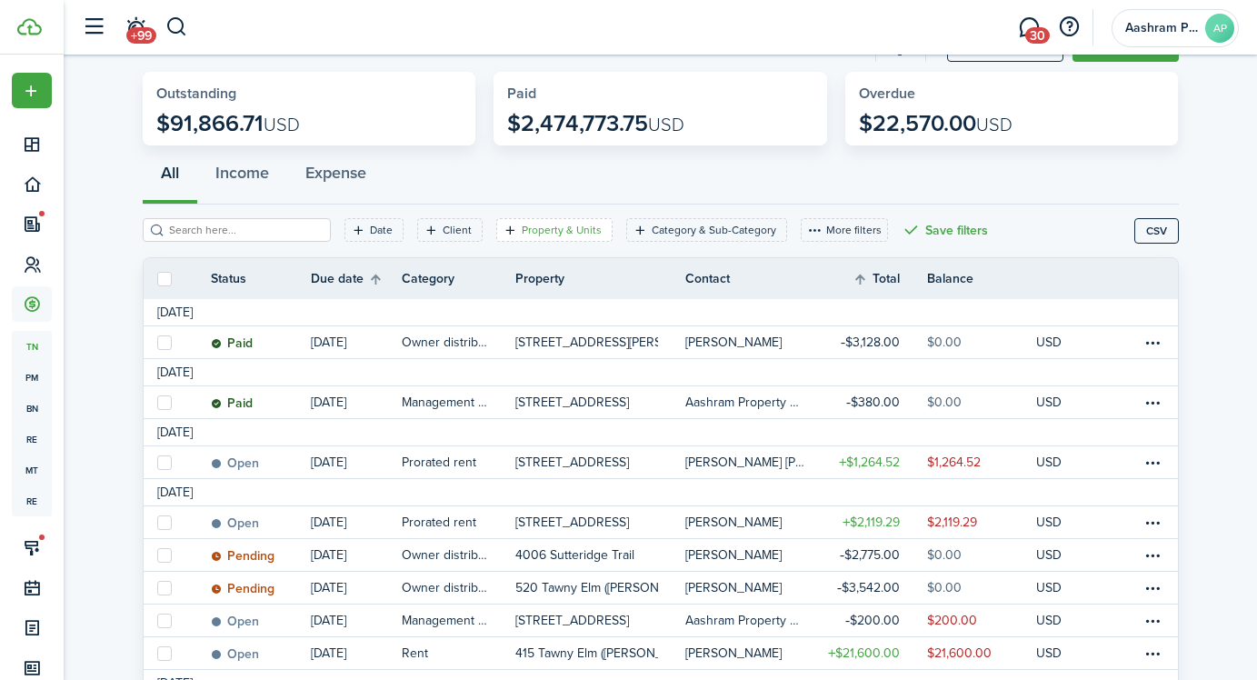
click at [548, 234] on filter-tag-label "Property & Units" at bounding box center [562, 230] width 80 height 16
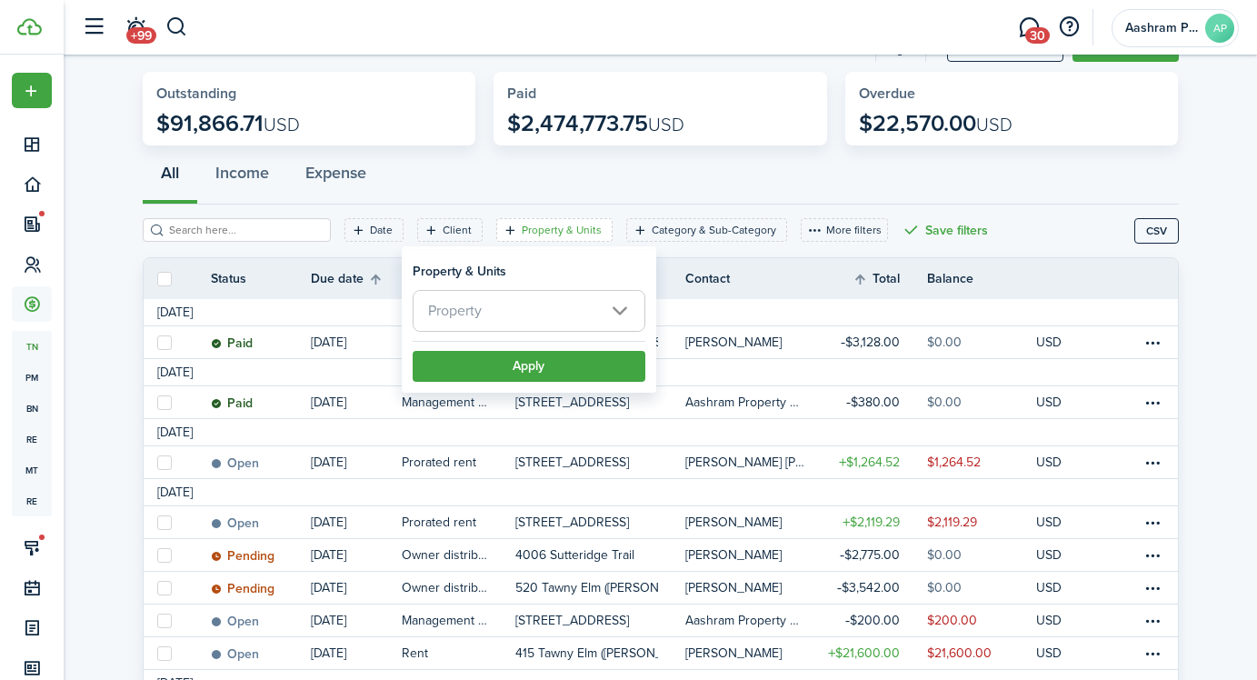
click at [572, 322] on span "Property" at bounding box center [529, 311] width 231 height 40
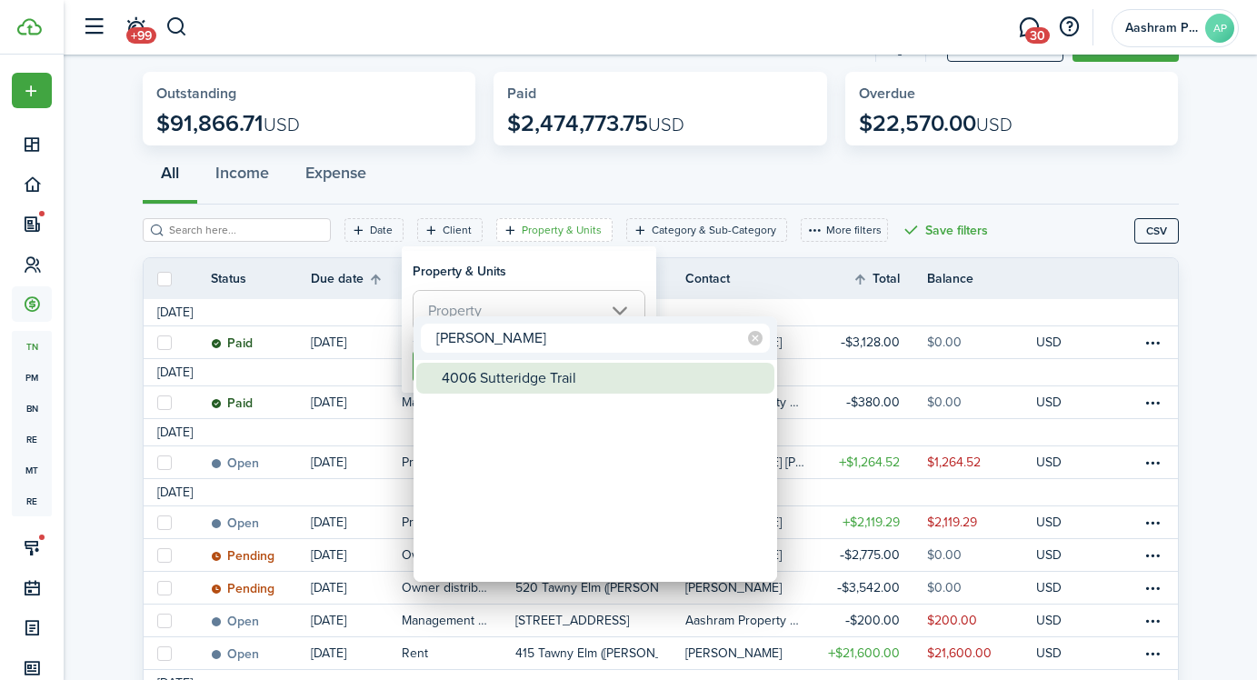
type input "[PERSON_NAME]"
click at [556, 388] on div "4006 Sutteridge Trail" at bounding box center [603, 378] width 322 height 31
type input "4006 Sutteridge Trail"
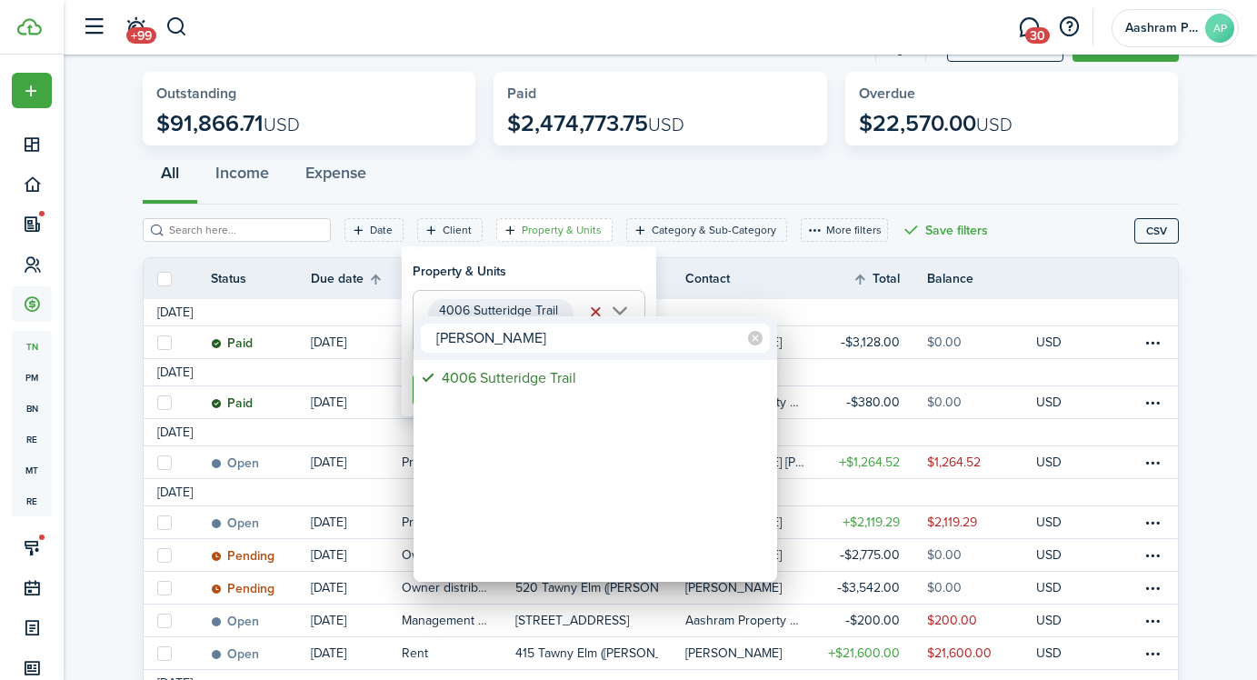
click at [523, 282] on div at bounding box center [629, 340] width 1548 height 971
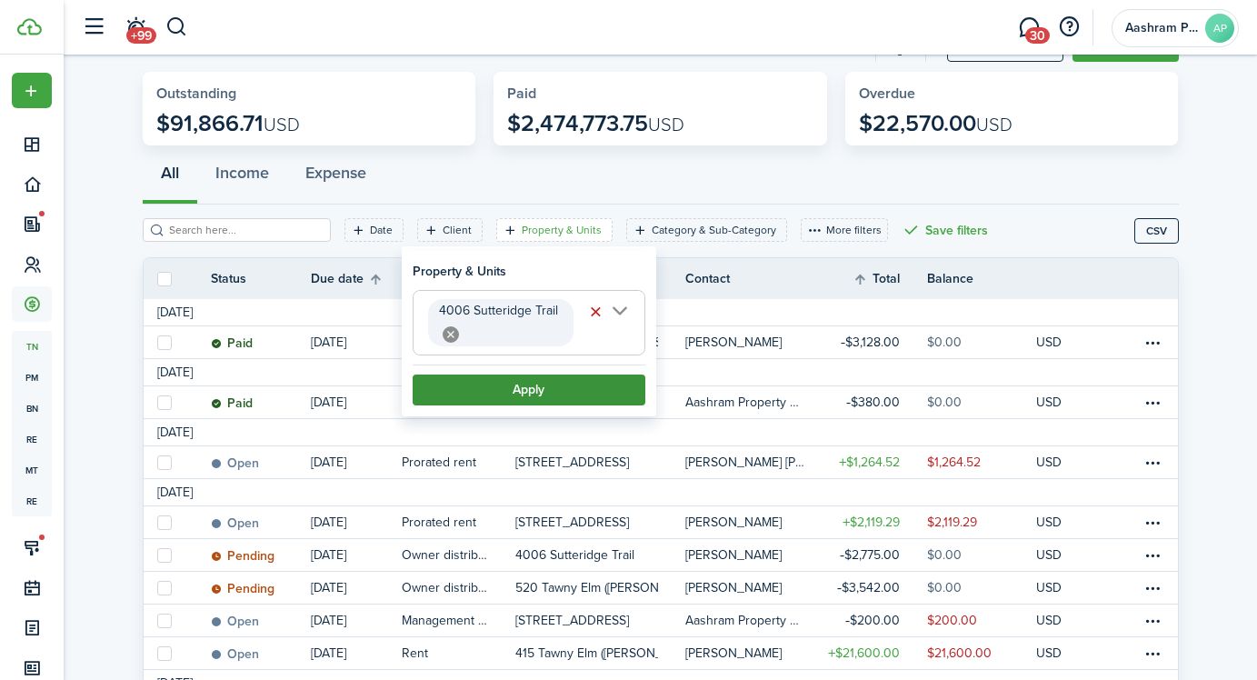
click at [514, 383] on button "Apply" at bounding box center [529, 390] width 233 height 31
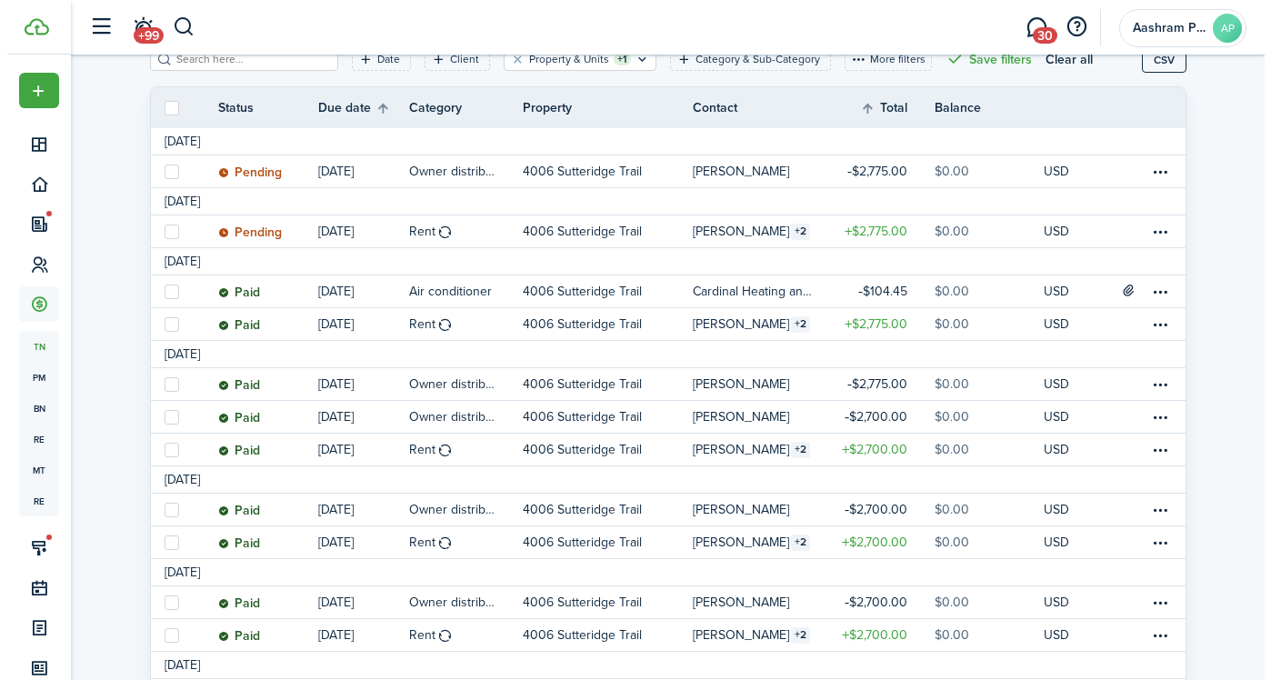
scroll to position [235, 0]
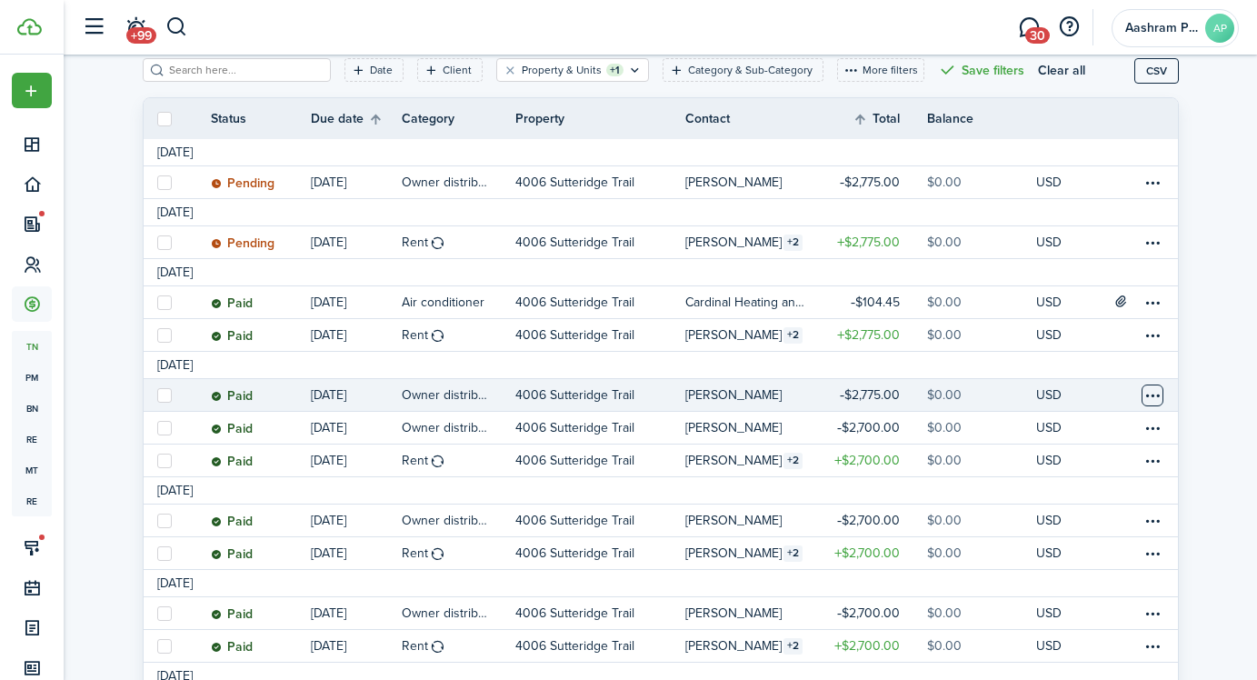
click at [1156, 402] on table-menu-btn-icon at bounding box center [1153, 396] width 22 height 22
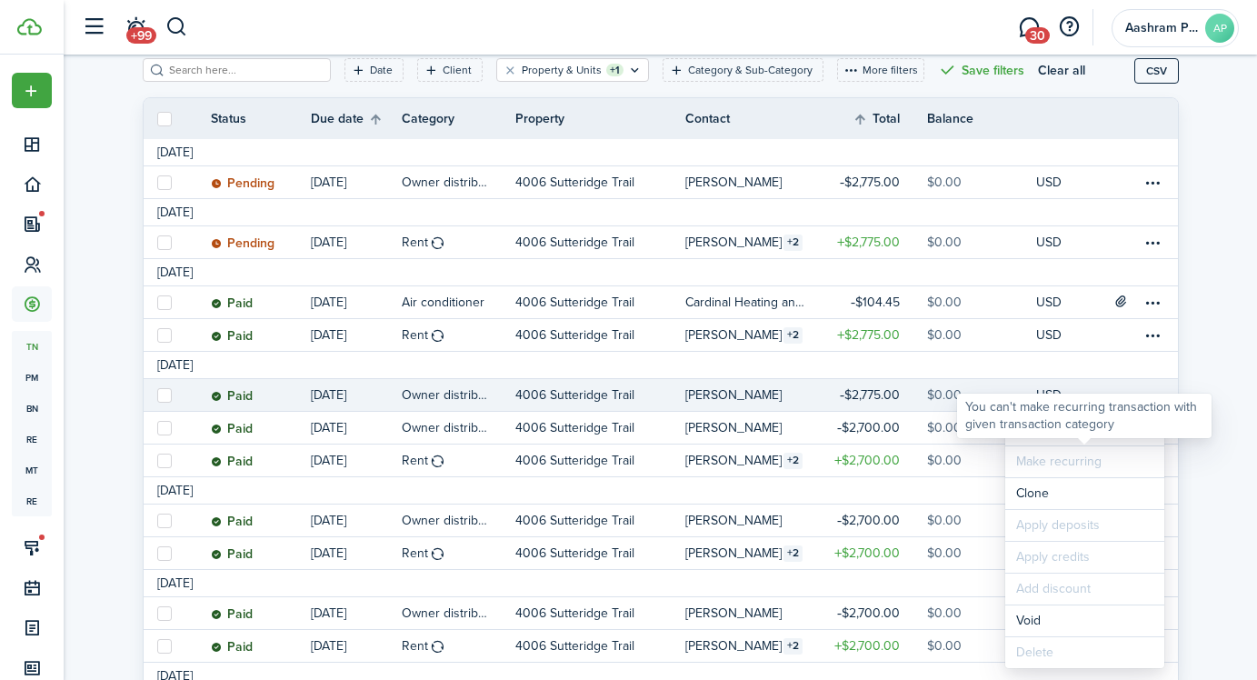
click at [1080, 433] on div "You can't make recurring transaction with given transaction category" at bounding box center [1084, 415] width 238 height 35
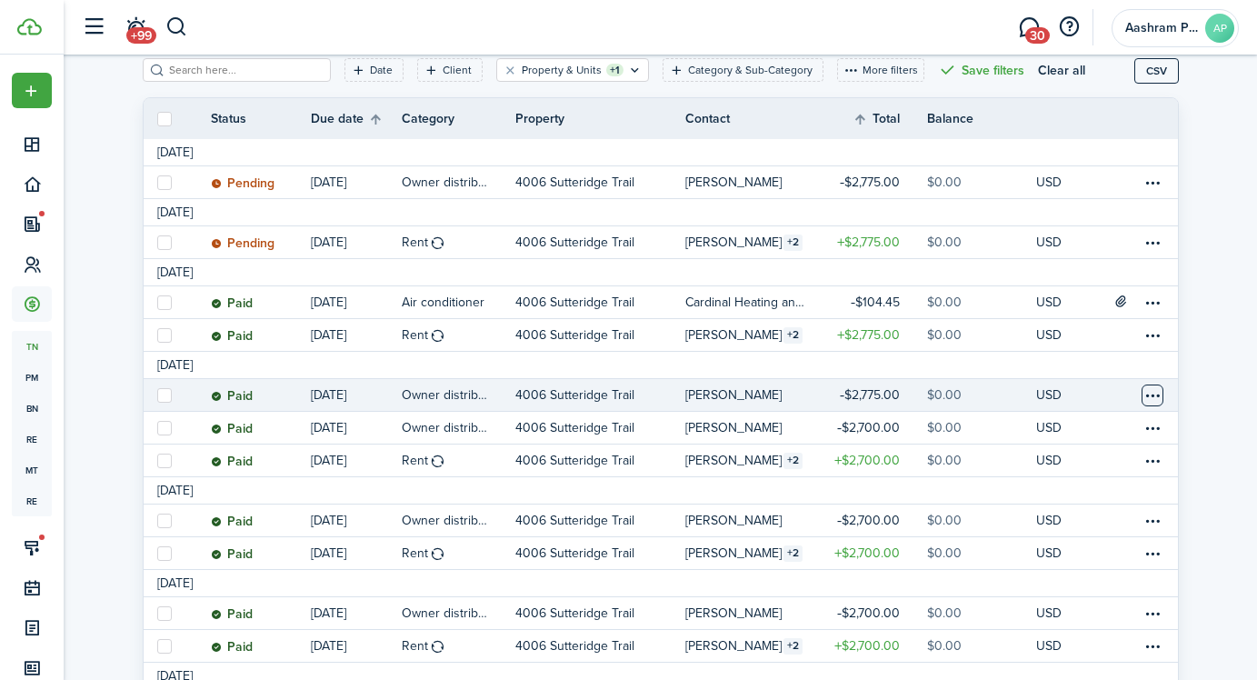
click at [1160, 398] on table-menu-btn-icon "Open menu" at bounding box center [1153, 396] width 22 height 22
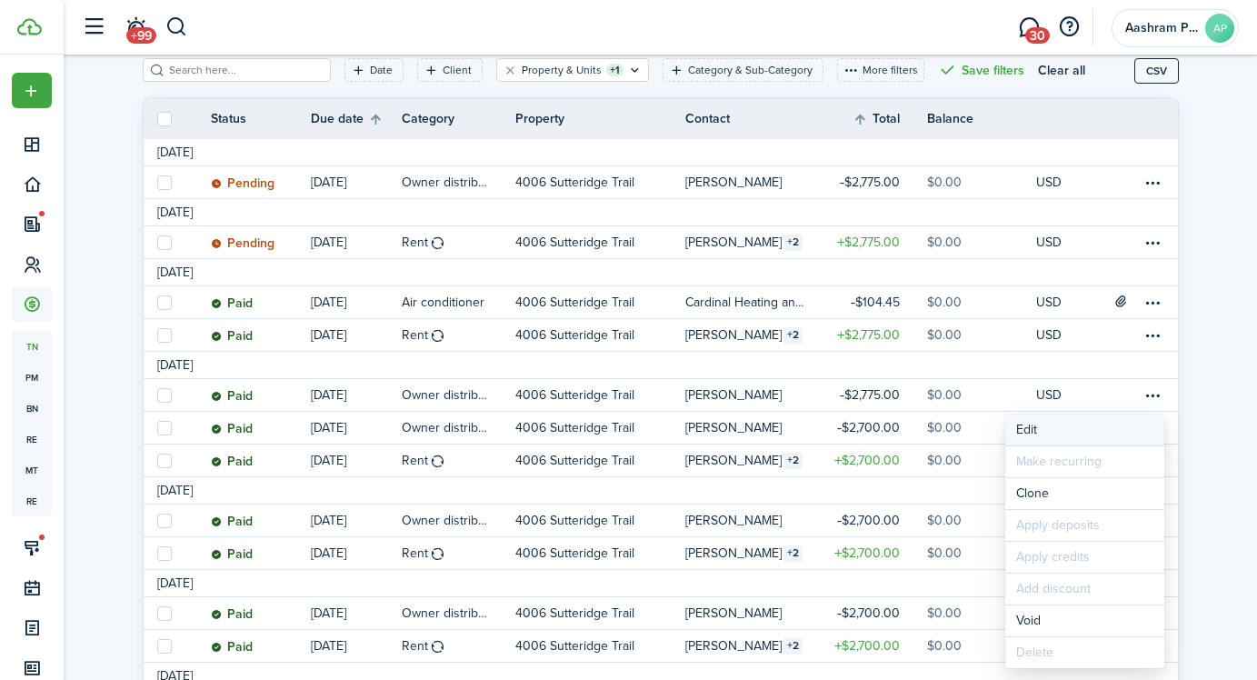
click at [1060, 433] on button "Edit" at bounding box center [1084, 430] width 159 height 31
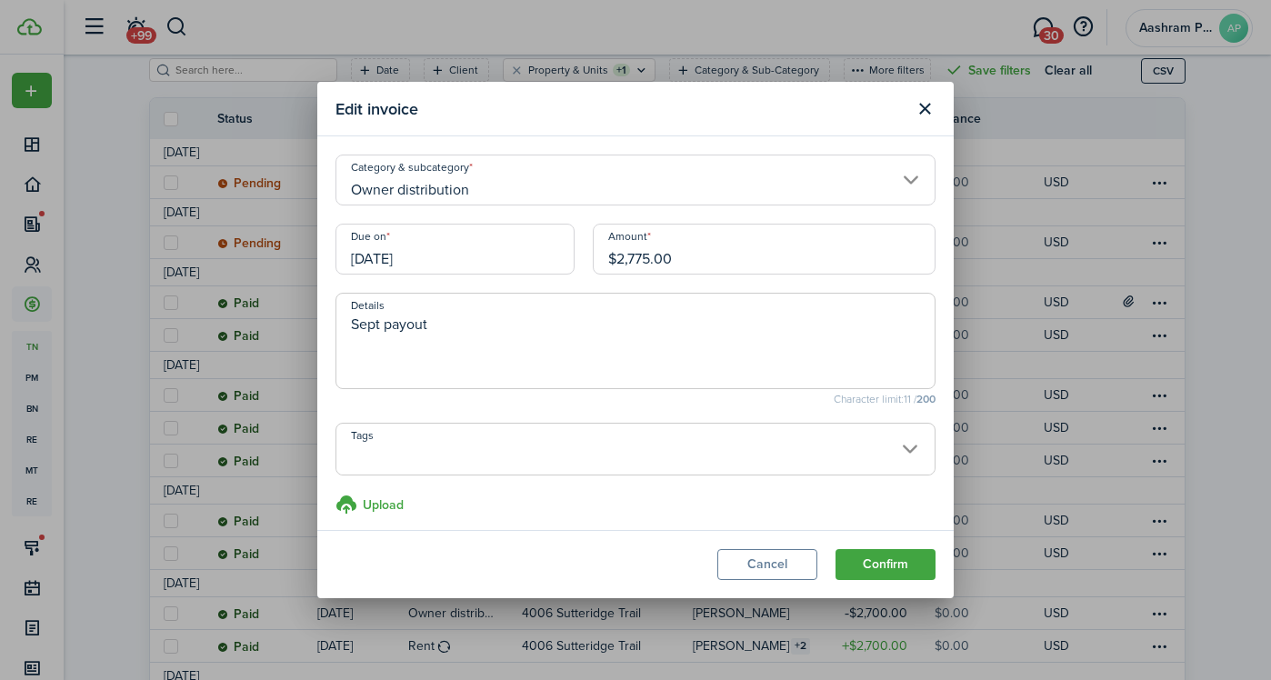
click at [460, 262] on input "[DATE]" at bounding box center [454, 249] width 239 height 51
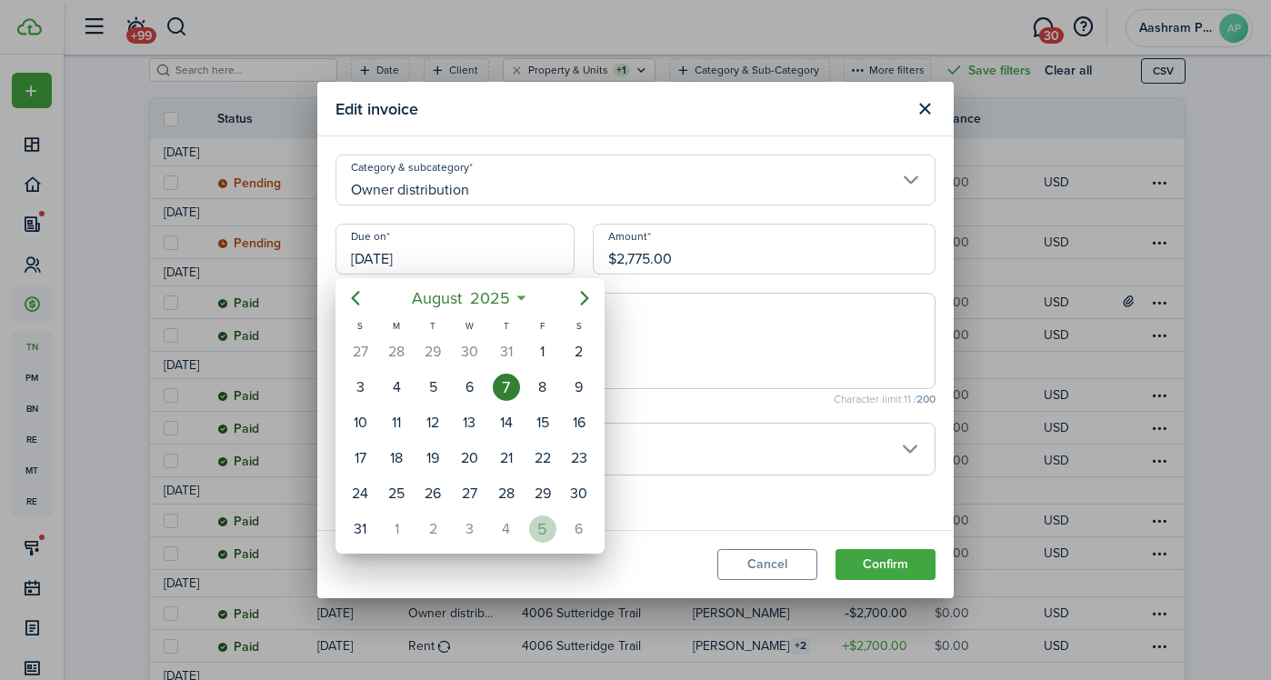
click at [547, 527] on div "5" at bounding box center [542, 528] width 27 height 27
type input "[DATE]"
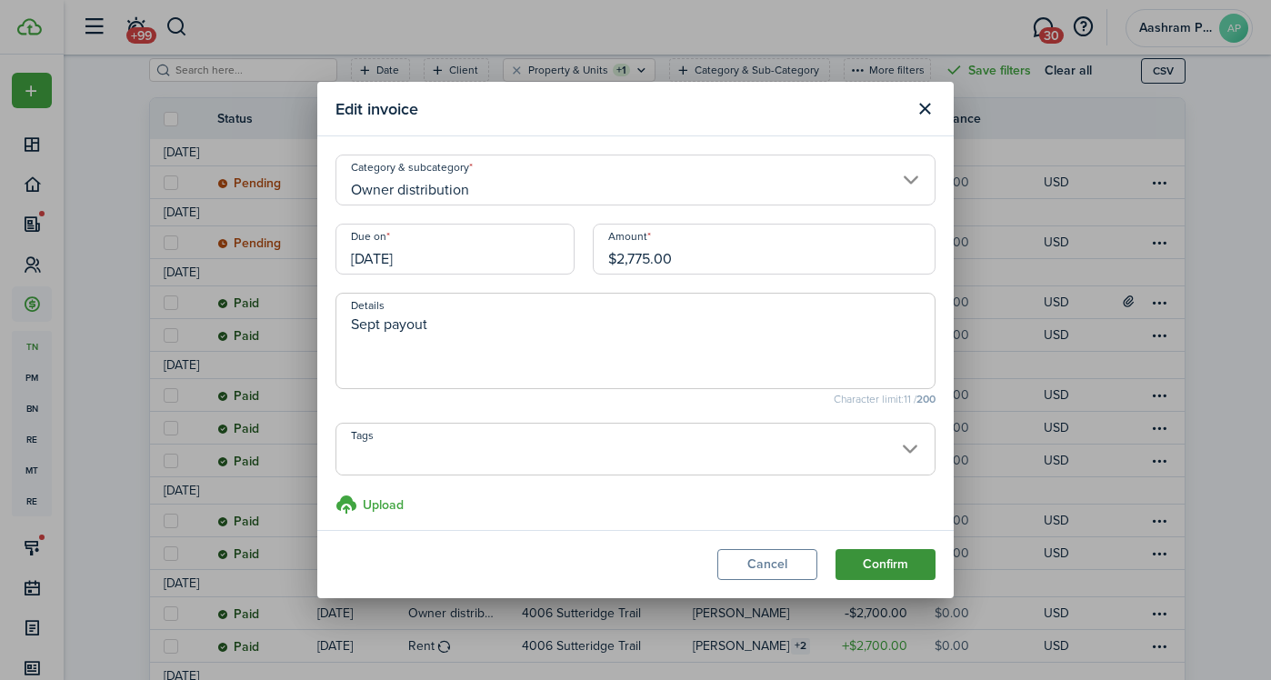
click at [885, 556] on button "Confirm" at bounding box center [885, 564] width 100 height 31
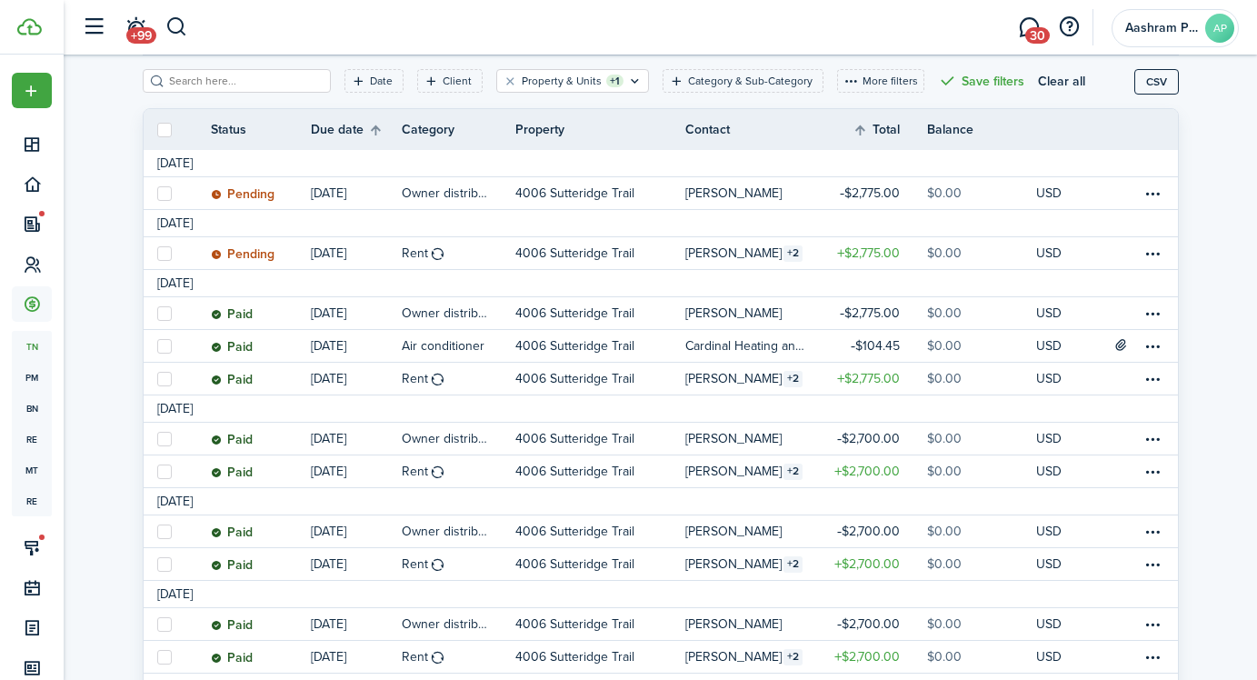
scroll to position [213, 0]
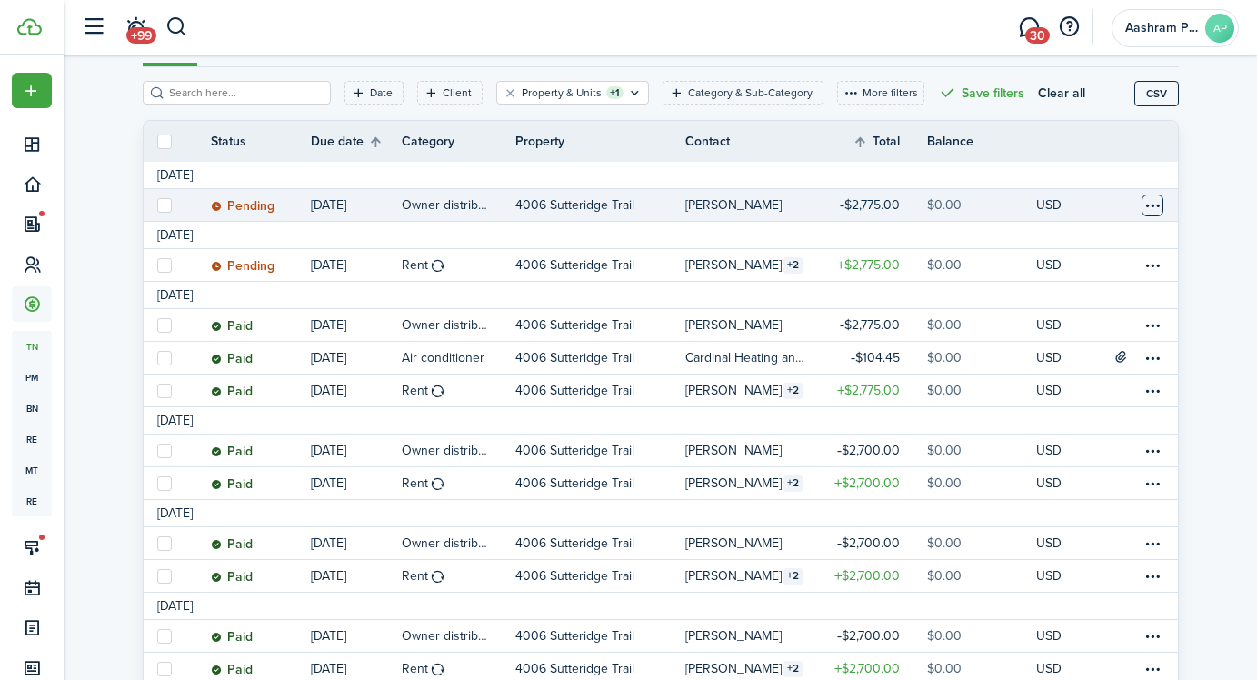
click at [1155, 202] on table-menu-btn-icon at bounding box center [1153, 206] width 22 height 22
click at [592, 198] on p "4006 Sutteridge Trail" at bounding box center [574, 204] width 119 height 19
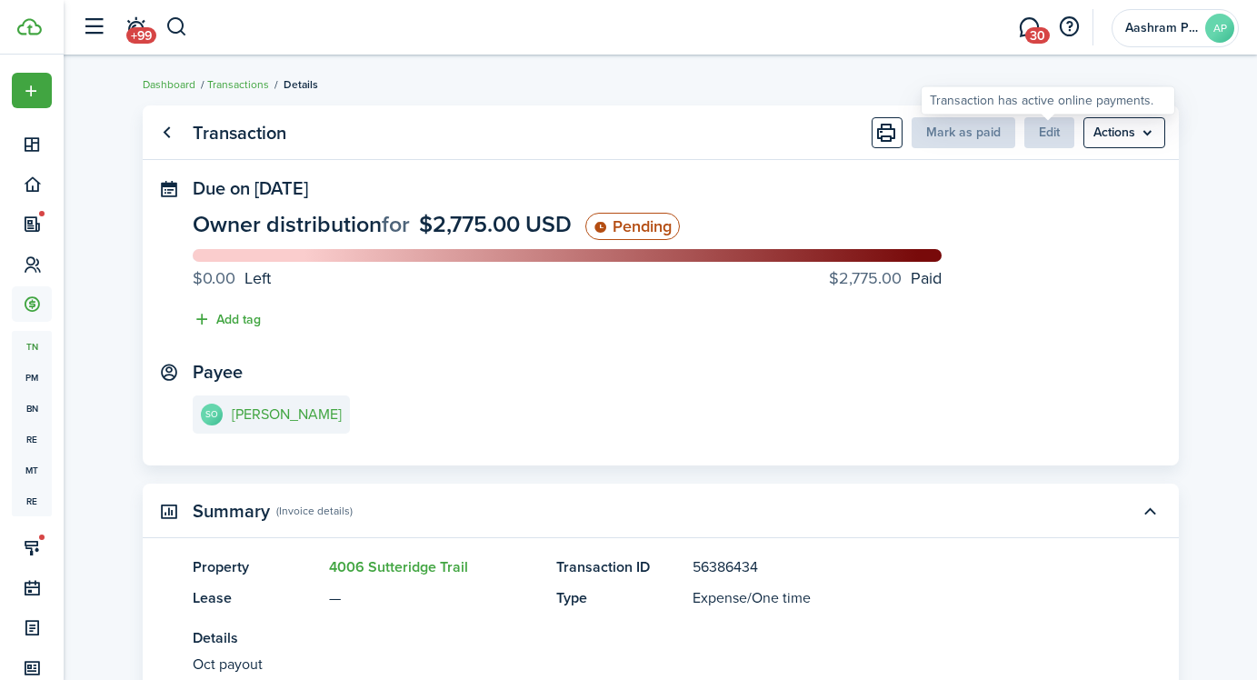
click at [1057, 138] on span "Edit" at bounding box center [1050, 132] width 50 height 19
click at [1105, 141] on menu-btn "Actions" at bounding box center [1125, 132] width 82 height 31
click at [926, 209] on panel-main-section "Due on [DATE] Owner distribution for $2,775.00 USD Pending $0.00 Left $2,775.00…" at bounding box center [661, 258] width 936 height 161
click at [176, 135] on link "Go back" at bounding box center [167, 132] width 31 height 31
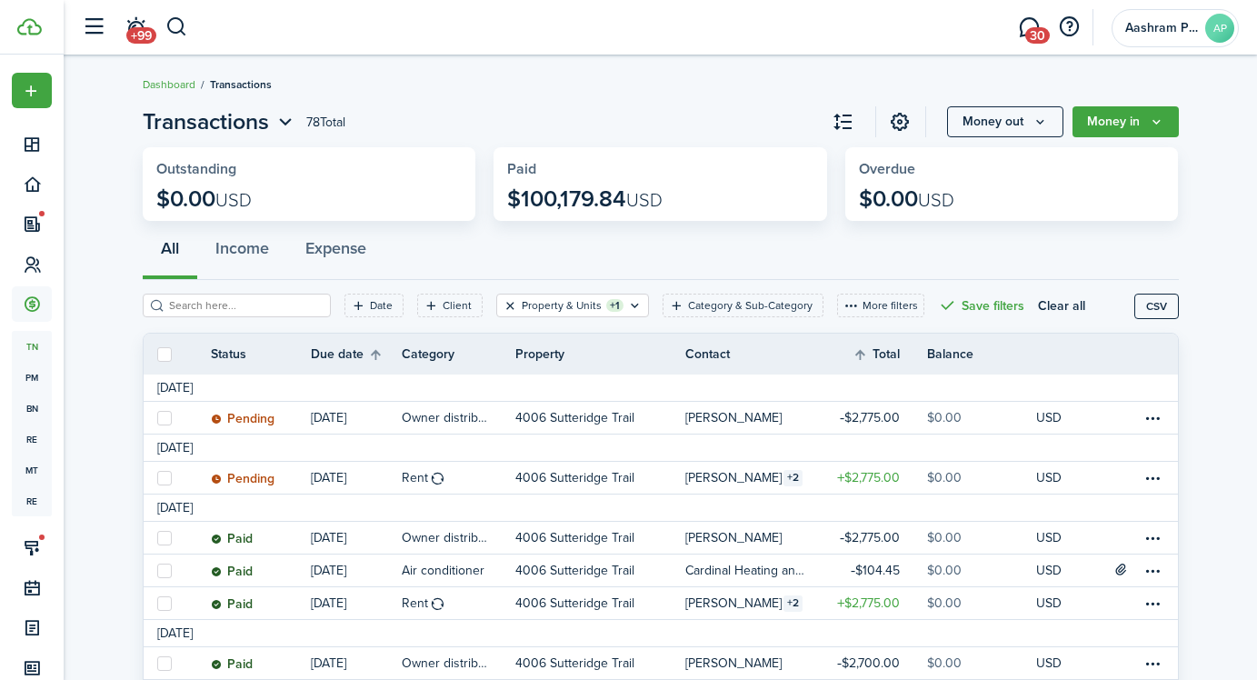
click at [503, 309] on button "Clear filter" at bounding box center [510, 305] width 15 height 15
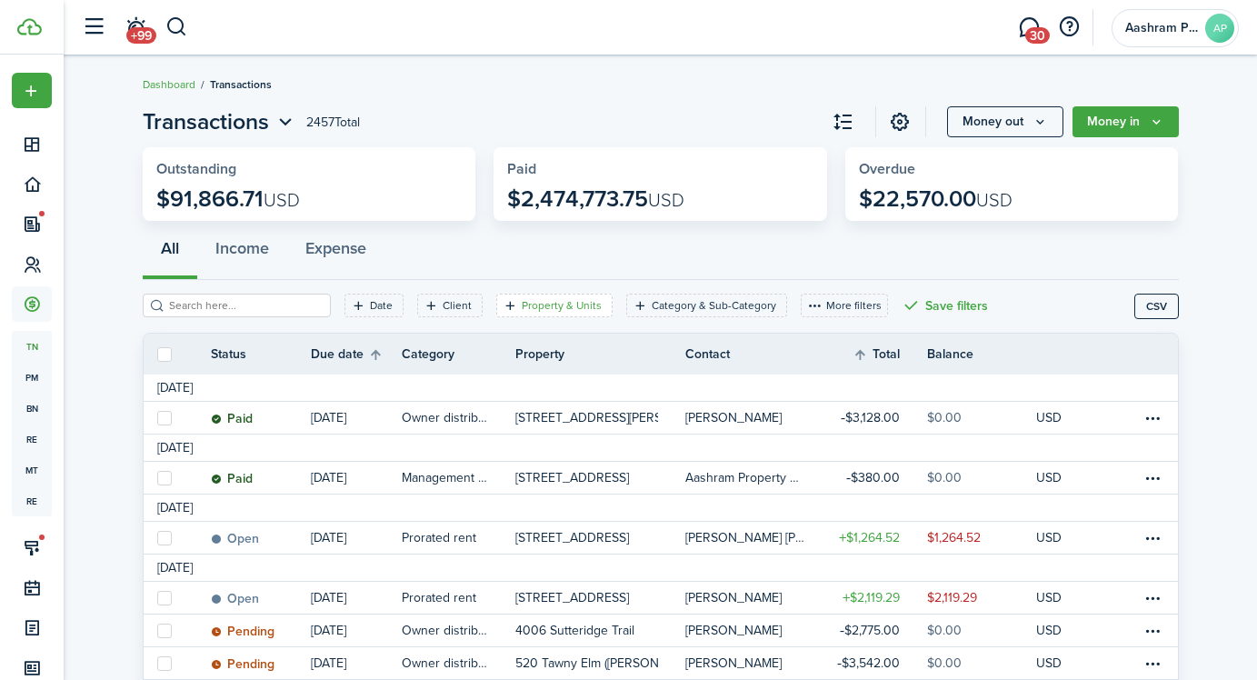
click at [522, 306] on filter-tag-label "Property & Units" at bounding box center [562, 305] width 80 height 16
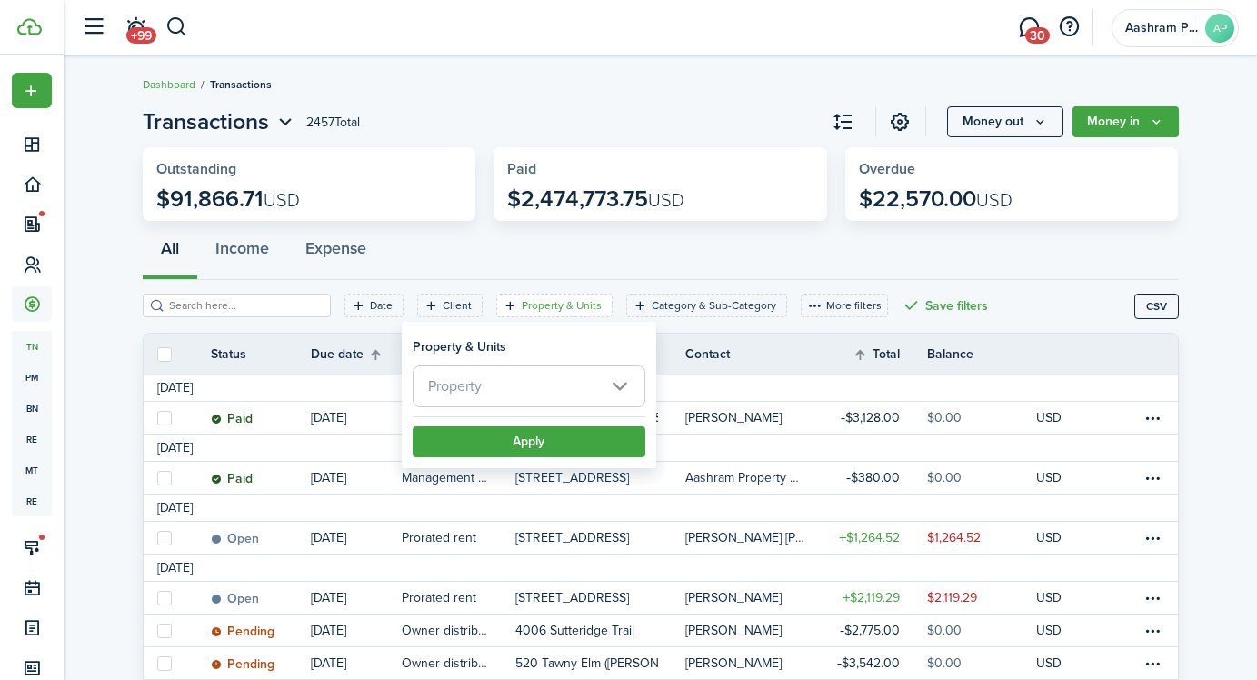
click at [529, 387] on span "Property" at bounding box center [529, 386] width 231 height 40
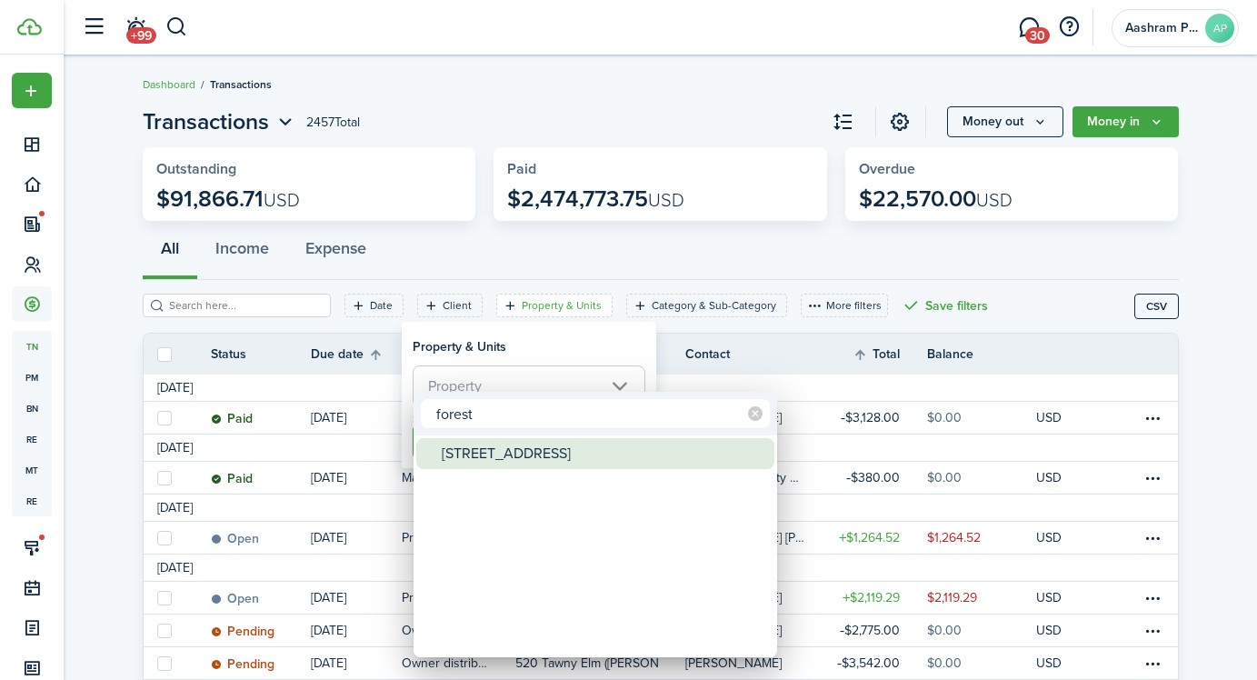
type input "forest"
click at [557, 458] on div "[STREET_ADDRESS]" at bounding box center [603, 453] width 322 height 31
type input "[STREET_ADDRESS]"
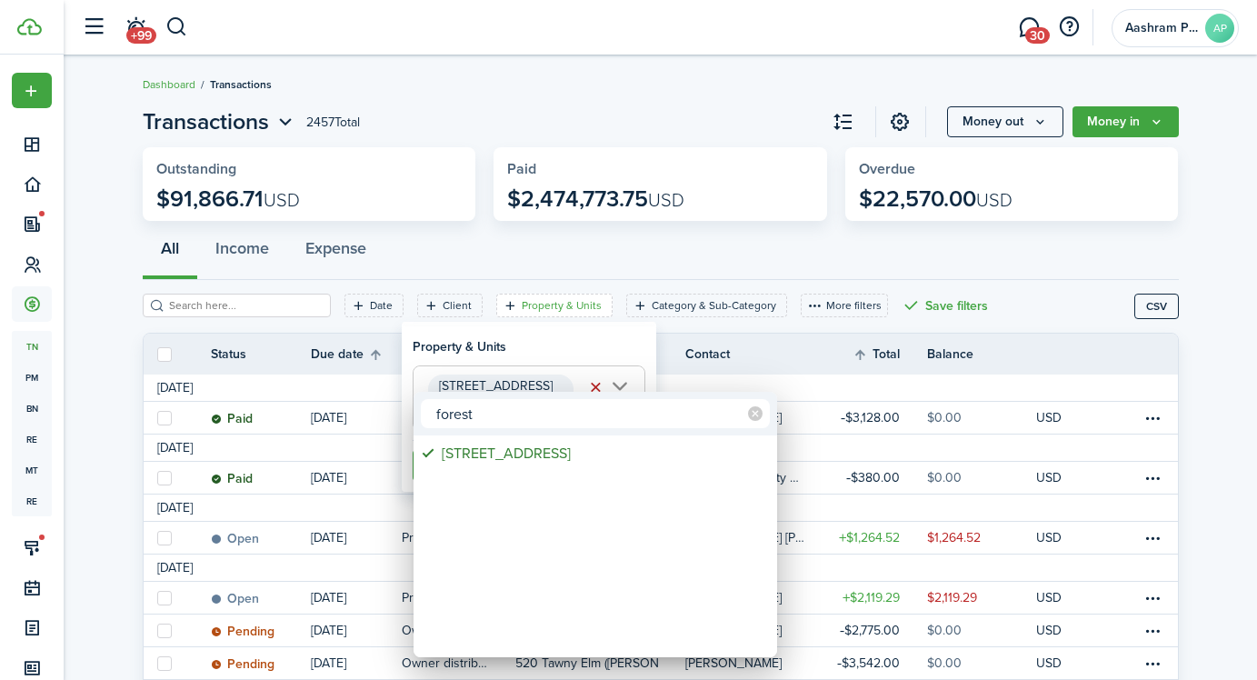
click at [535, 357] on div at bounding box center [629, 340] width 1548 height 971
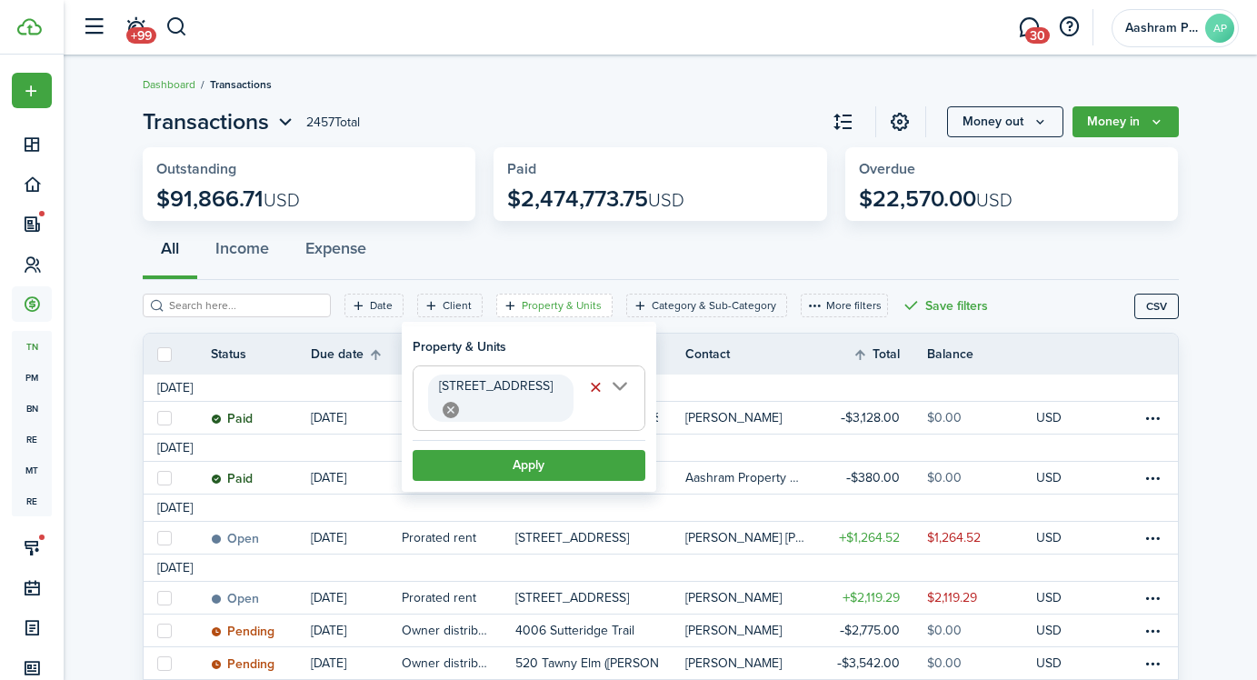
scroll to position [0, 17]
click at [525, 465] on button "Apply" at bounding box center [529, 465] width 233 height 31
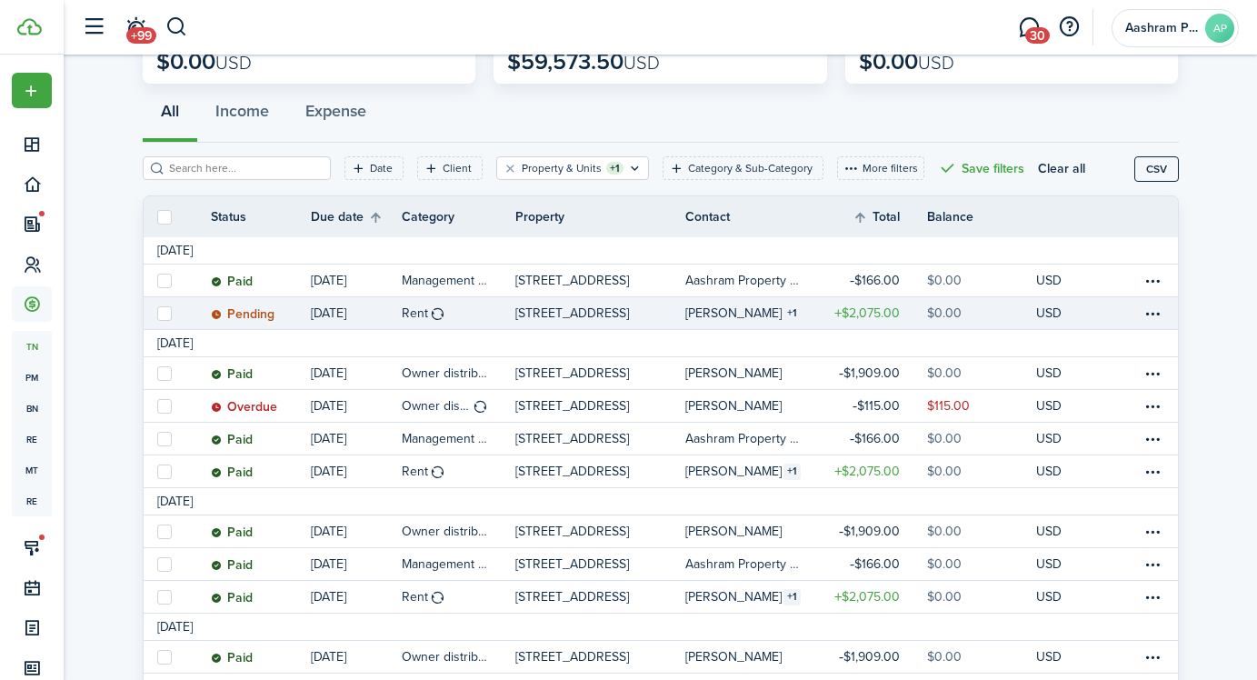
scroll to position [148, 0]
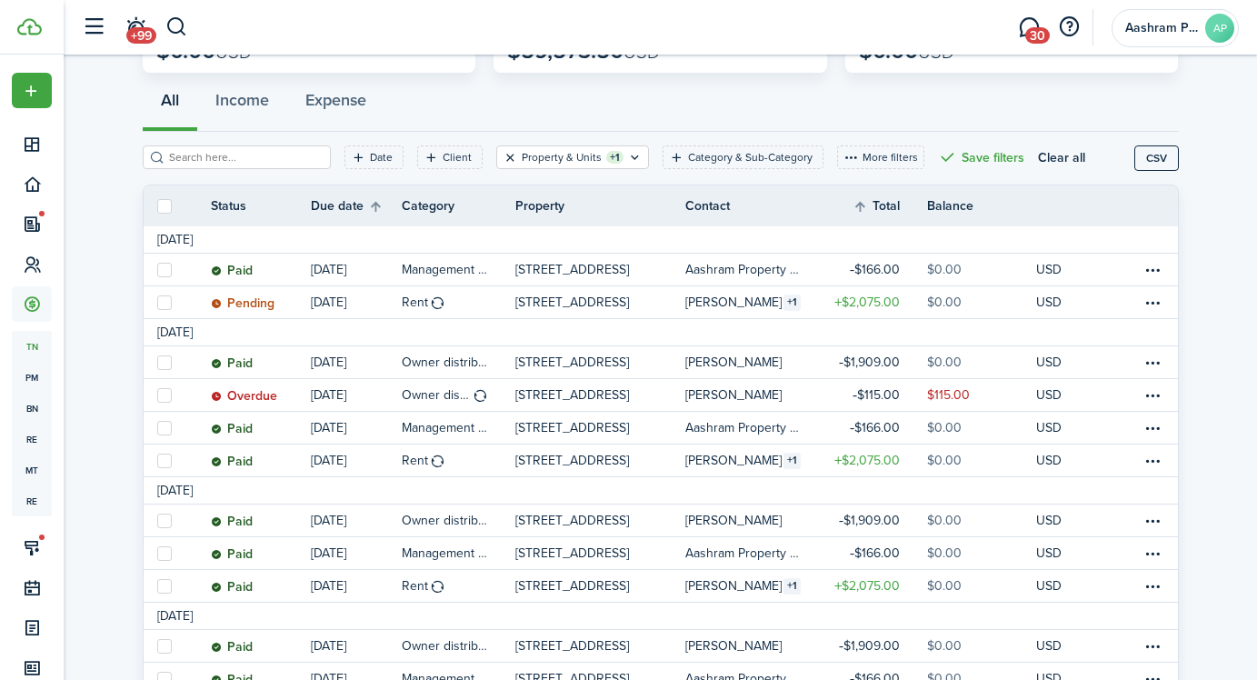
click at [503, 157] on button "Clear filter" at bounding box center [510, 157] width 15 height 15
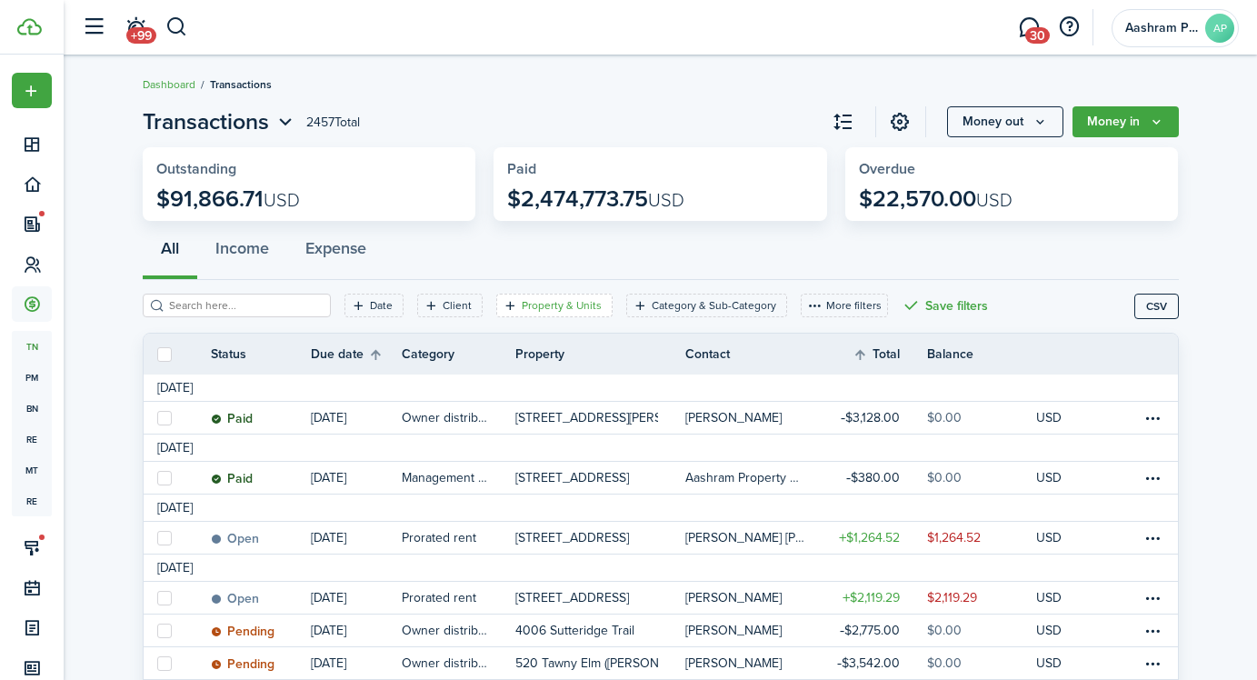
click at [535, 310] on filter-tag-label "Property & Units" at bounding box center [562, 305] width 80 height 16
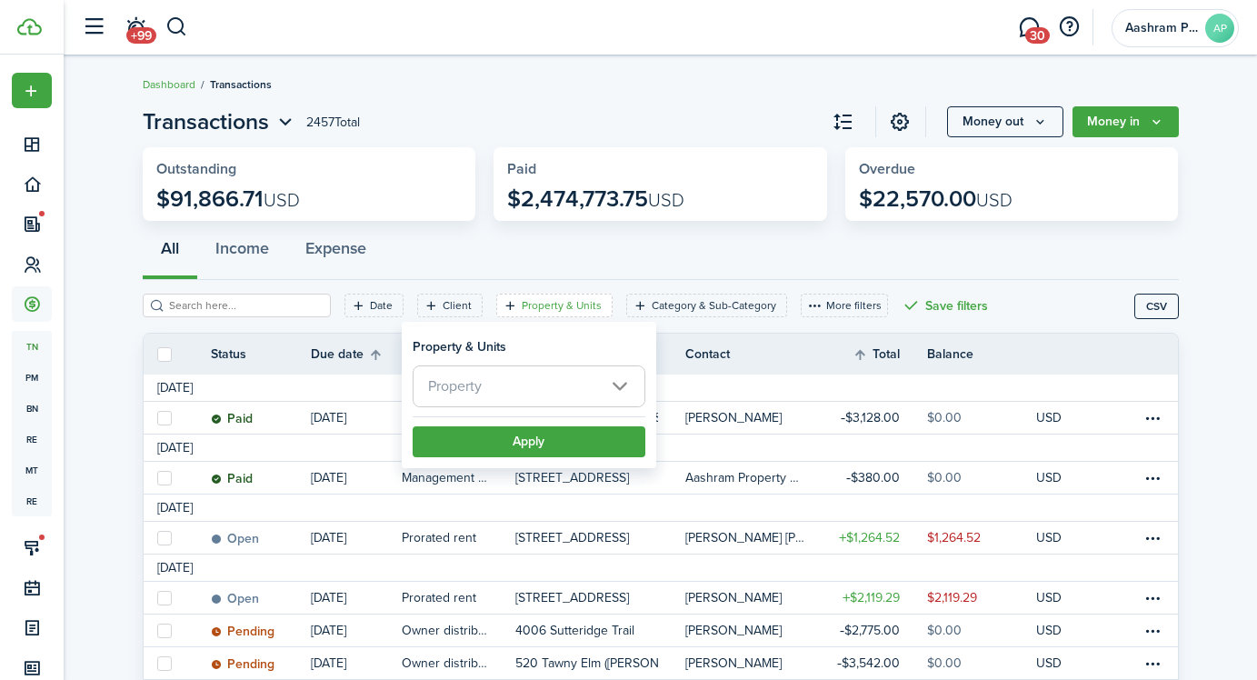
click at [545, 377] on span "Property" at bounding box center [529, 386] width 231 height 40
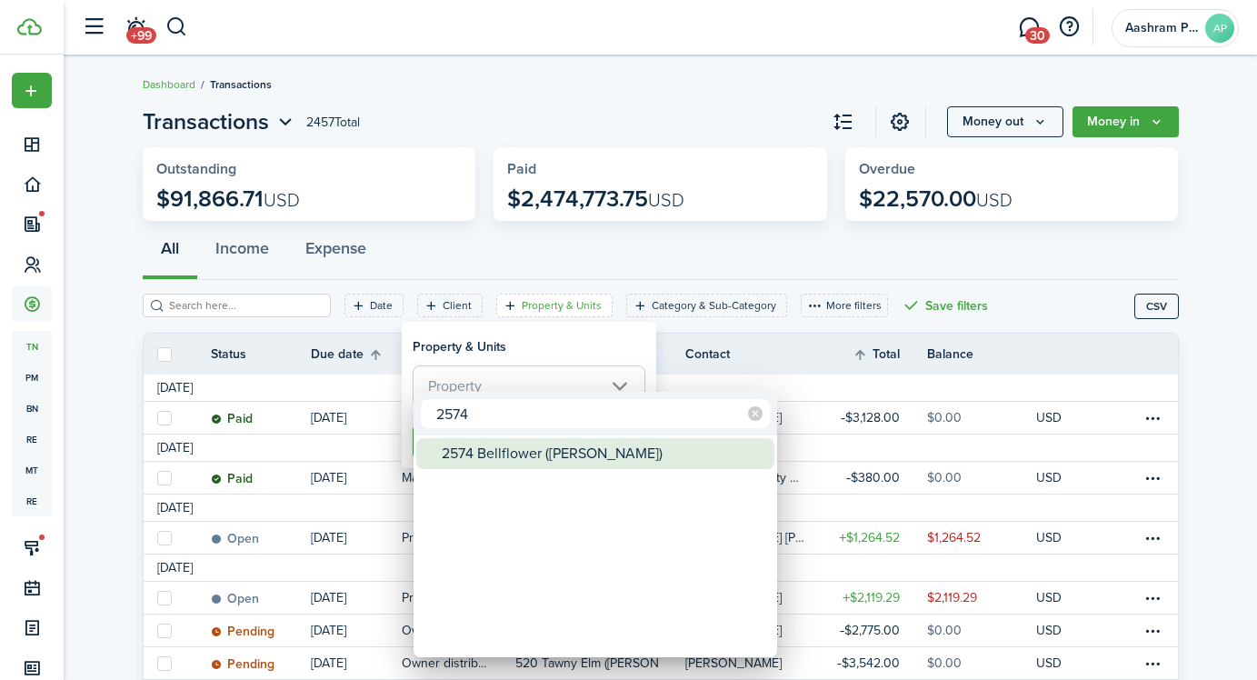
type input "2574"
click at [545, 459] on div "2574 Bellflower ([PERSON_NAME])" at bounding box center [603, 453] width 322 height 31
type input "2574 Bellflower ([PERSON_NAME])"
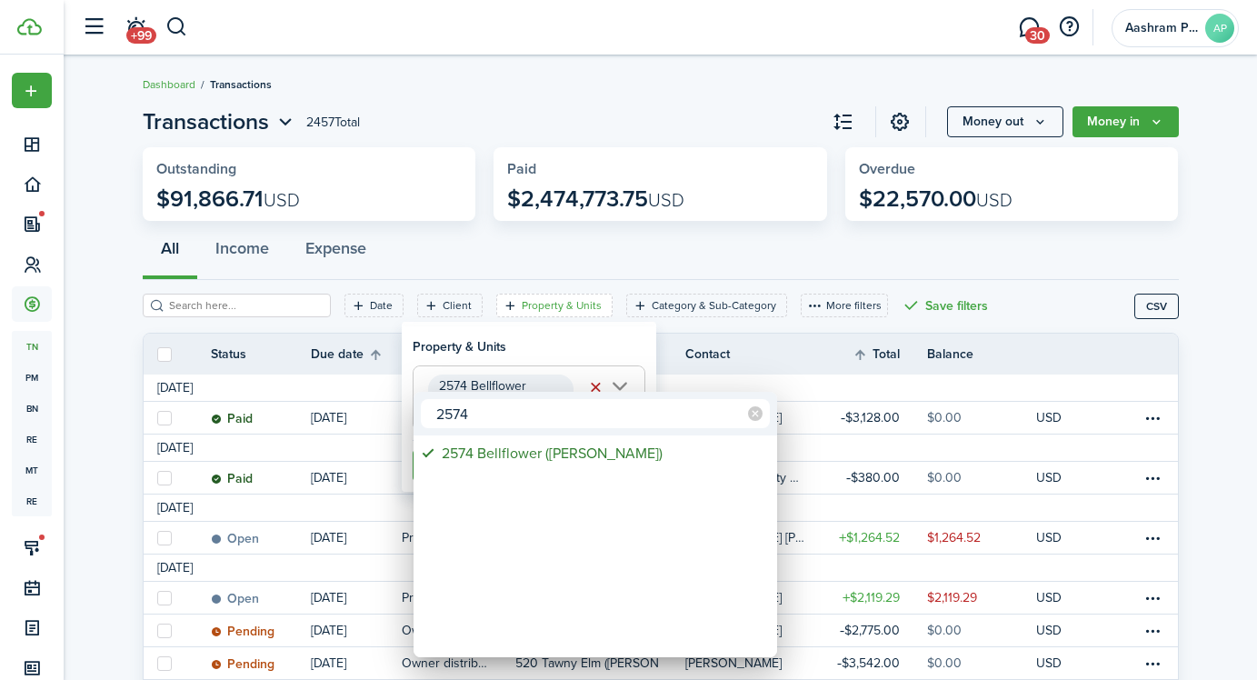
click at [526, 345] on div at bounding box center [629, 340] width 1548 height 971
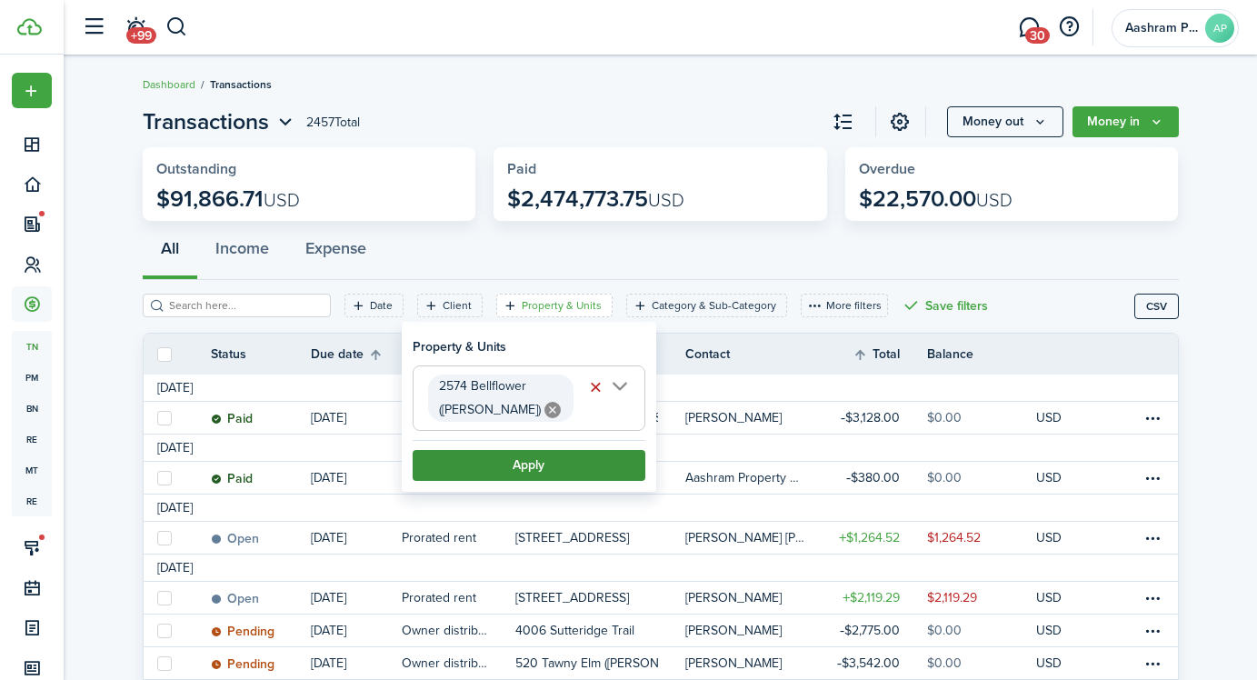
click at [520, 461] on button "Apply" at bounding box center [529, 465] width 233 height 31
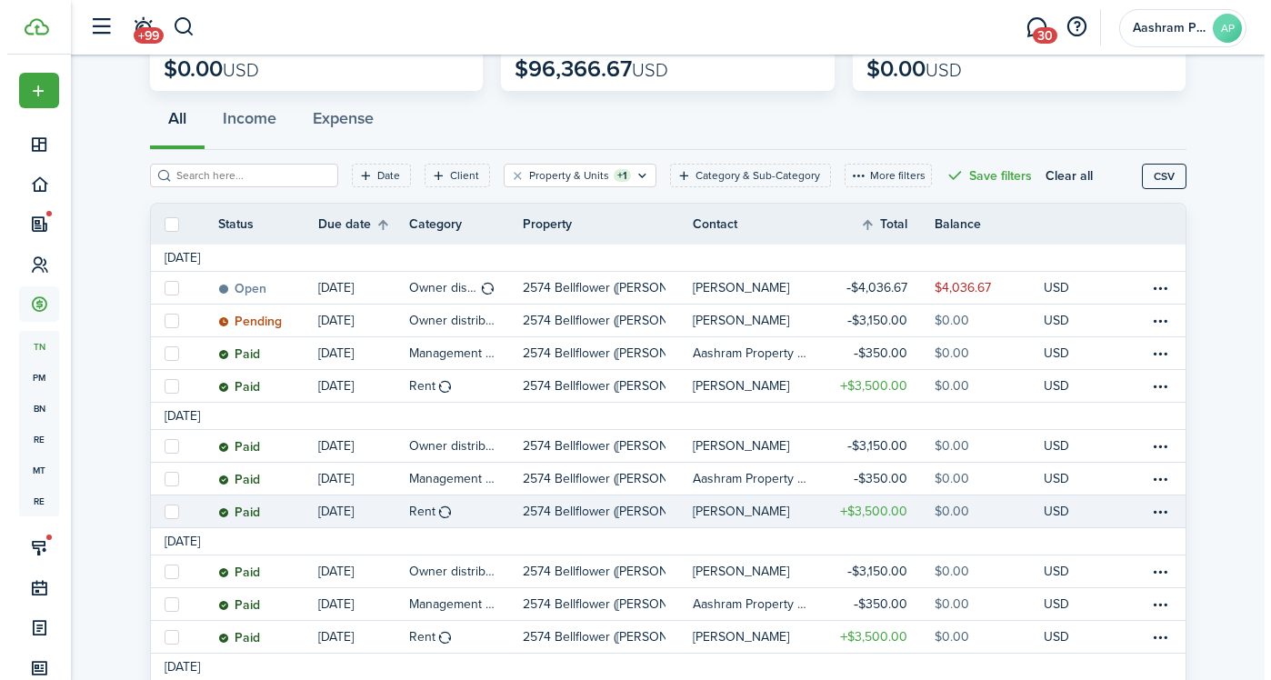
scroll to position [142, 0]
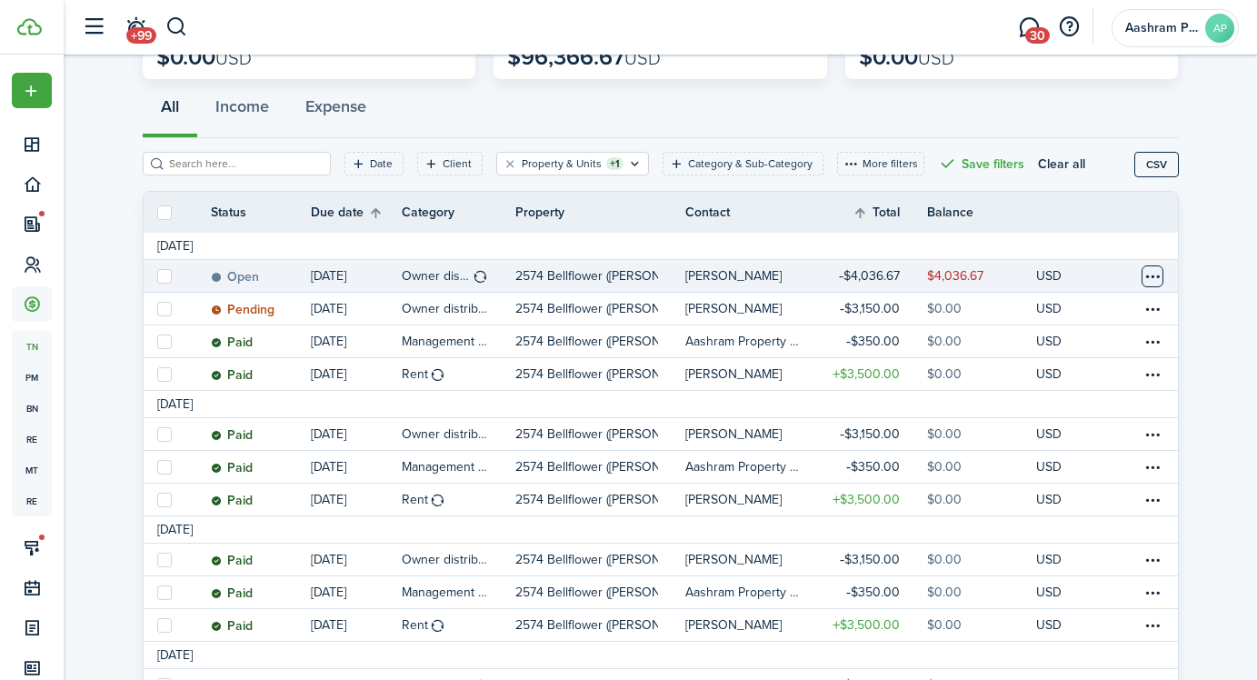
click at [1150, 273] on table-menu-btn-icon at bounding box center [1153, 276] width 22 height 22
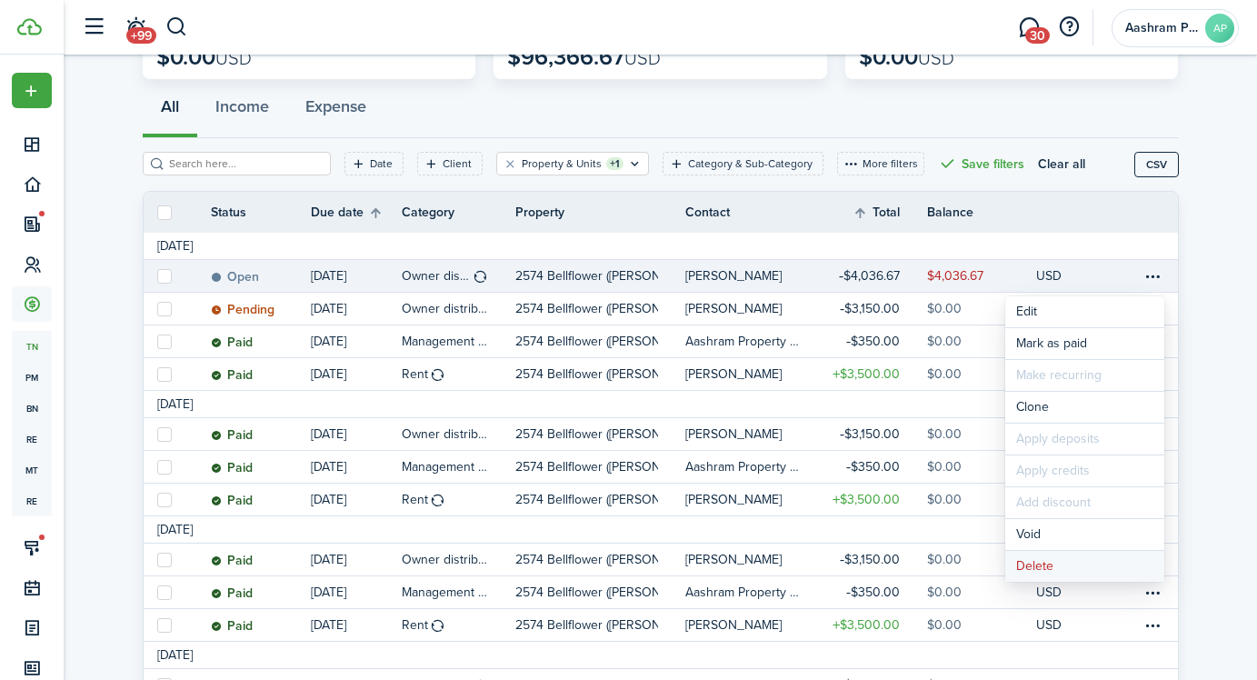
click at [1030, 563] on button "Delete" at bounding box center [1084, 566] width 159 height 31
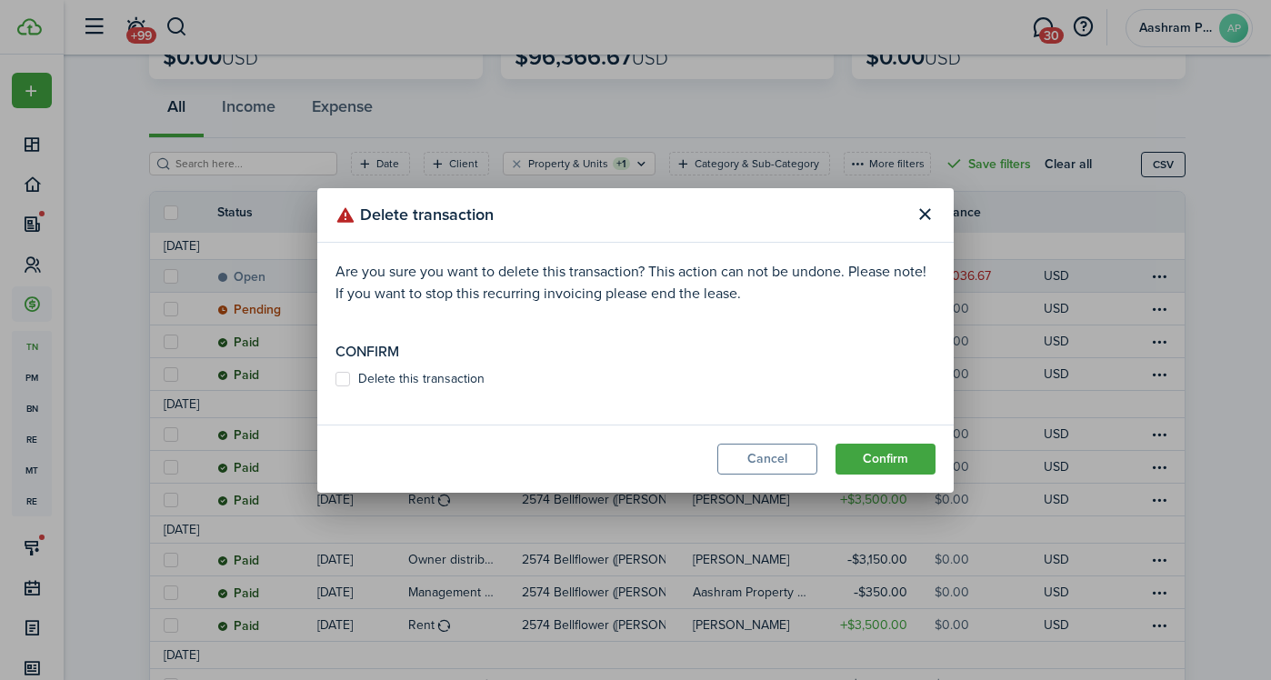
click at [465, 376] on label "Delete this transaction" at bounding box center [409, 379] width 149 height 15
click at [335, 378] on input "Delete this transaction" at bounding box center [335, 378] width 1 height 1
checkbox input "true"
click at [908, 462] on button "Confirm" at bounding box center [885, 459] width 100 height 31
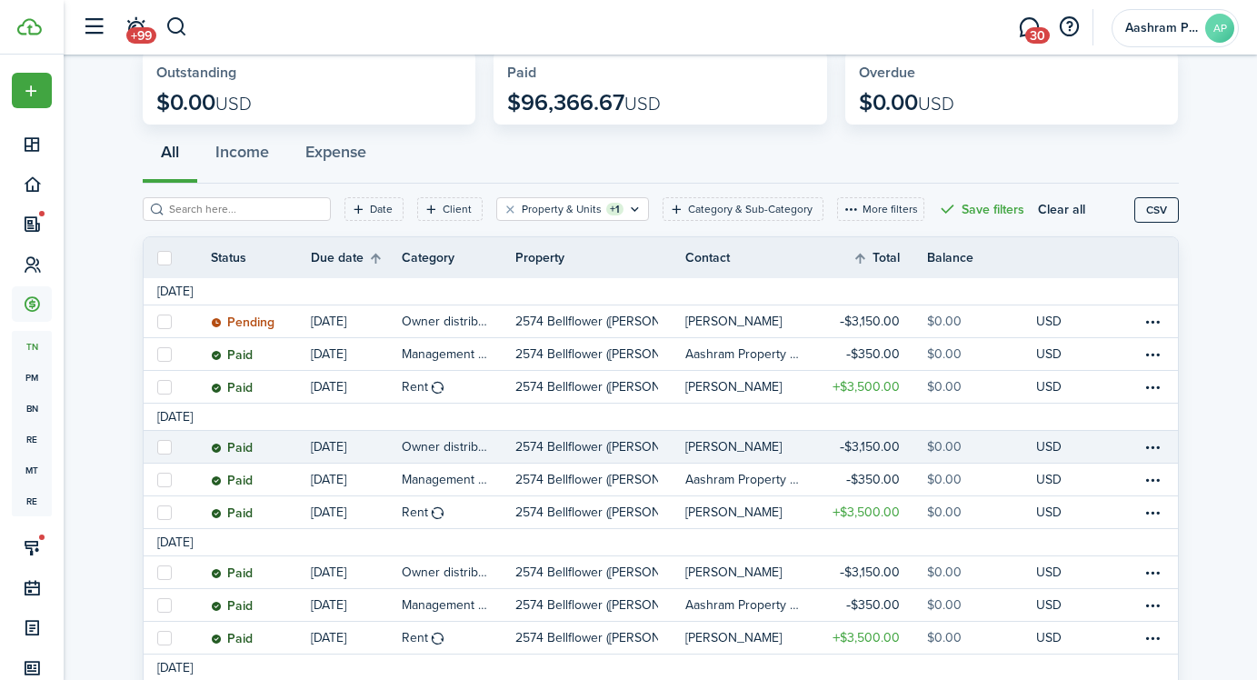
scroll to position [85, 0]
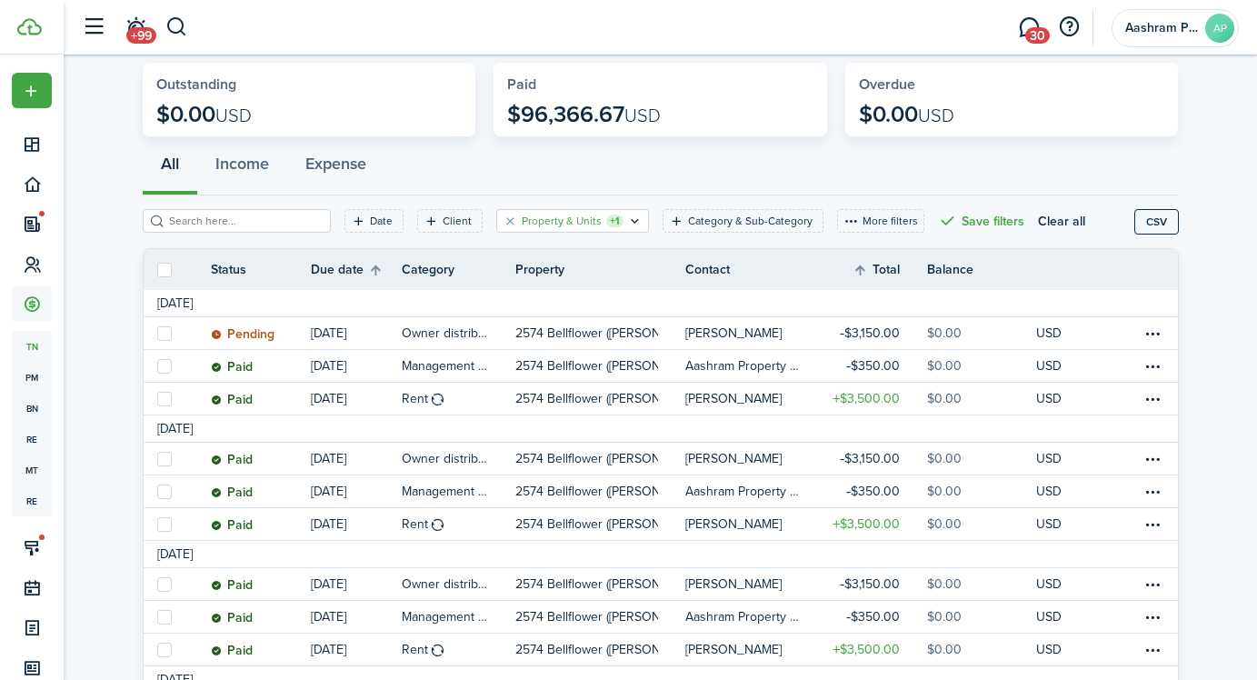
click at [524, 218] on filter-tag-label "Property & Units" at bounding box center [562, 221] width 80 height 16
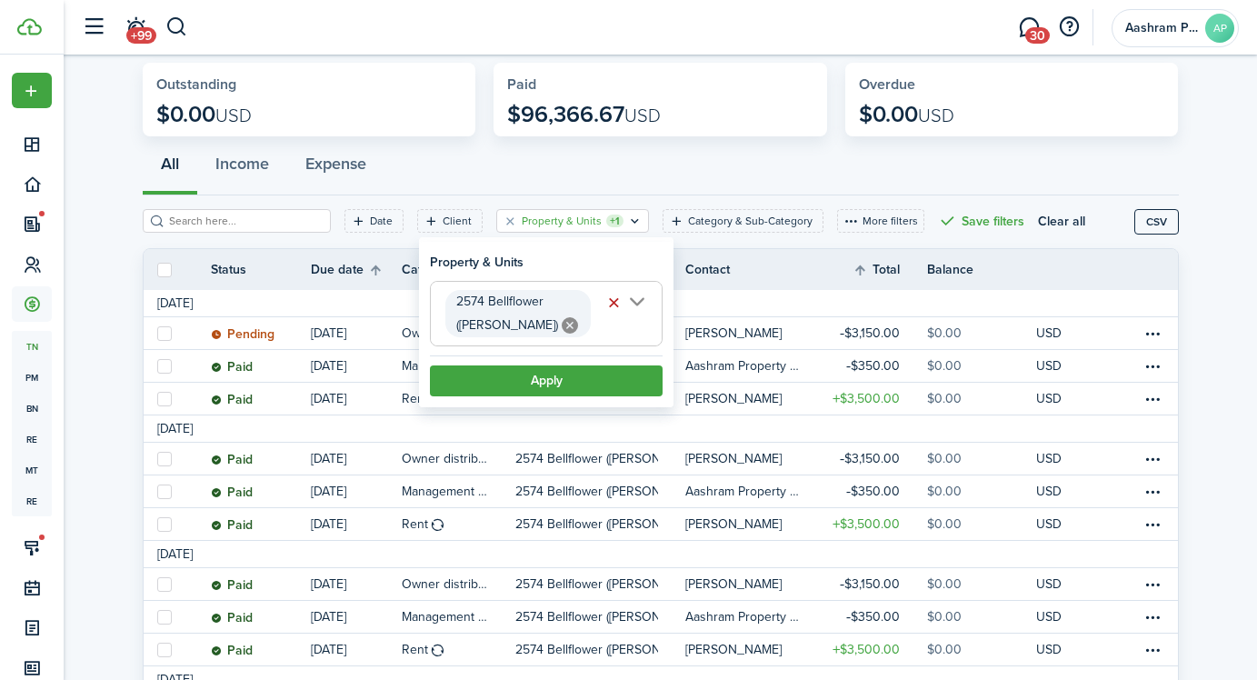
click at [538, 305] on span "2574 Bellflower ([PERSON_NAME])" at bounding box center [507, 313] width 102 height 43
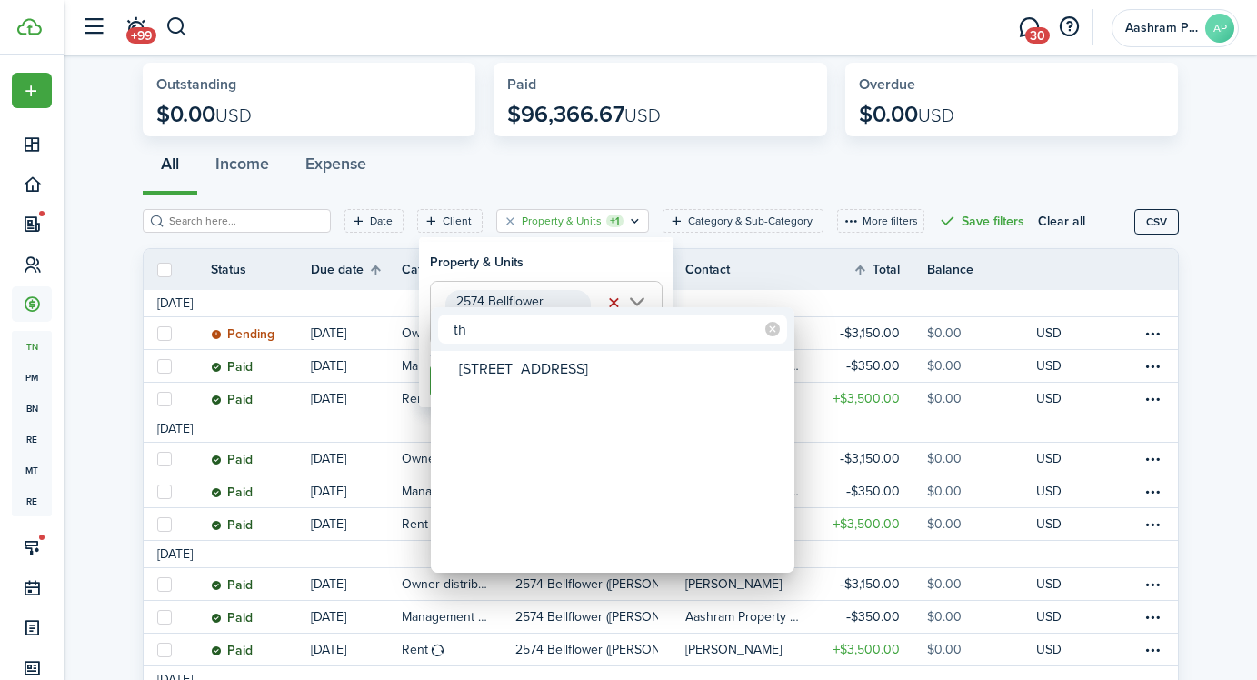
type input "t"
